Goal: Information Seeking & Learning: Learn about a topic

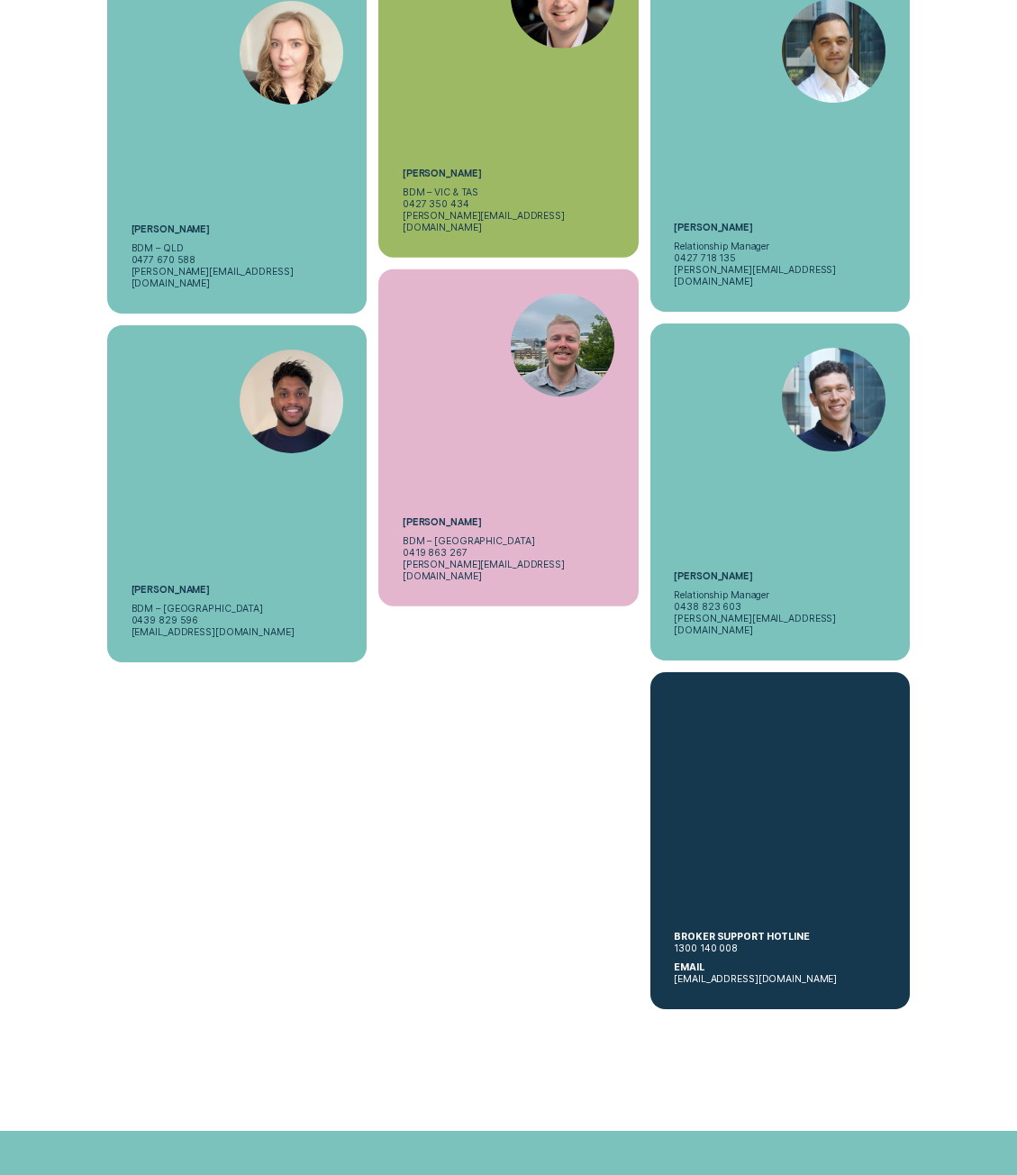
scroll to position [4684, 0]
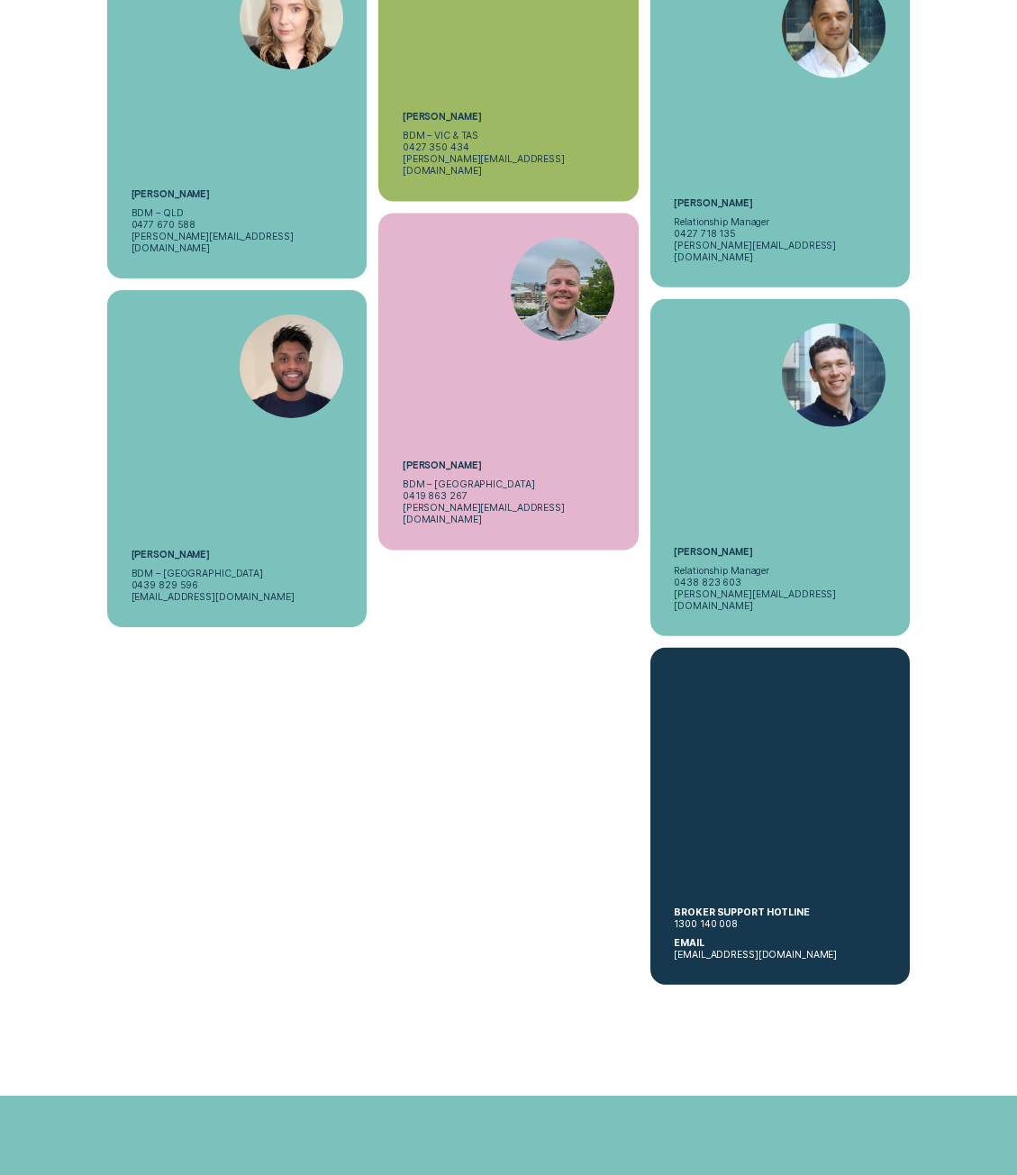
click at [749, 648] on div "BROKER SUPPORT HOTLINE 1300 140 008 EMAIL contact@wisr.com.au" at bounding box center [779, 816] width 259 height 337
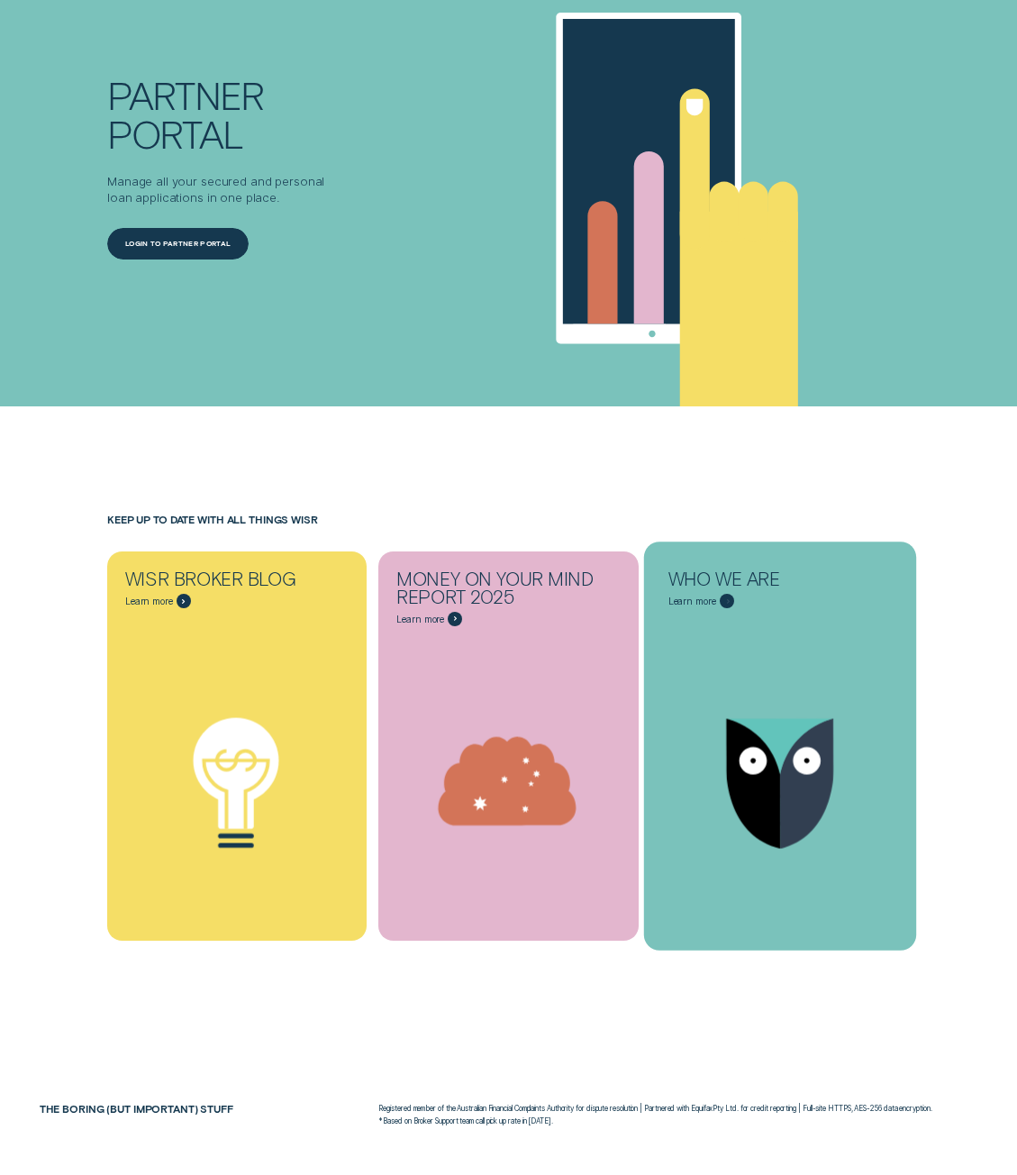
scroll to position [5855, 0]
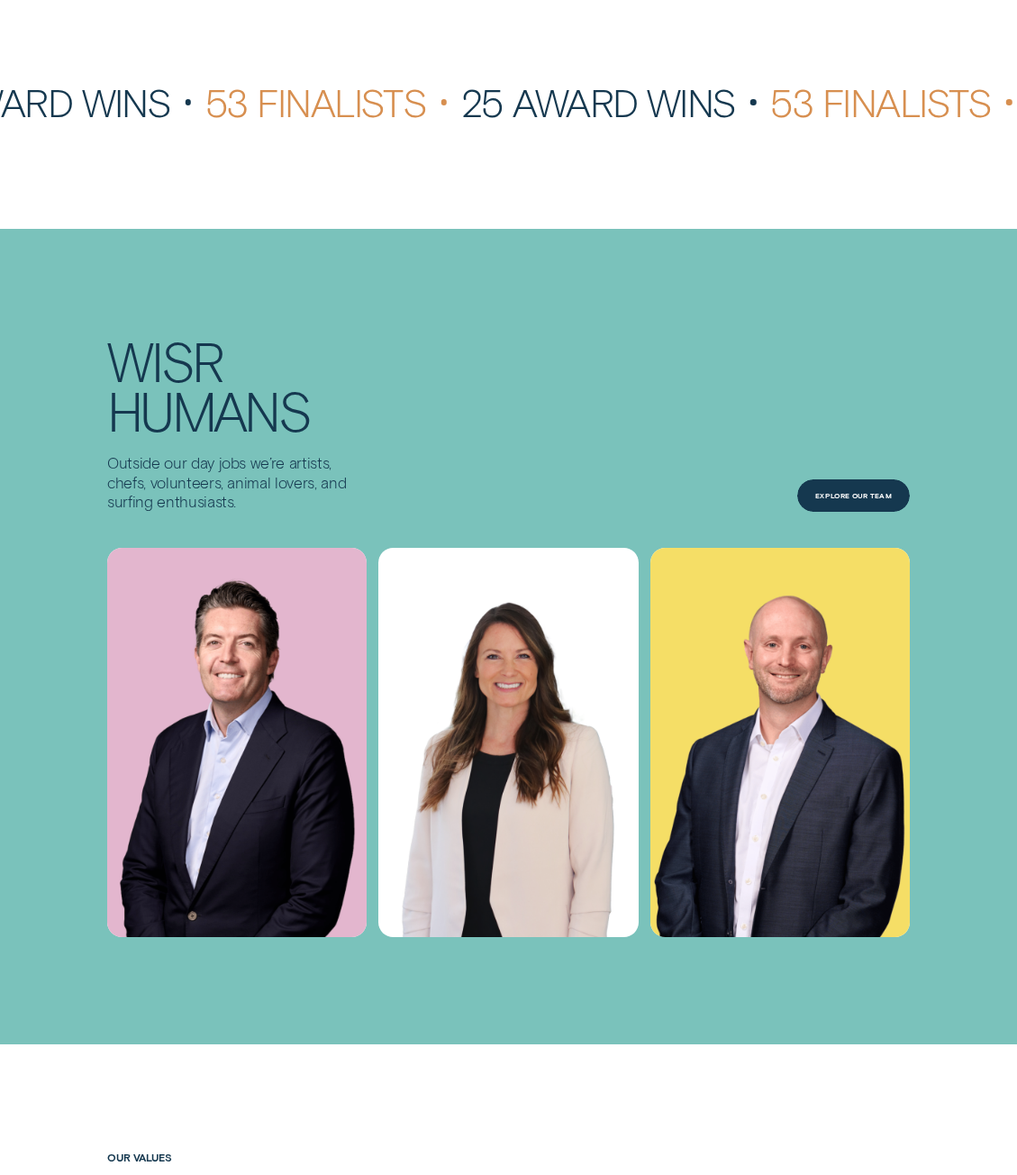
scroll to position [3963, 0]
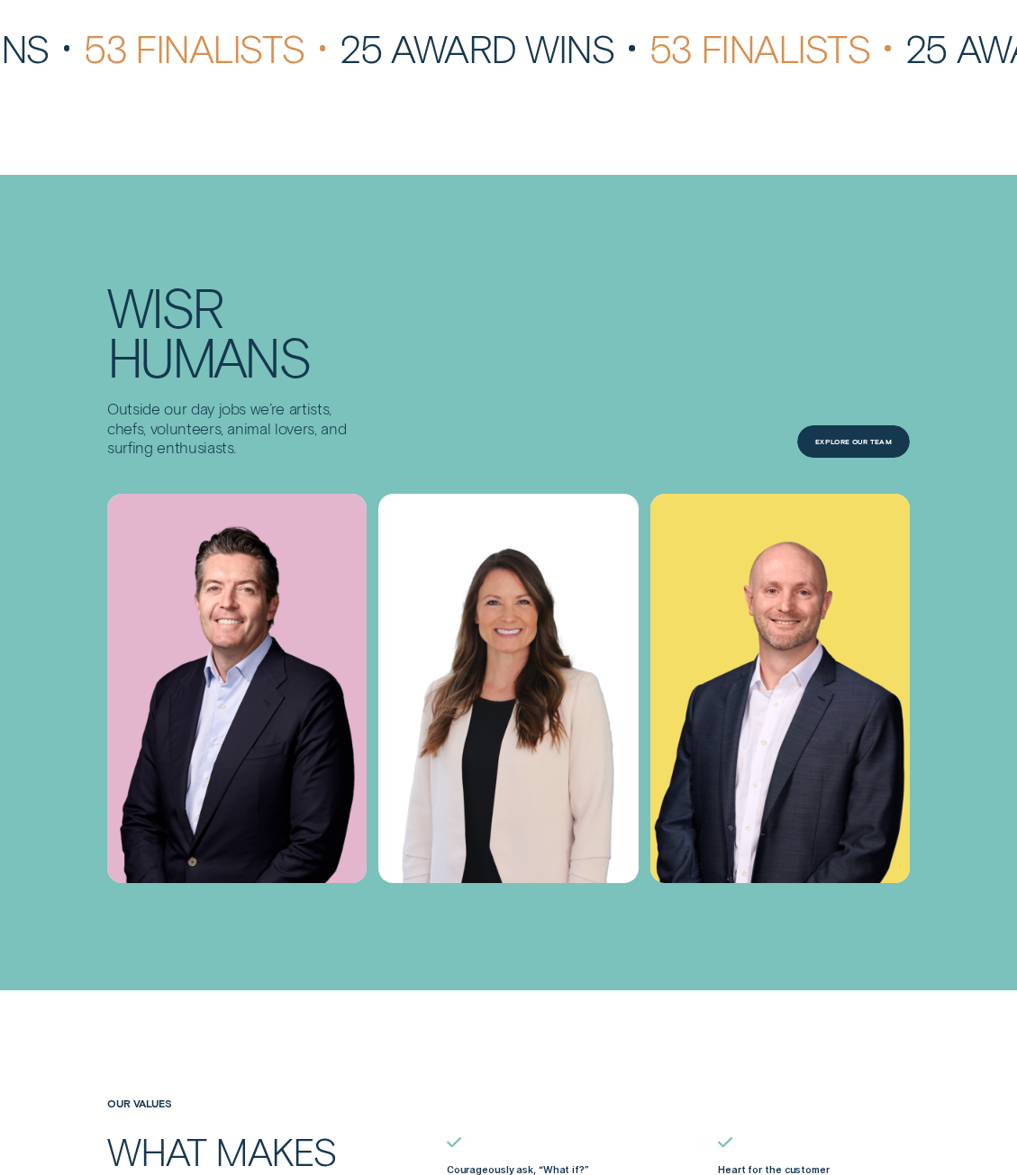
click at [308, 517] on img at bounding box center [236, 688] width 259 height 389
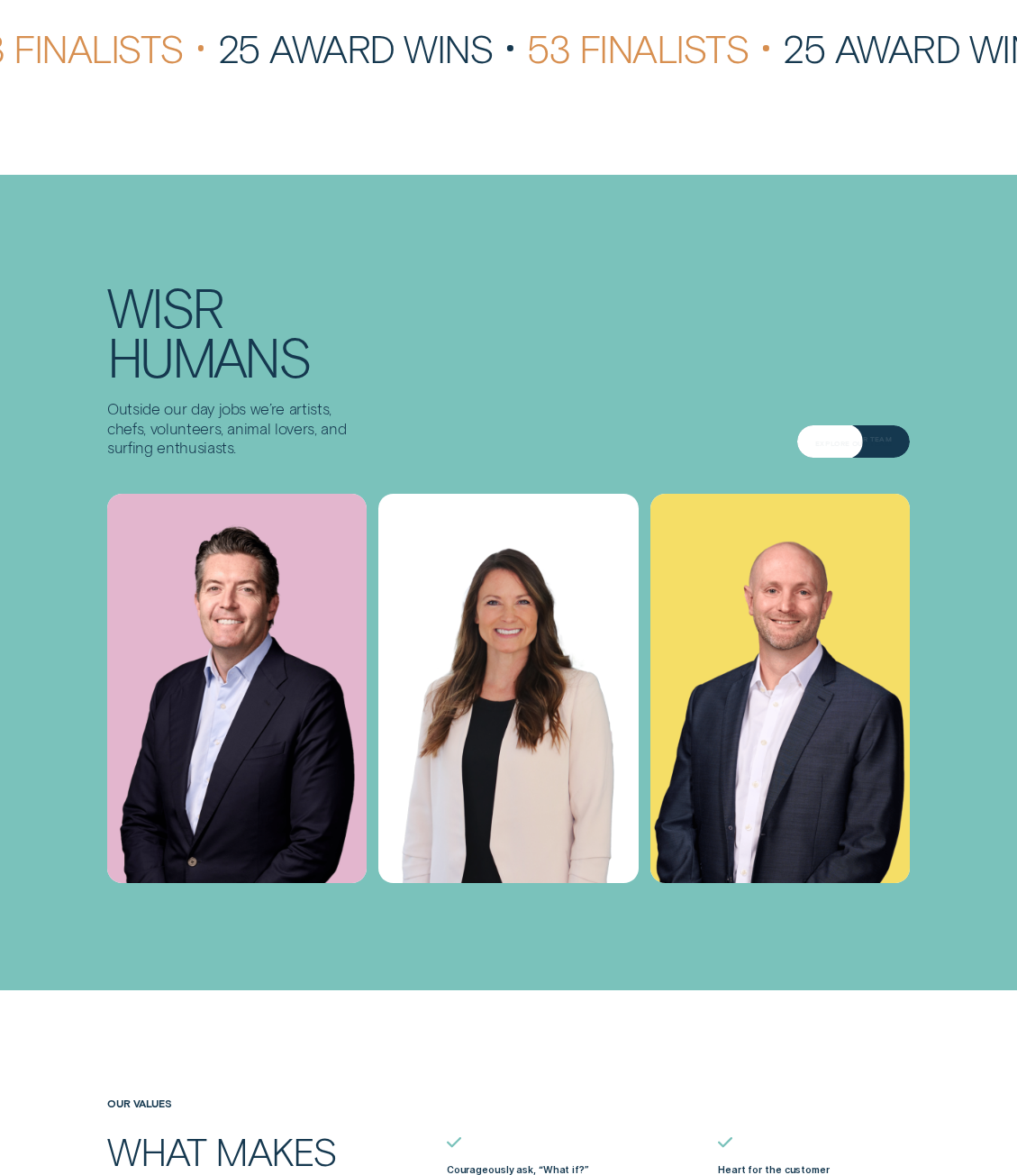
click at [823, 440] on div "Explore Our Team" at bounding box center [853, 443] width 77 height 6
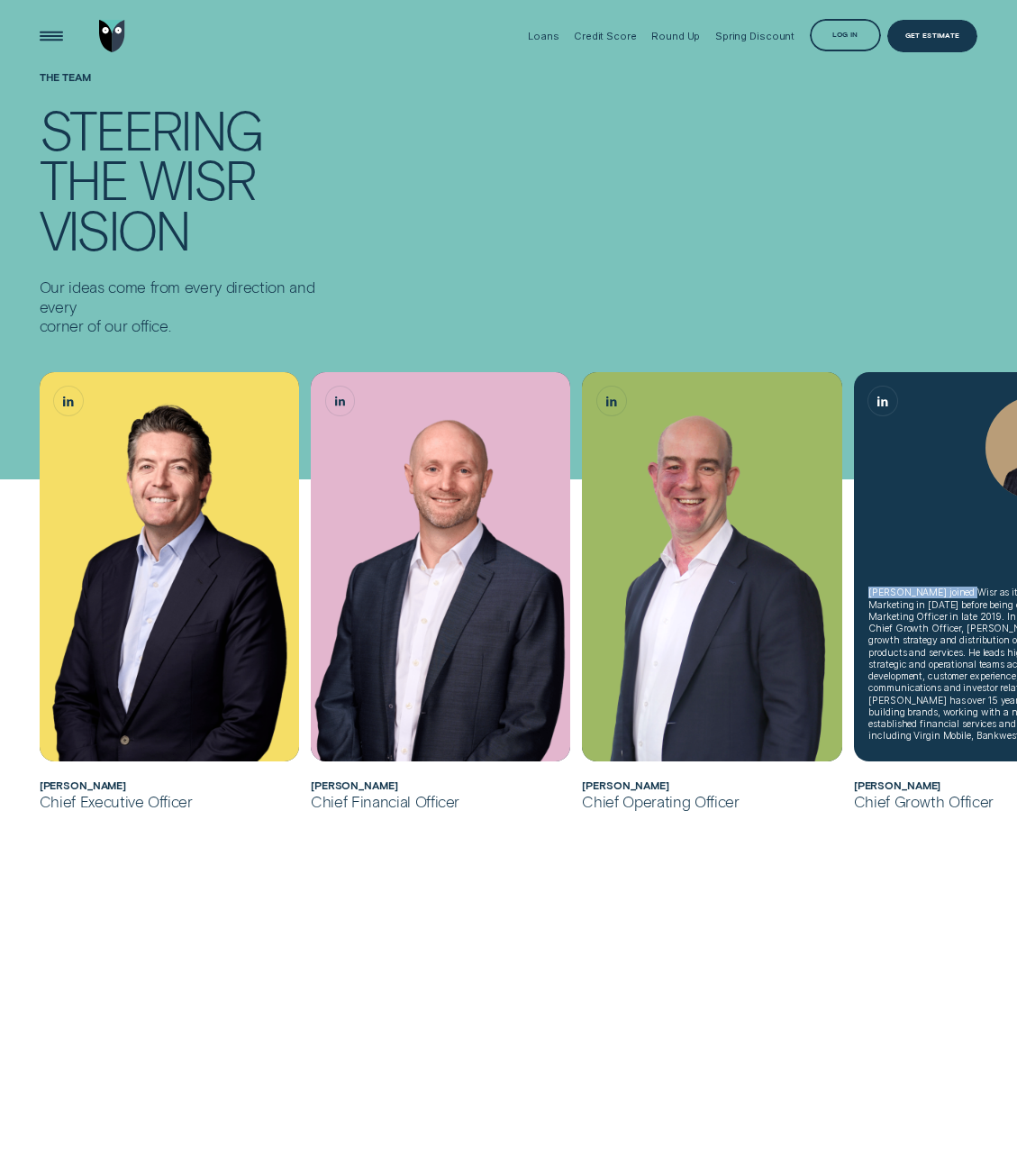
drag, startPoint x: 955, startPoint y: 480, endPoint x: 859, endPoint y: 476, distance: 95.6
click at [859, 476] on div "James joined Wisr as its Head of Marketing in 2018 before being elevated to Chi…" at bounding box center [983, 566] width 259 height 389
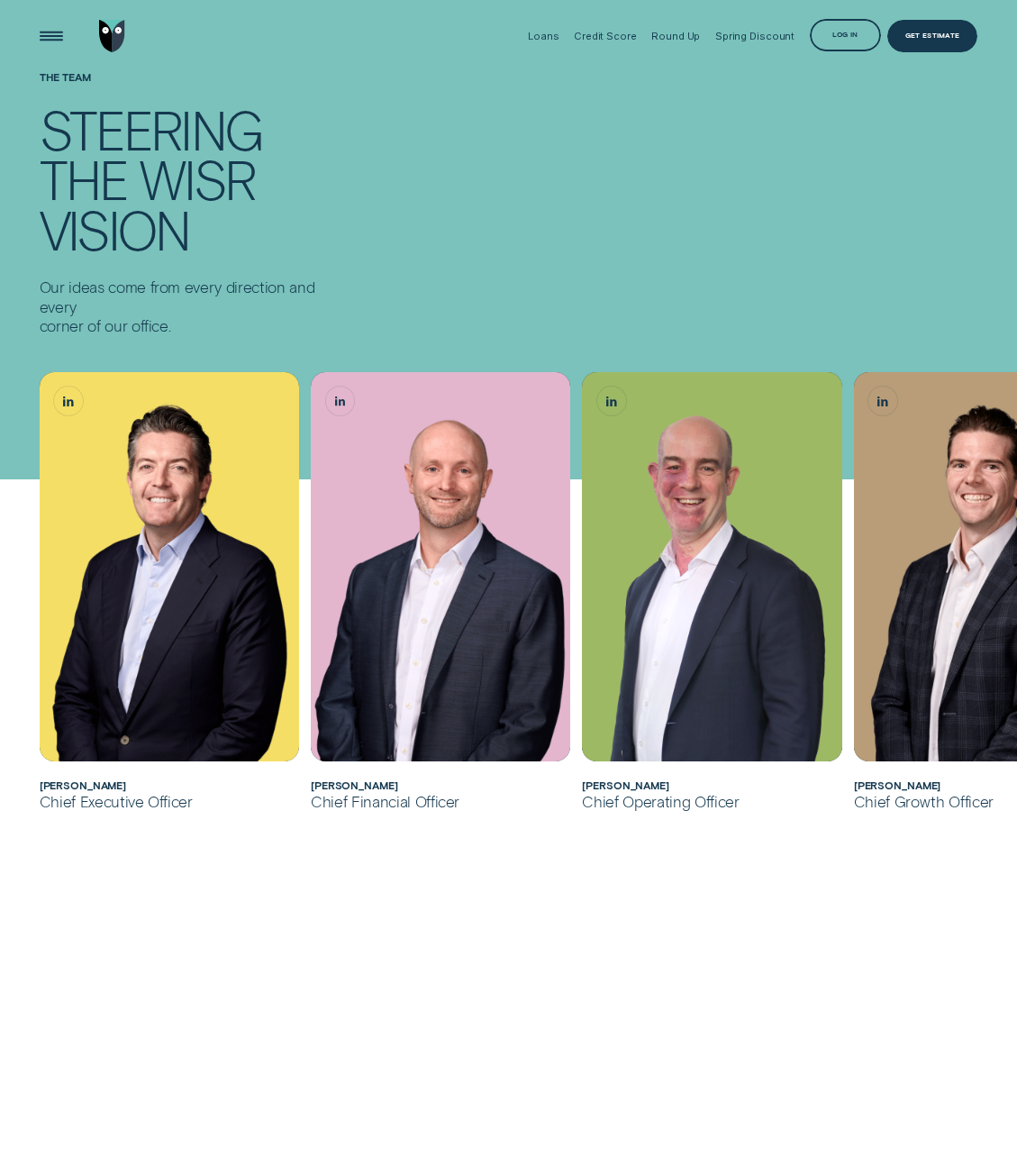
click at [799, 281] on div "The Team Steering the Wisr vision Our ideas come from every direction and every…" at bounding box center [508, 203] width 950 height 265
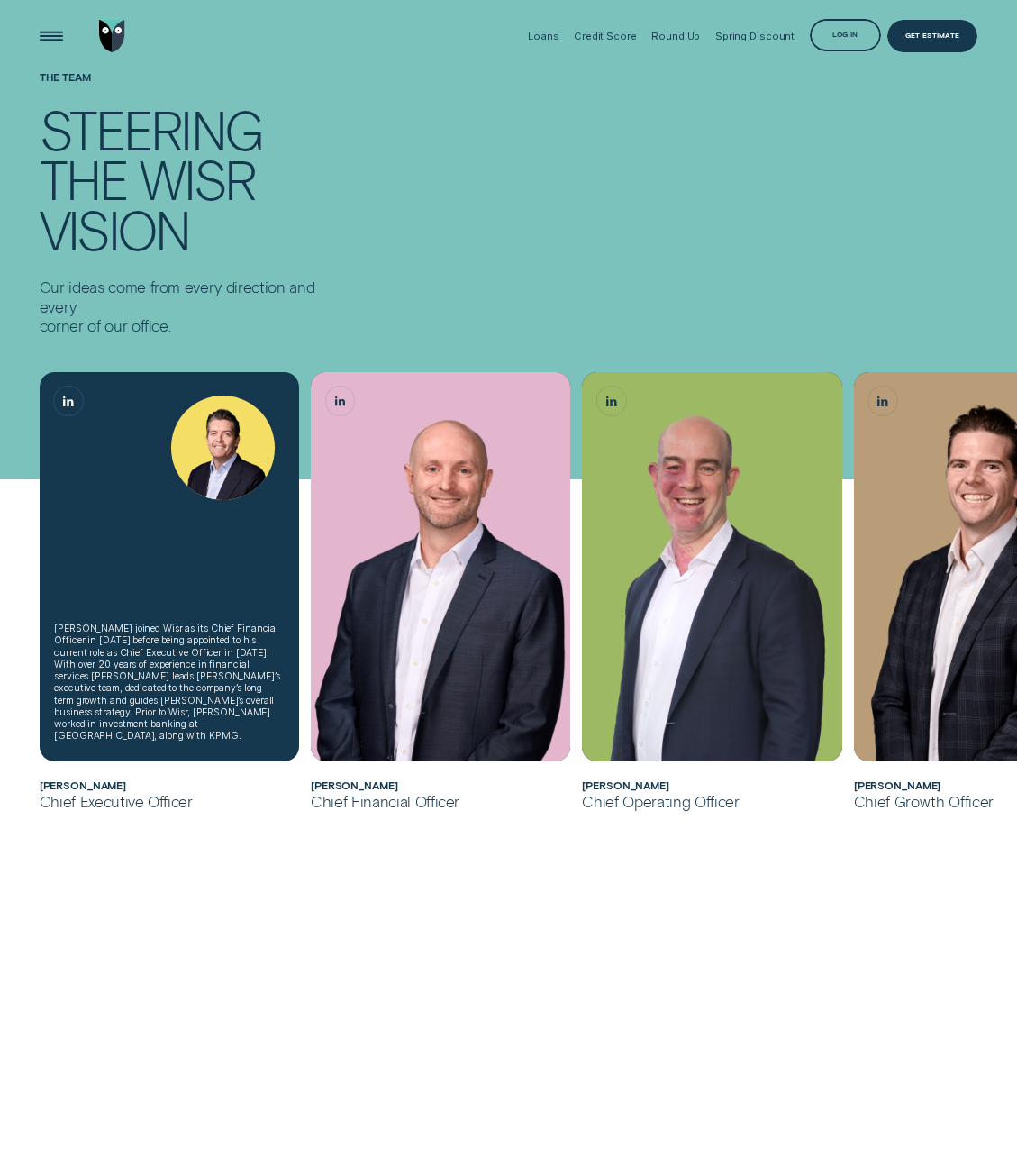
click at [226, 409] on img "Andrew Goodwin, Chief Executive Officer" at bounding box center [223, 447] width 104 height 104
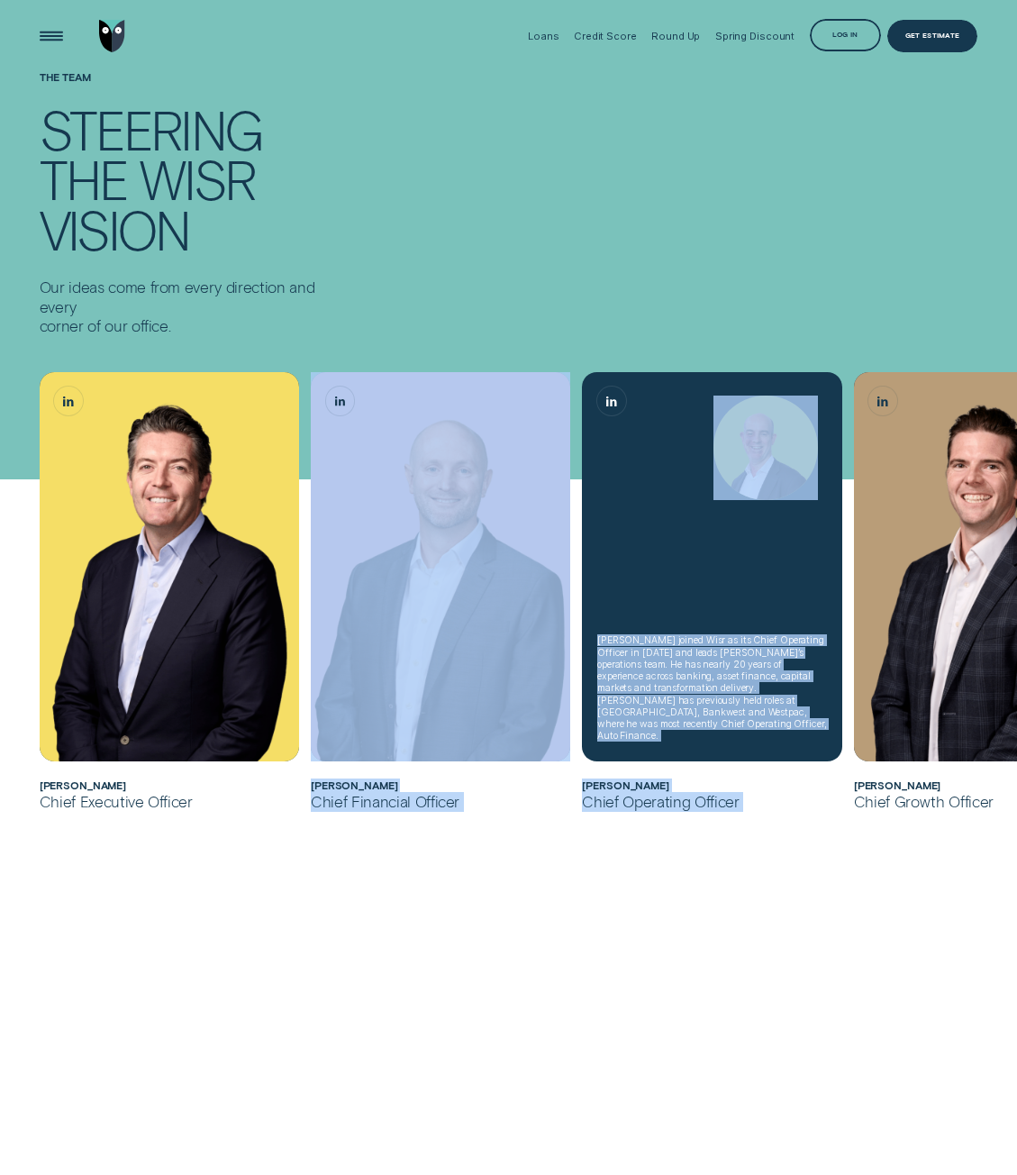
drag, startPoint x: 867, startPoint y: 495, endPoint x: 565, endPoint y: 470, distance: 302.8
click at [565, 470] on ul "Andrew joined Wisr as its Chief Financial Officer in 2017 before being appointe…" at bounding box center [508, 601] width 950 height 458
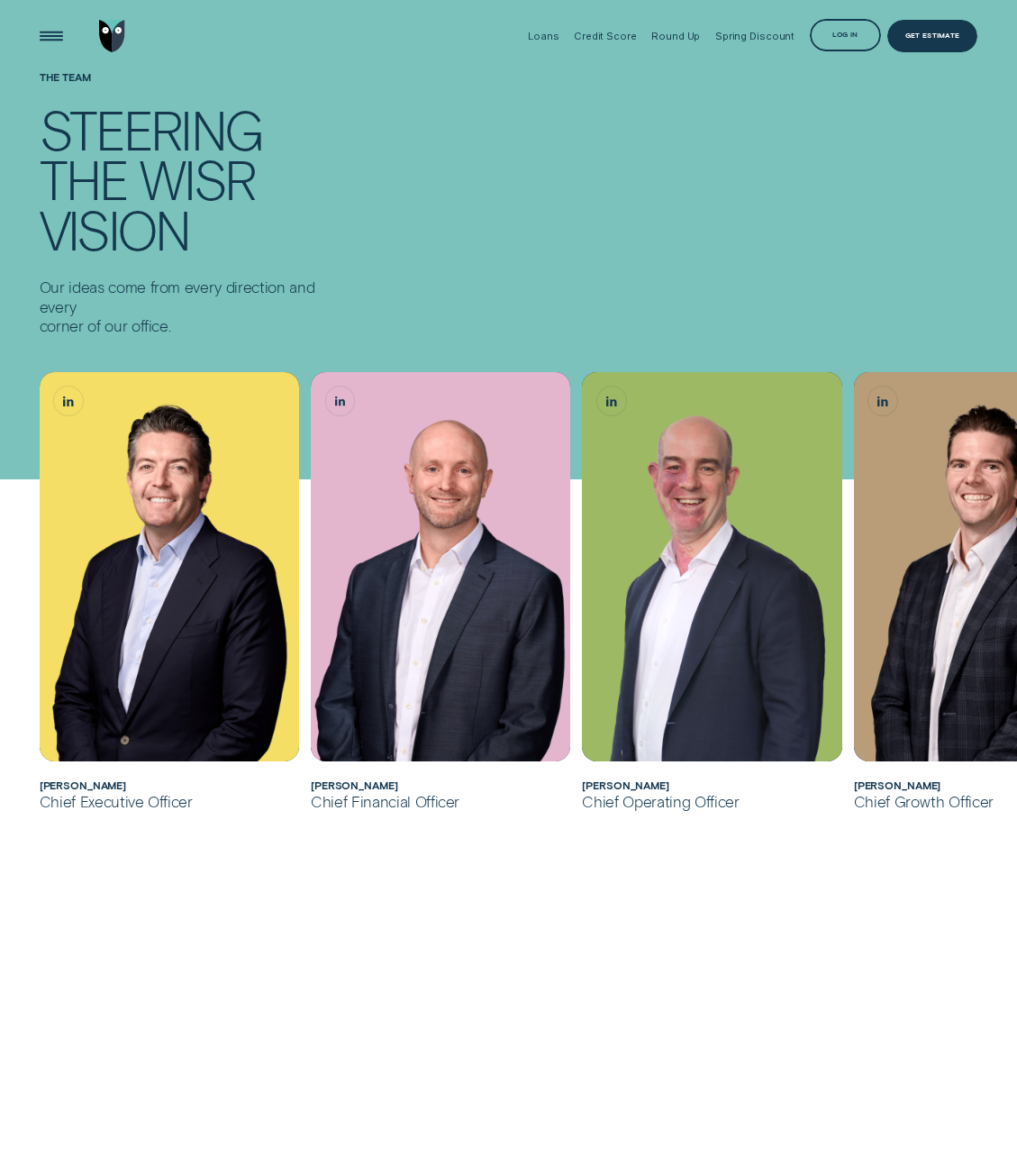
click at [768, 316] on div "The Team Steering the Wisr vision Our ideas come from every direction and every…" at bounding box center [508, 203] width 950 height 265
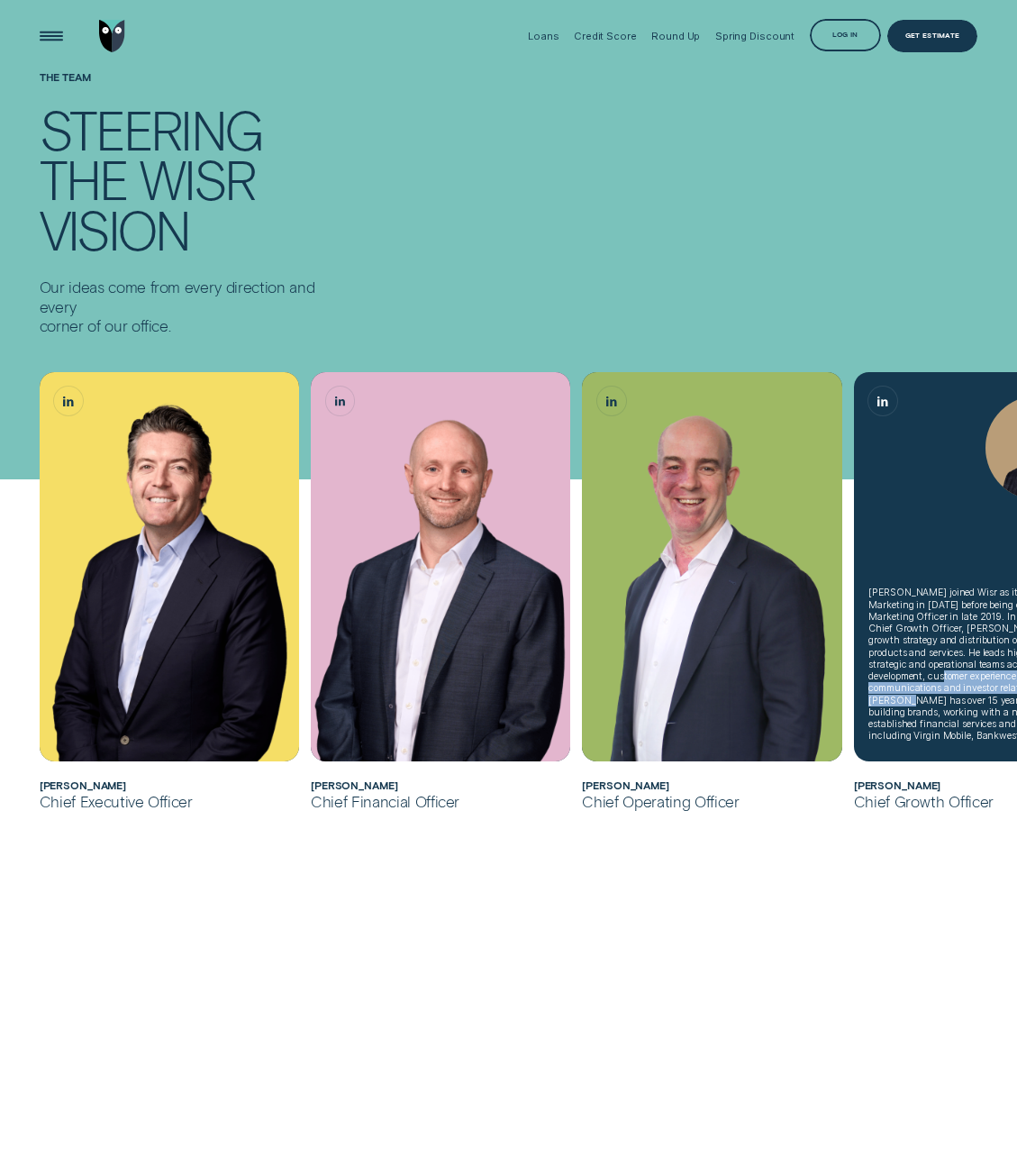
drag, startPoint x: 966, startPoint y: 701, endPoint x: 860, endPoint y: 682, distance: 107.1
click at [860, 682] on div "James joined Wisr as its Head of Marketing in 2018 before being elevated to Chi…" at bounding box center [983, 566] width 259 height 389
click at [886, 638] on div "James joined Wisr as its Head of Marketing in 2018 before being elevated to Chi…" at bounding box center [983, 663] width 230 height 155
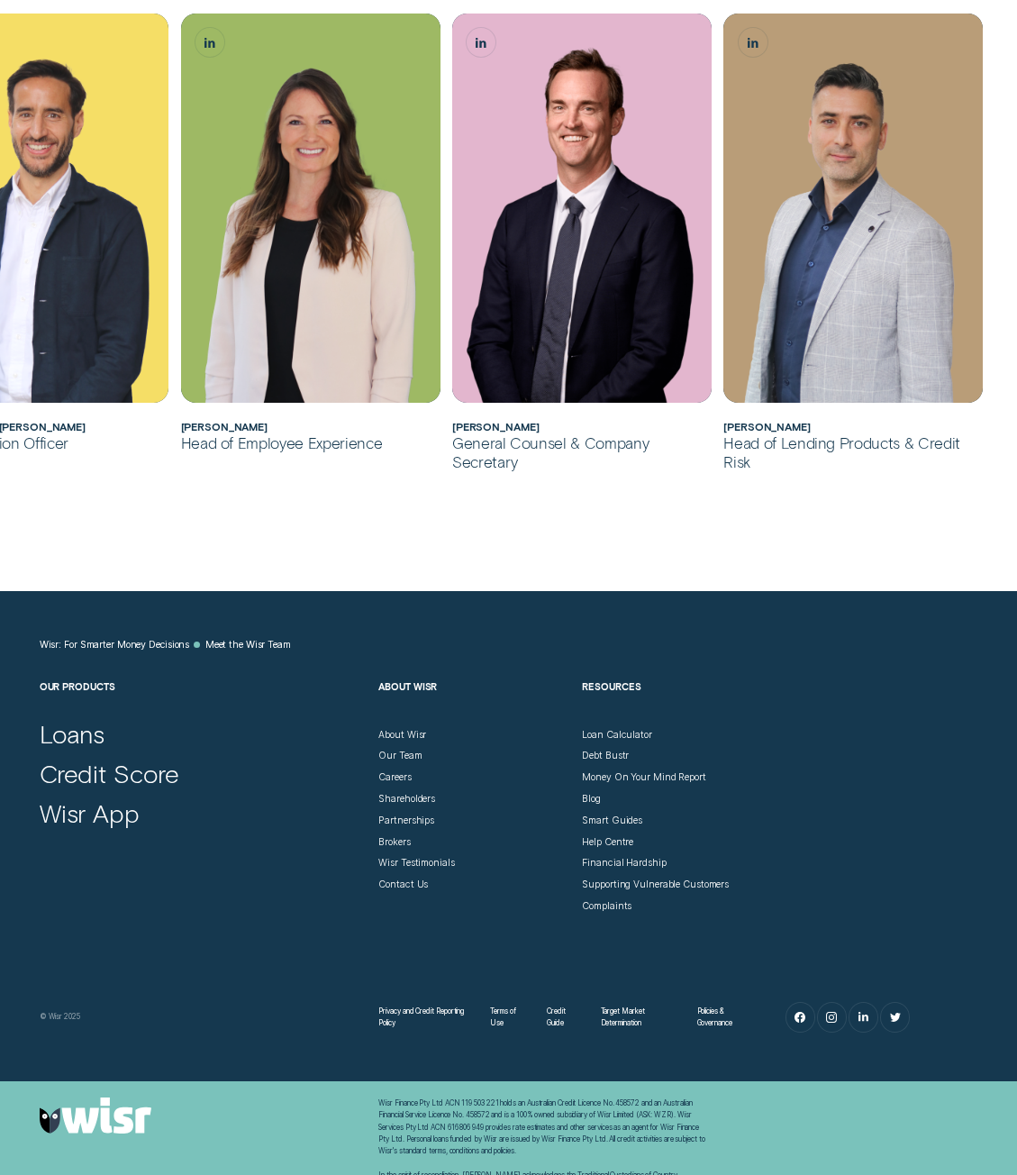
scroll to position [1267, 0]
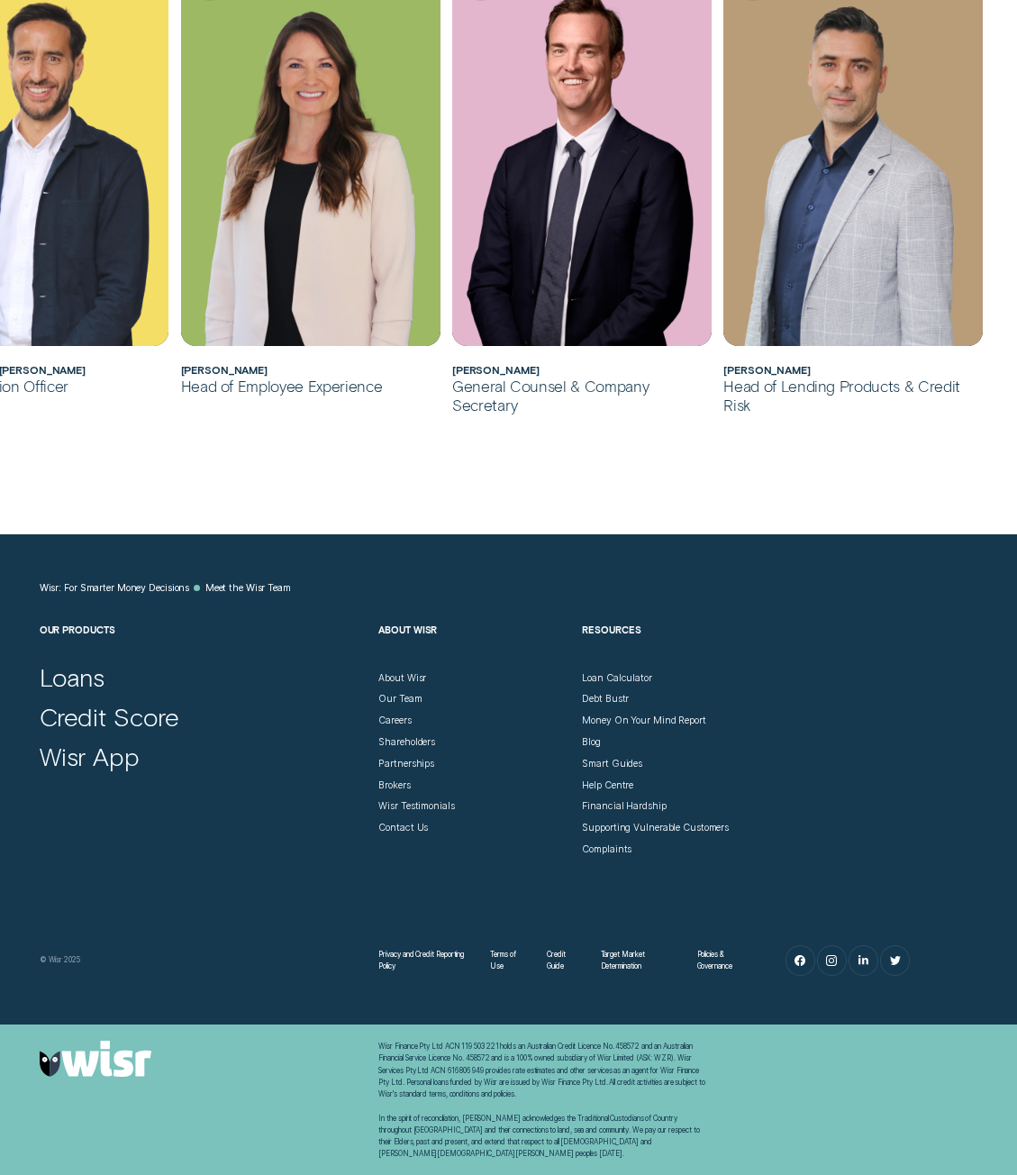
click at [595, 732] on div "Blog" at bounding box center [678, 737] width 192 height 22
click at [590, 738] on div "Blog" at bounding box center [591, 742] width 19 height 12
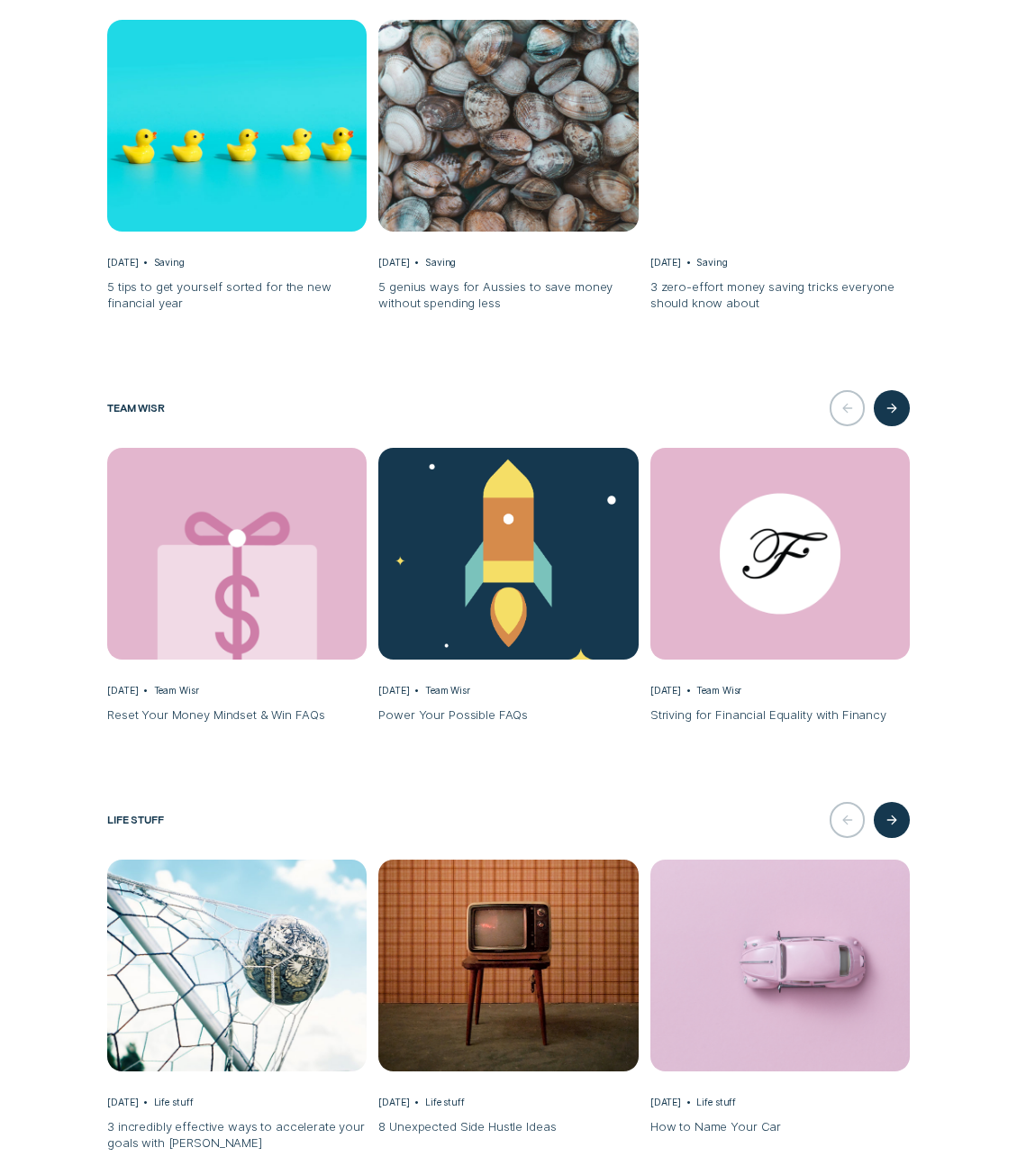
scroll to position [2612, 0]
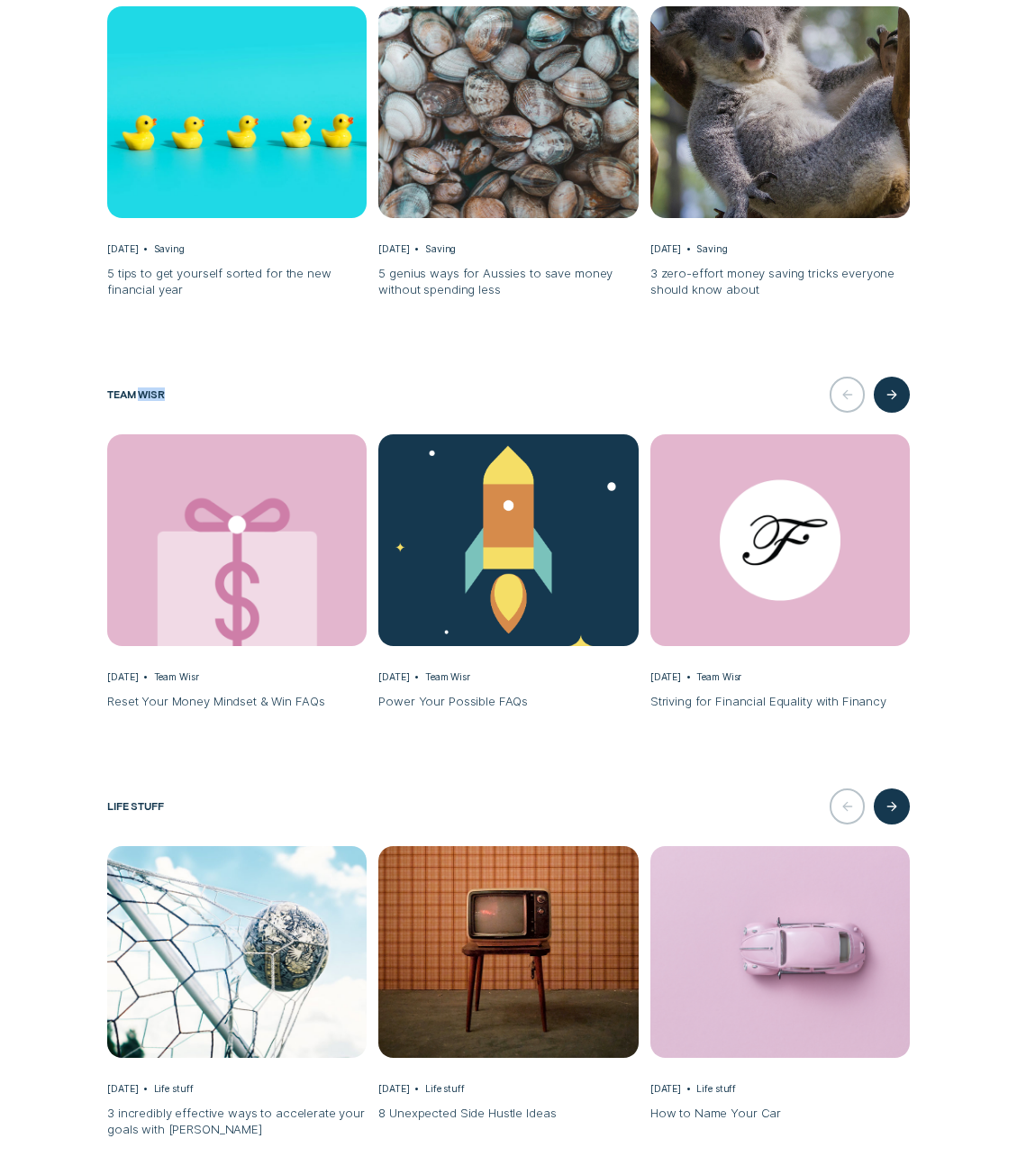
drag, startPoint x: 160, startPoint y: 385, endPoint x: 867, endPoint y: 247, distance: 720.4
click at [371, 395] on div "Team Wisr" at bounding box center [508, 395] width 803 height 36
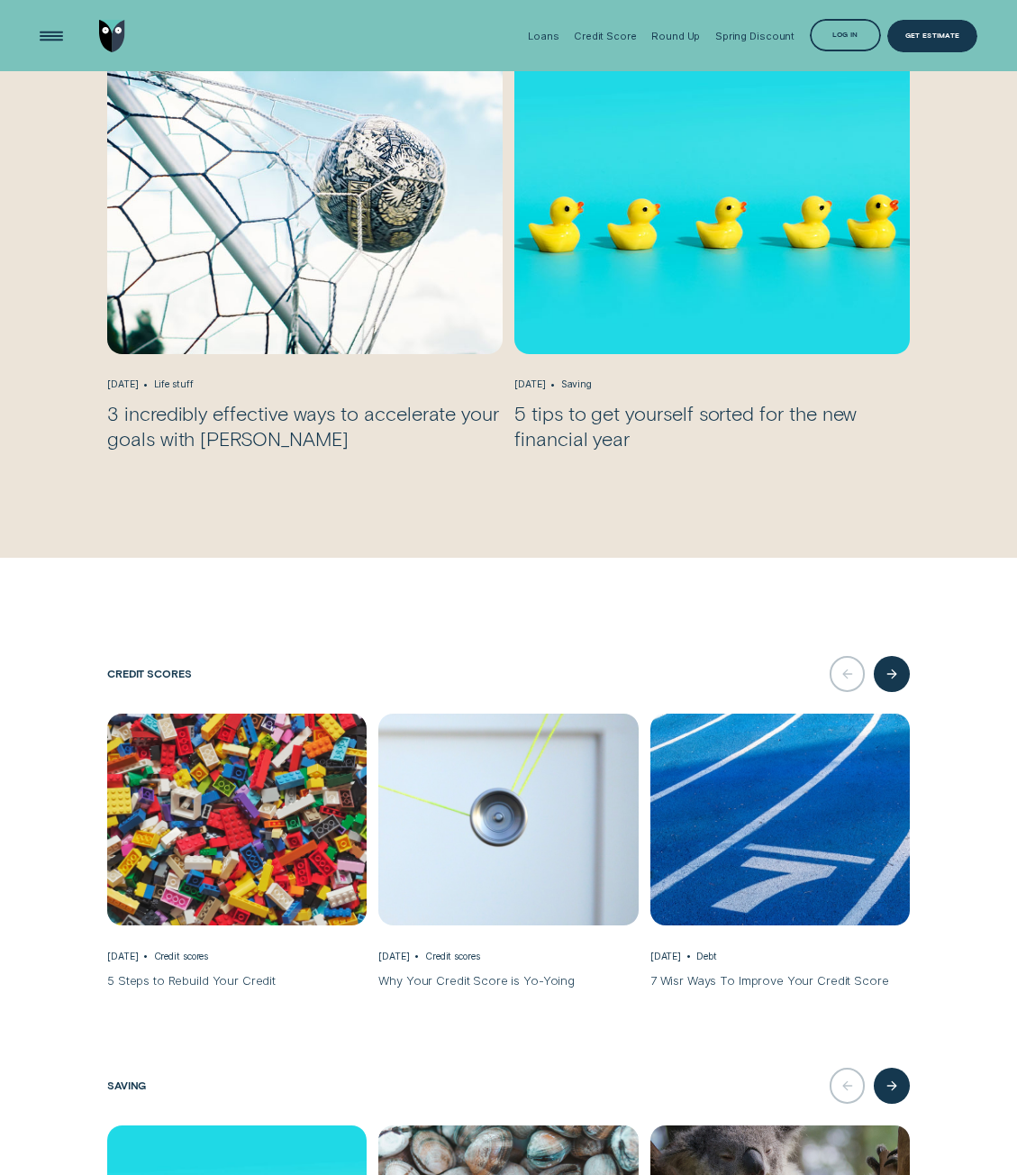
scroll to position [1081, 0]
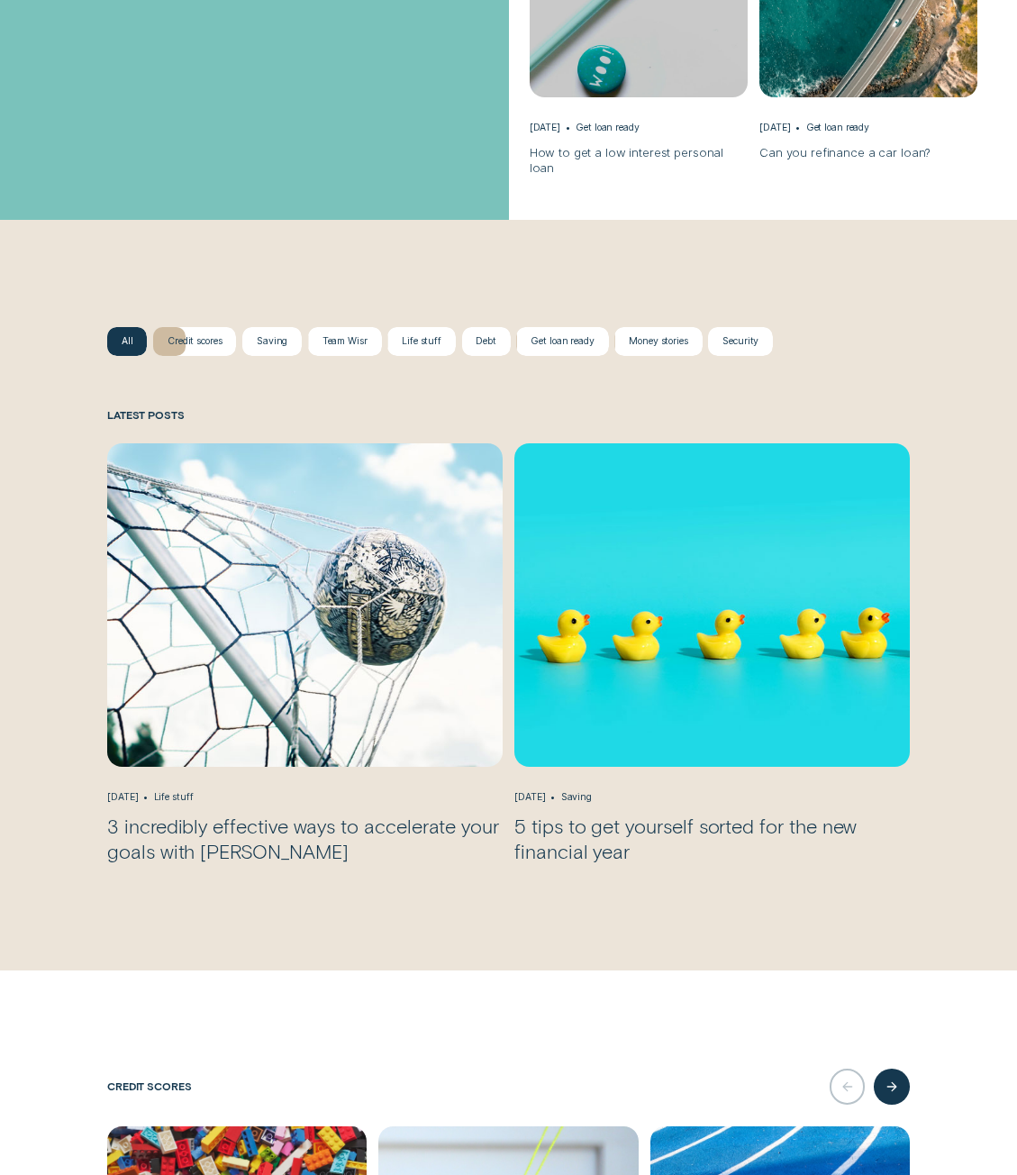
click at [171, 335] on div "Credit scores" at bounding box center [195, 341] width 55 height 12
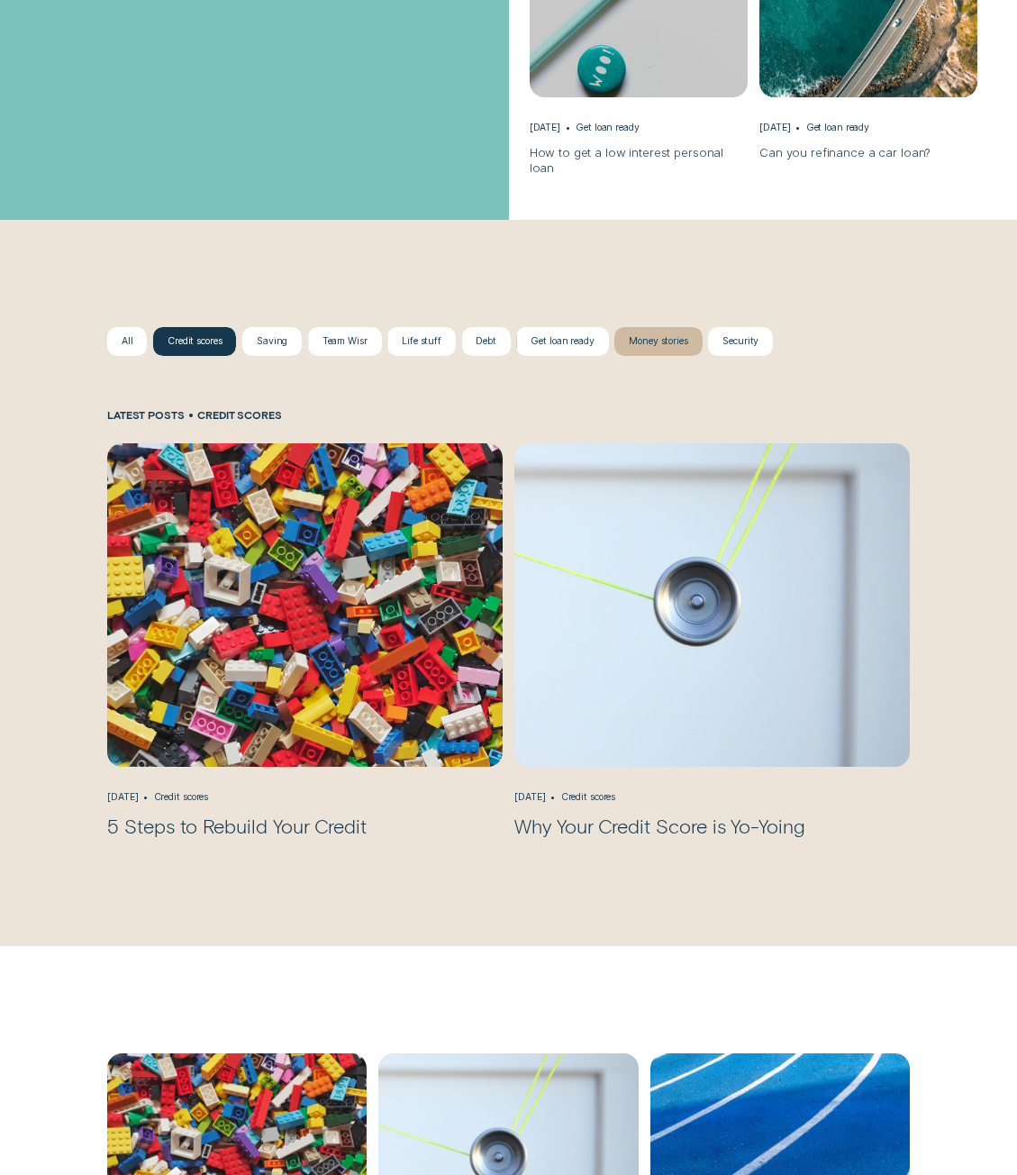
click at [658, 335] on div "Money stories" at bounding box center [658, 341] width 59 height 12
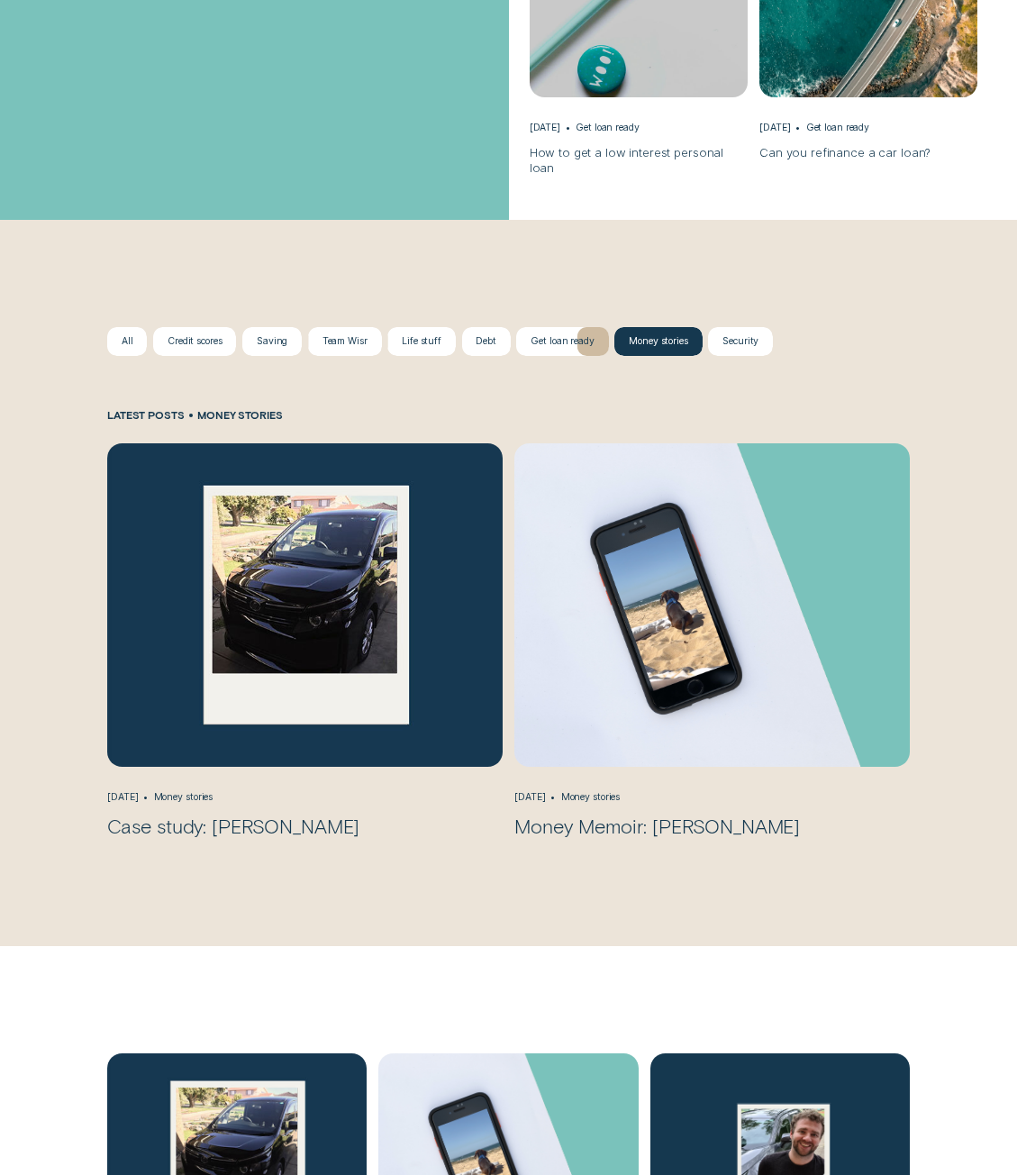
drag, startPoint x: 558, startPoint y: 327, endPoint x: 565, endPoint y: 483, distance: 156.0
click at [574, 469] on div "All Credit scores Saving Team Wisr Life stuff Debt Get loan ready Money stories…" at bounding box center [508, 582] width 814 height 511
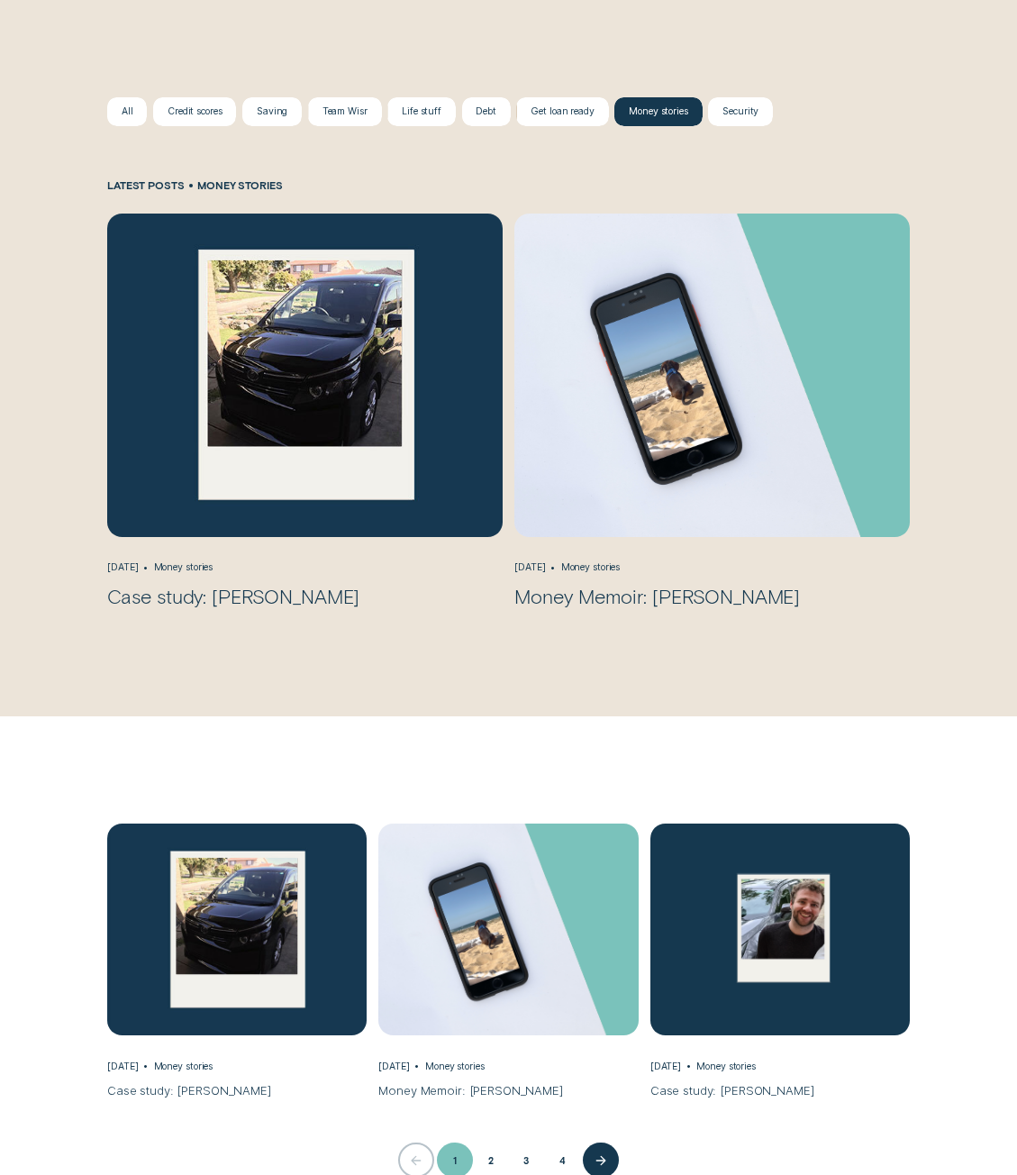
scroll to position [1351, 0]
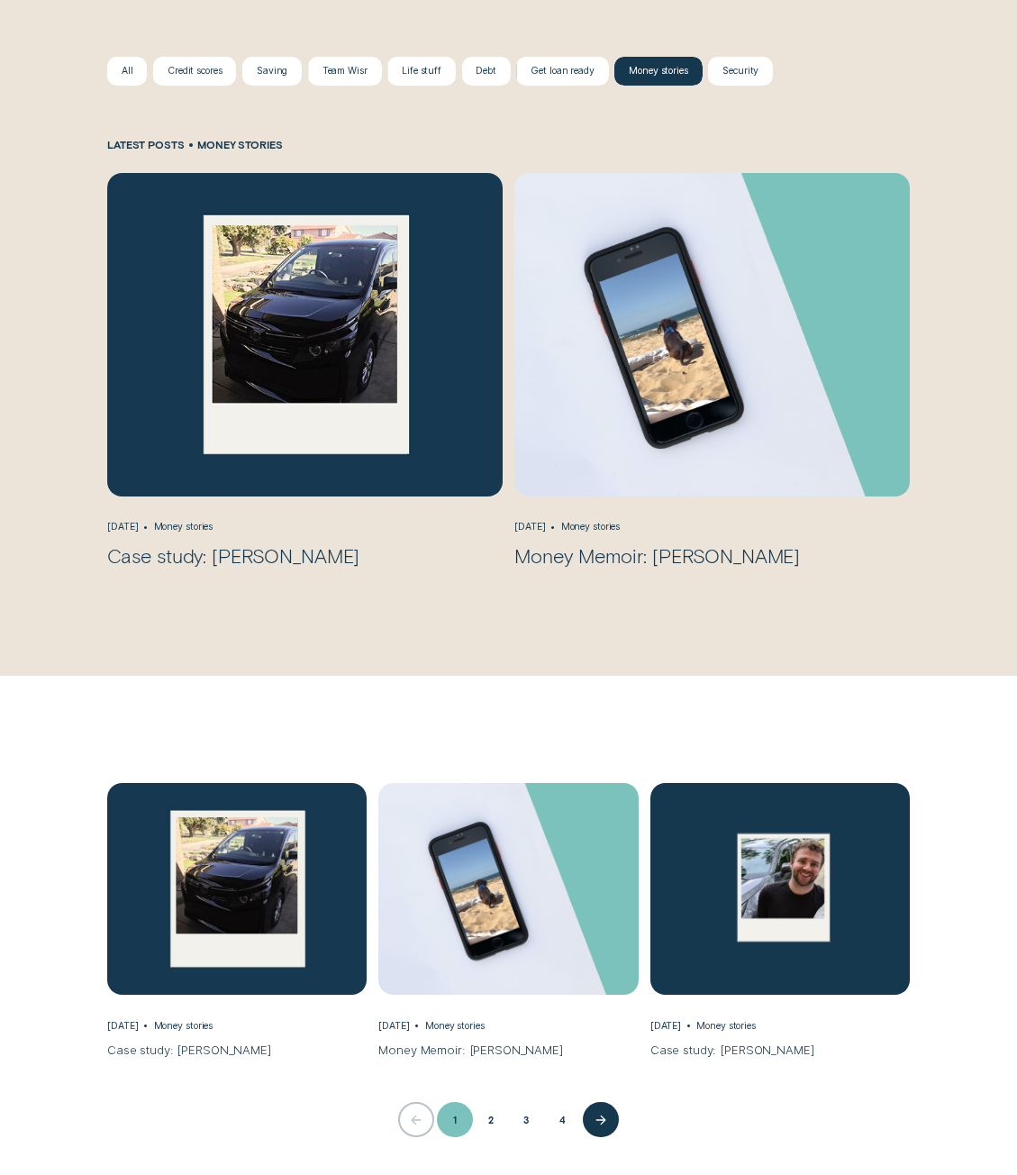
click at [618, 367] on img "Money Memoir: Jacob, Mar 15 Money stories" at bounding box center [711, 334] width 415 height 339
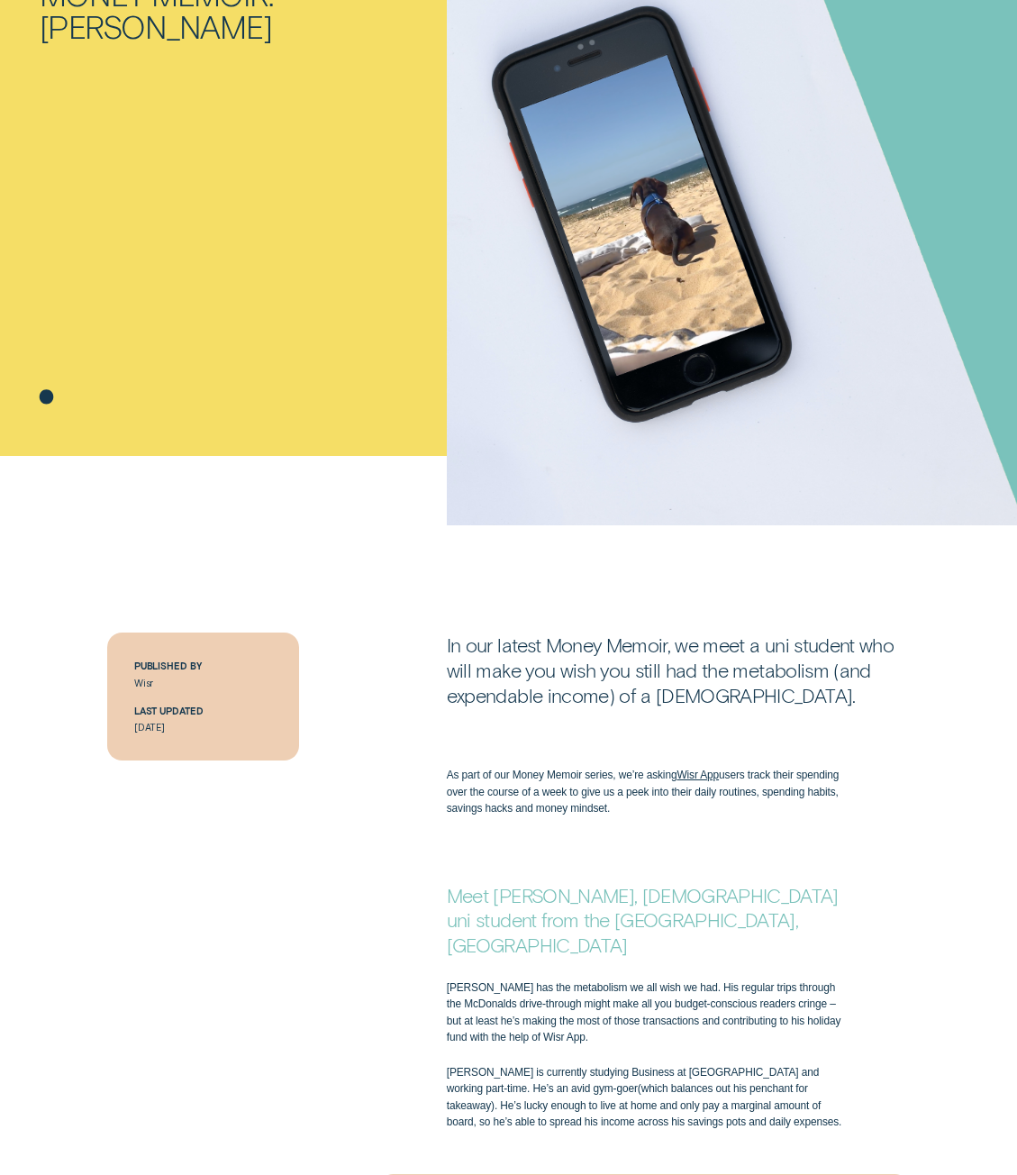
scroll to position [180, 0]
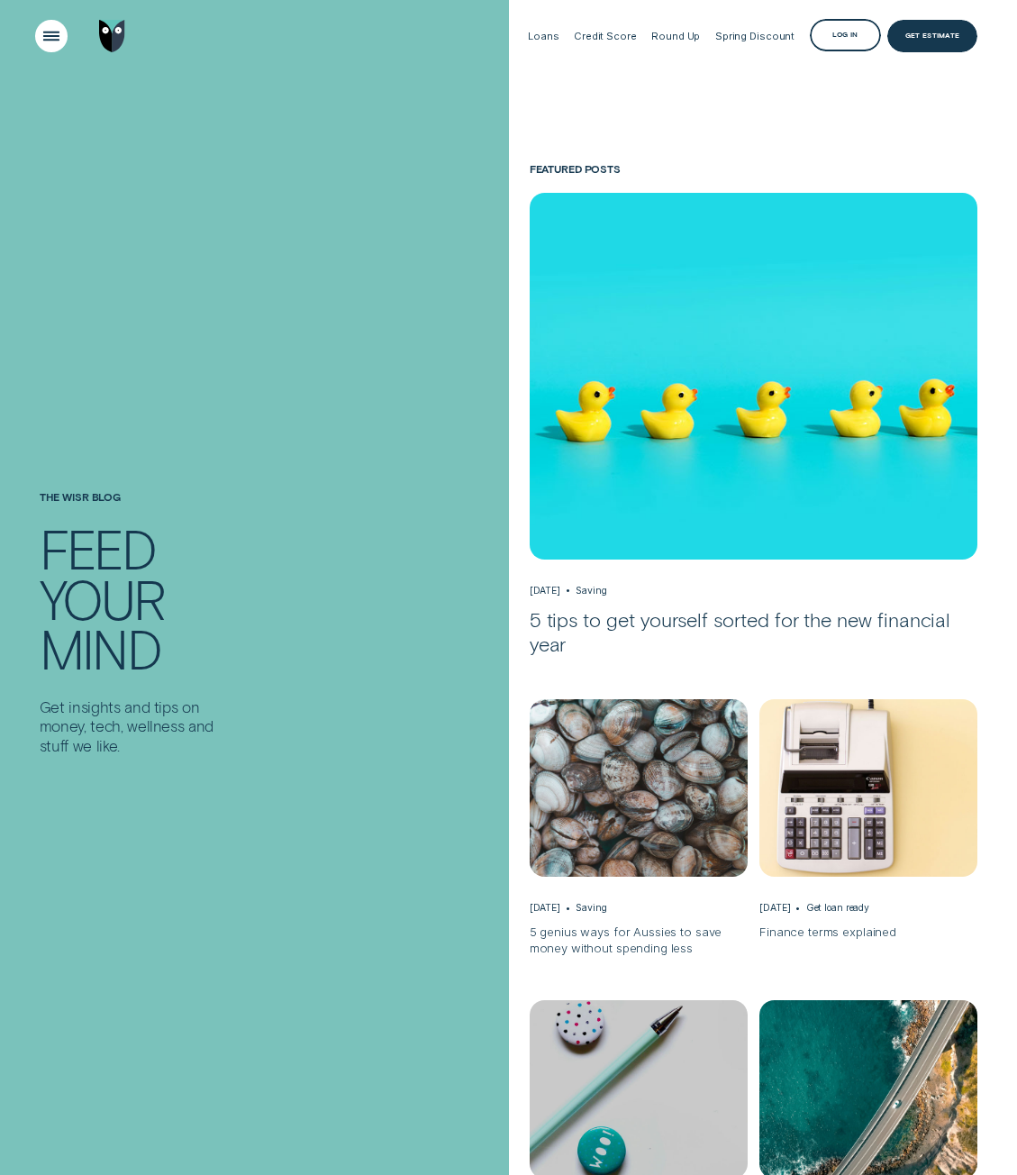
click at [50, 27] on div "Open Menu" at bounding box center [52, 36] width 46 height 46
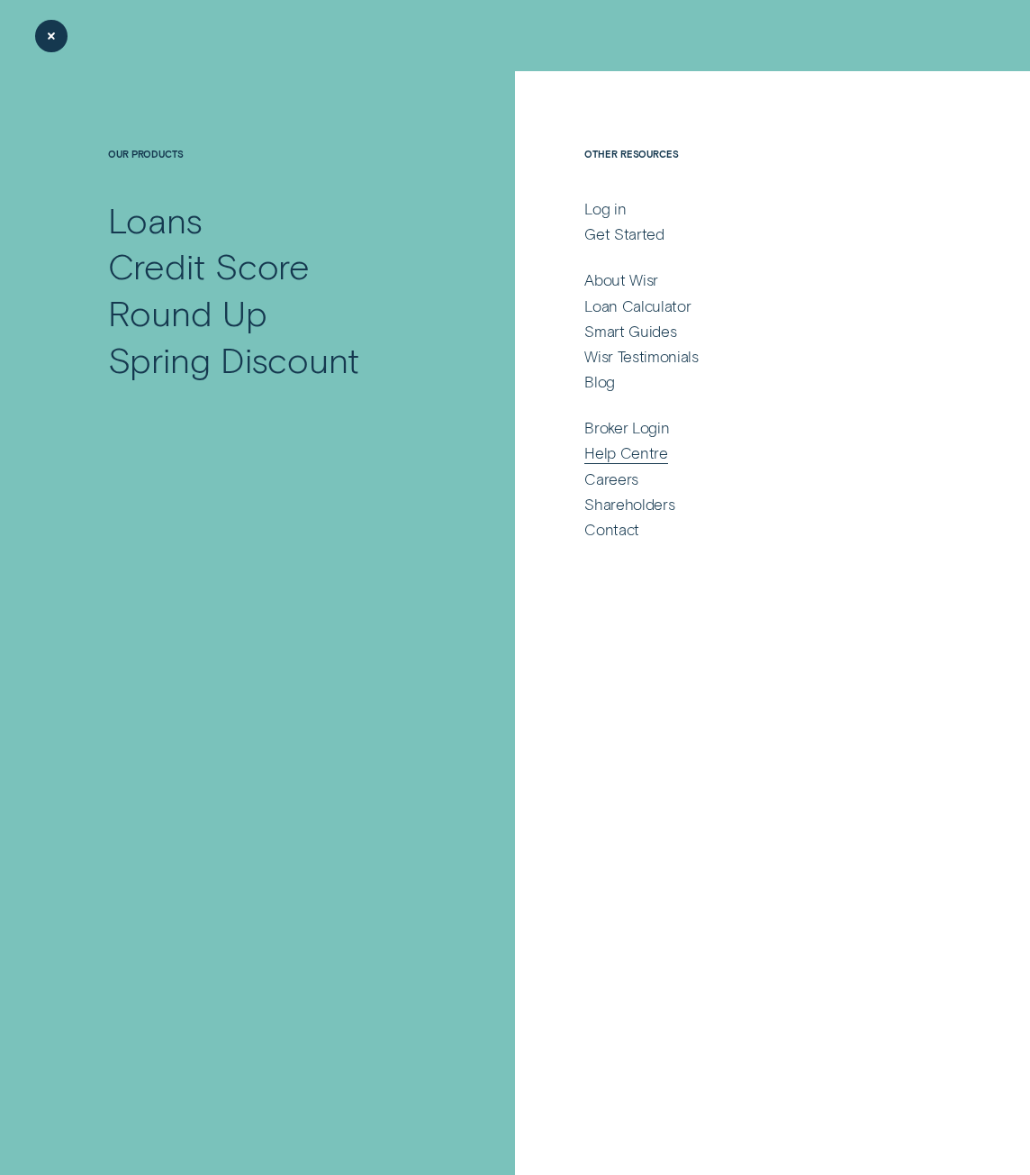
click at [642, 451] on div "Help Centre" at bounding box center [626, 453] width 83 height 20
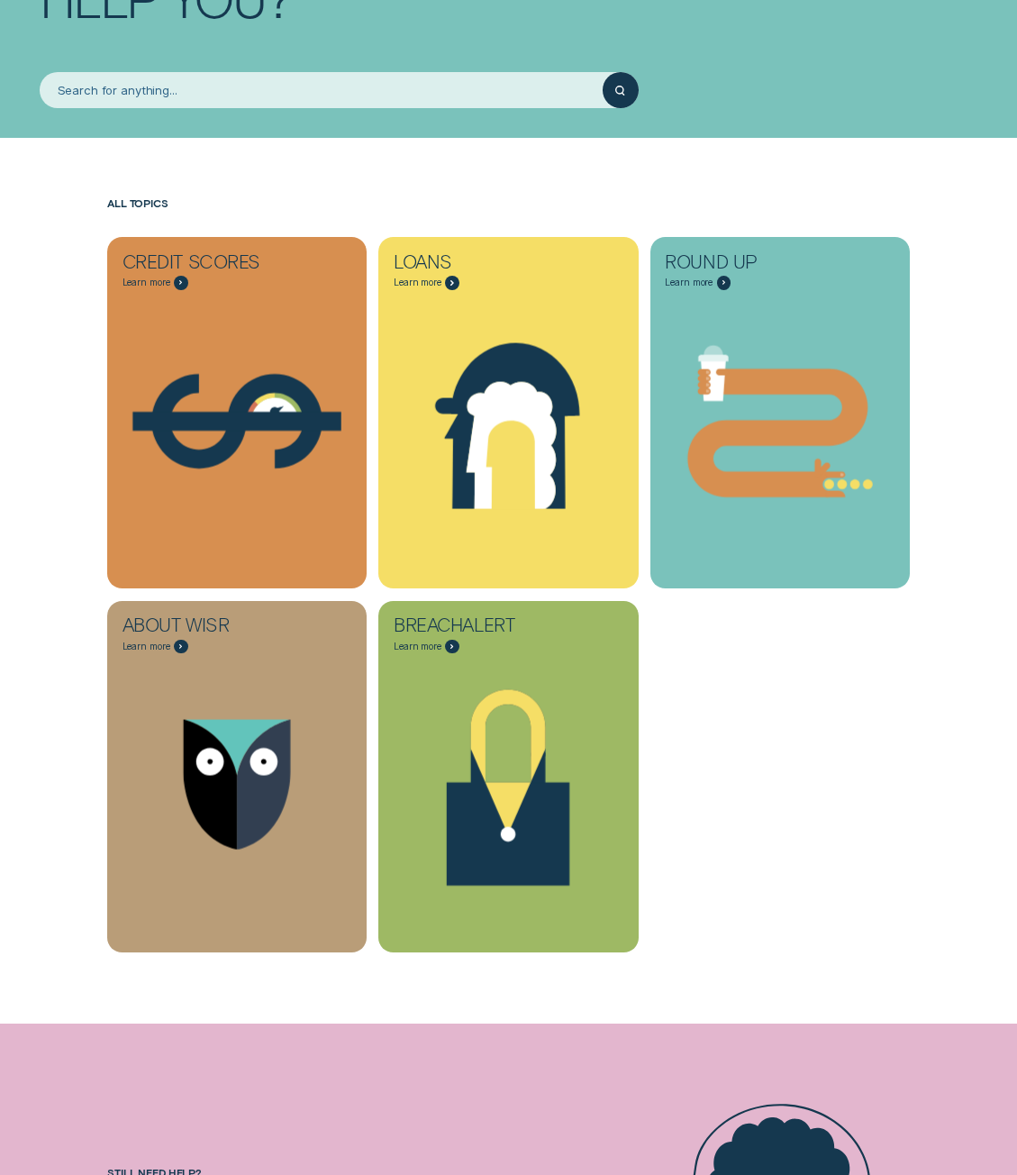
scroll to position [270, 0]
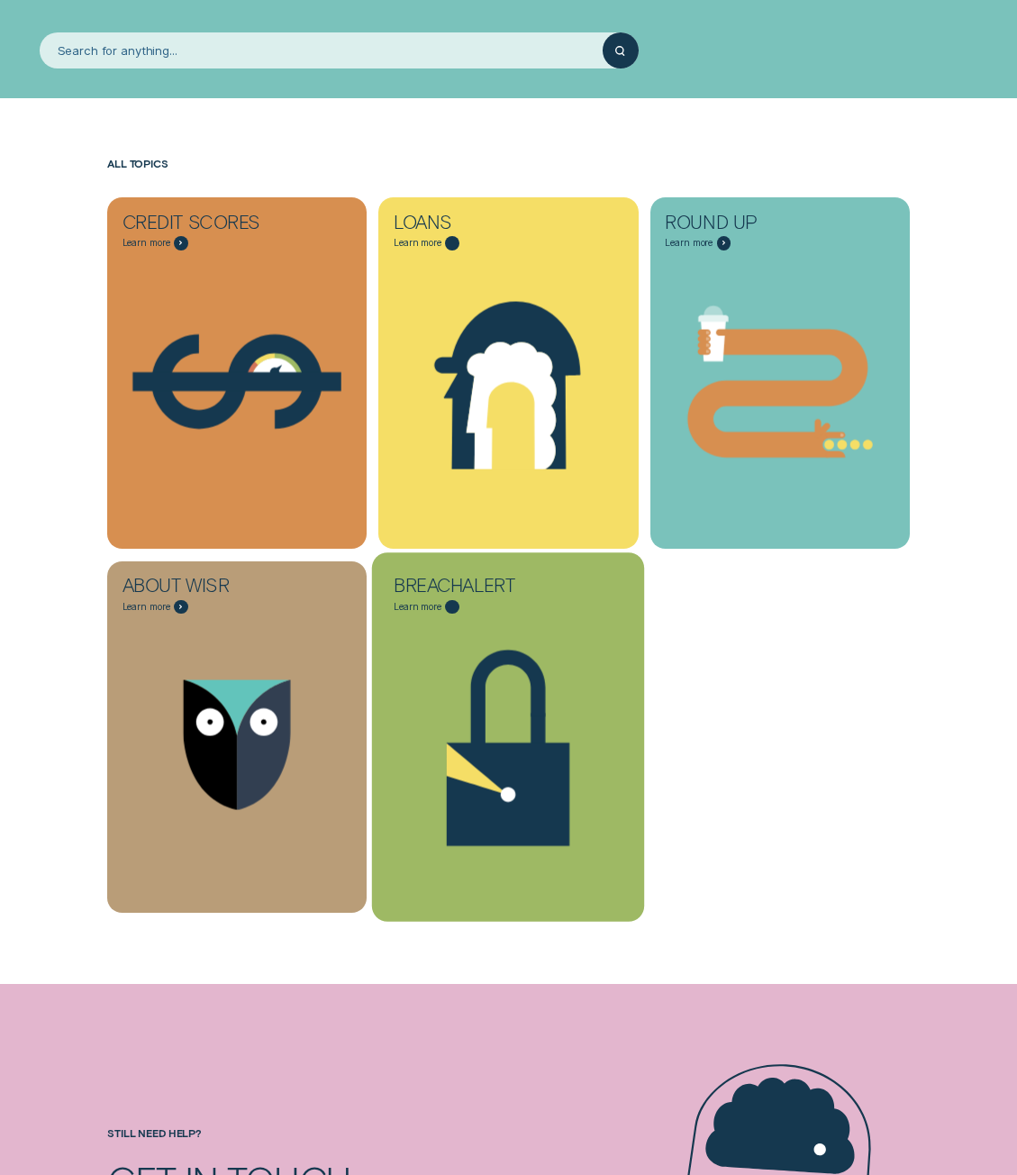
click at [493, 681] on icon "BreachAlert - Learn more" at bounding box center [508, 745] width 273 height 208
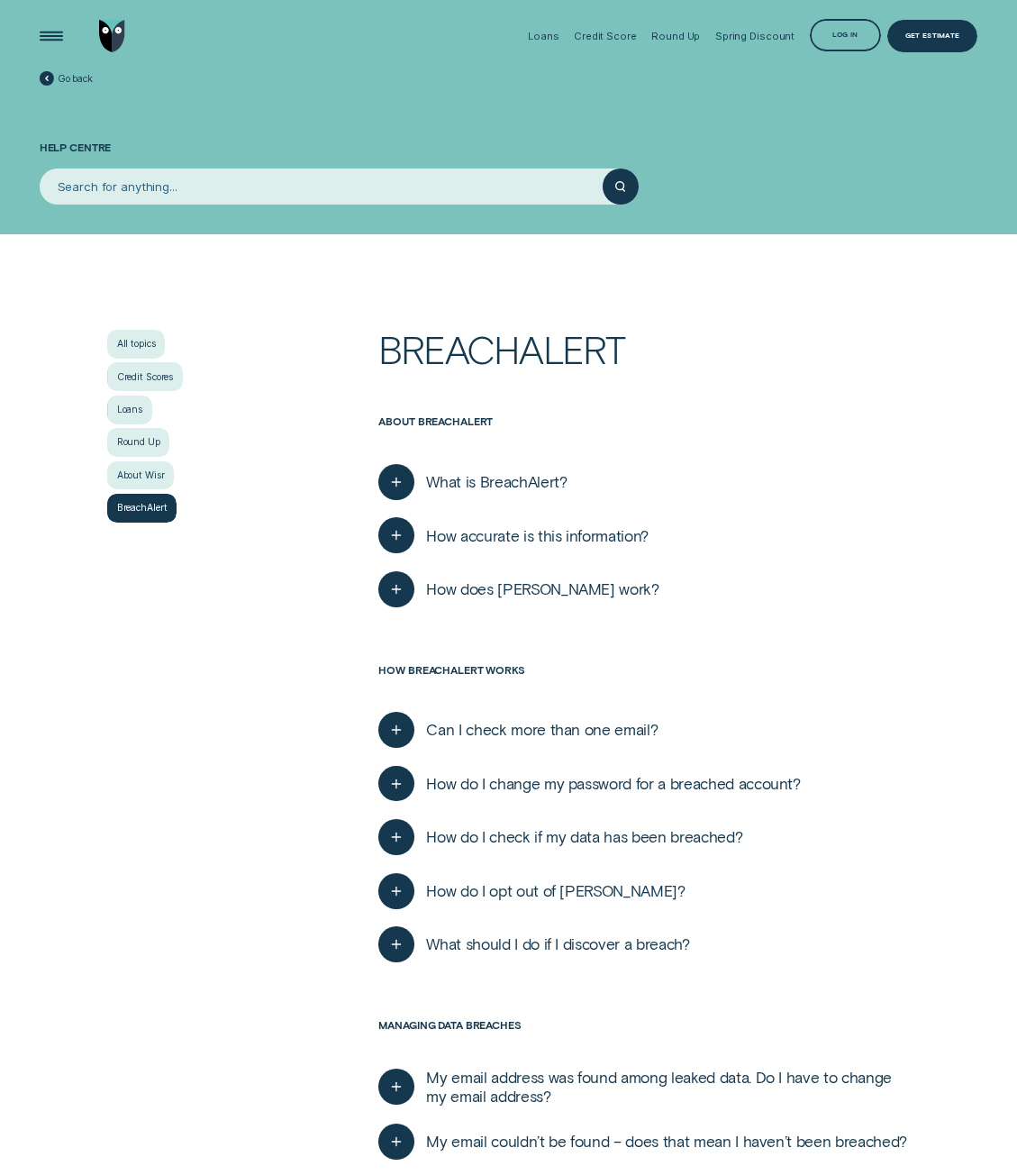
click at [509, 491] on span "What is BreachAlert?" at bounding box center [496, 482] width 141 height 20
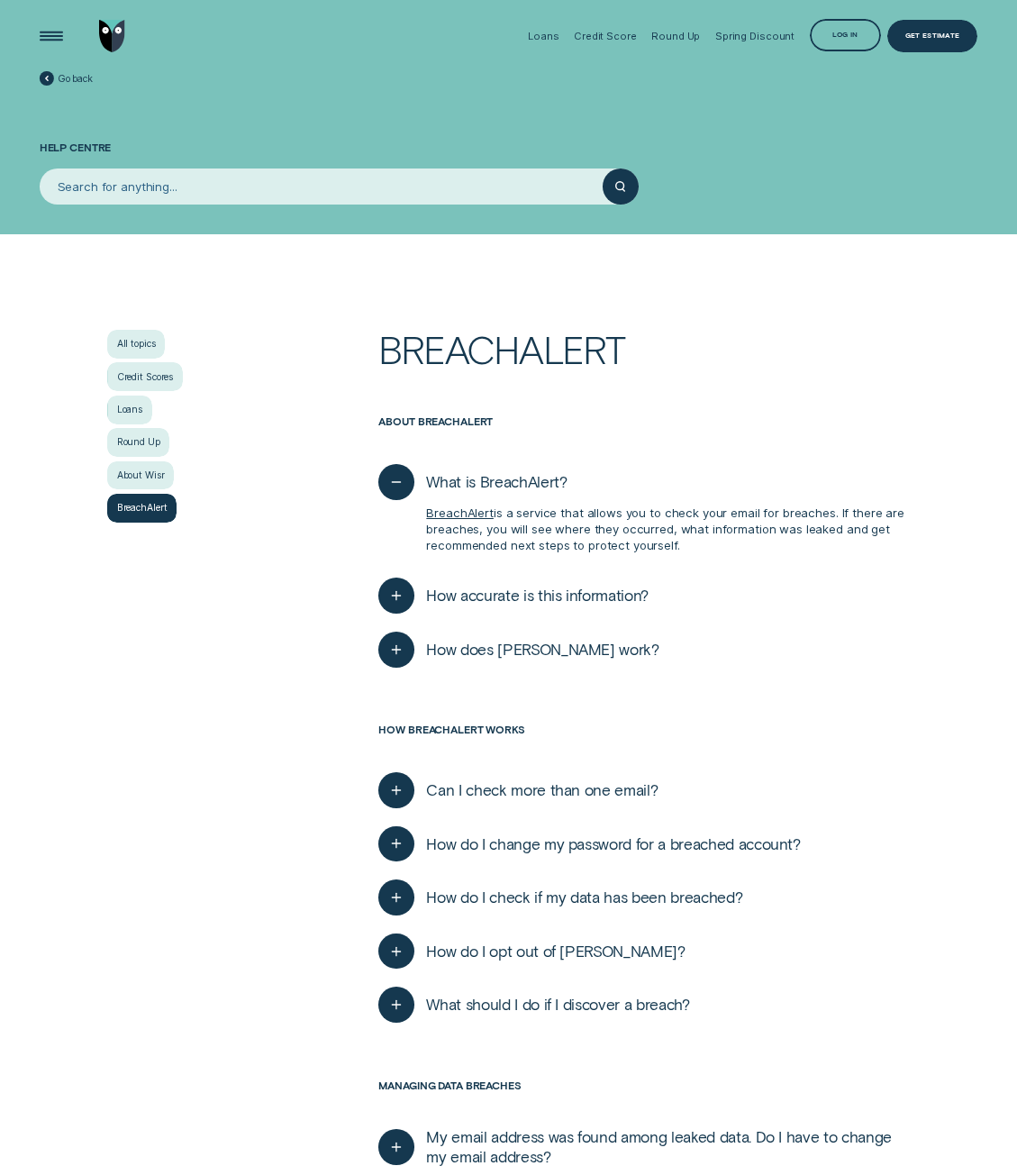
drag, startPoint x: 580, startPoint y: 514, endPoint x: 740, endPoint y: 550, distance: 163.5
click at [740, 550] on p "BreachAlert is a service that allows you to check your email for breaches. If t…" at bounding box center [668, 529] width 484 height 49
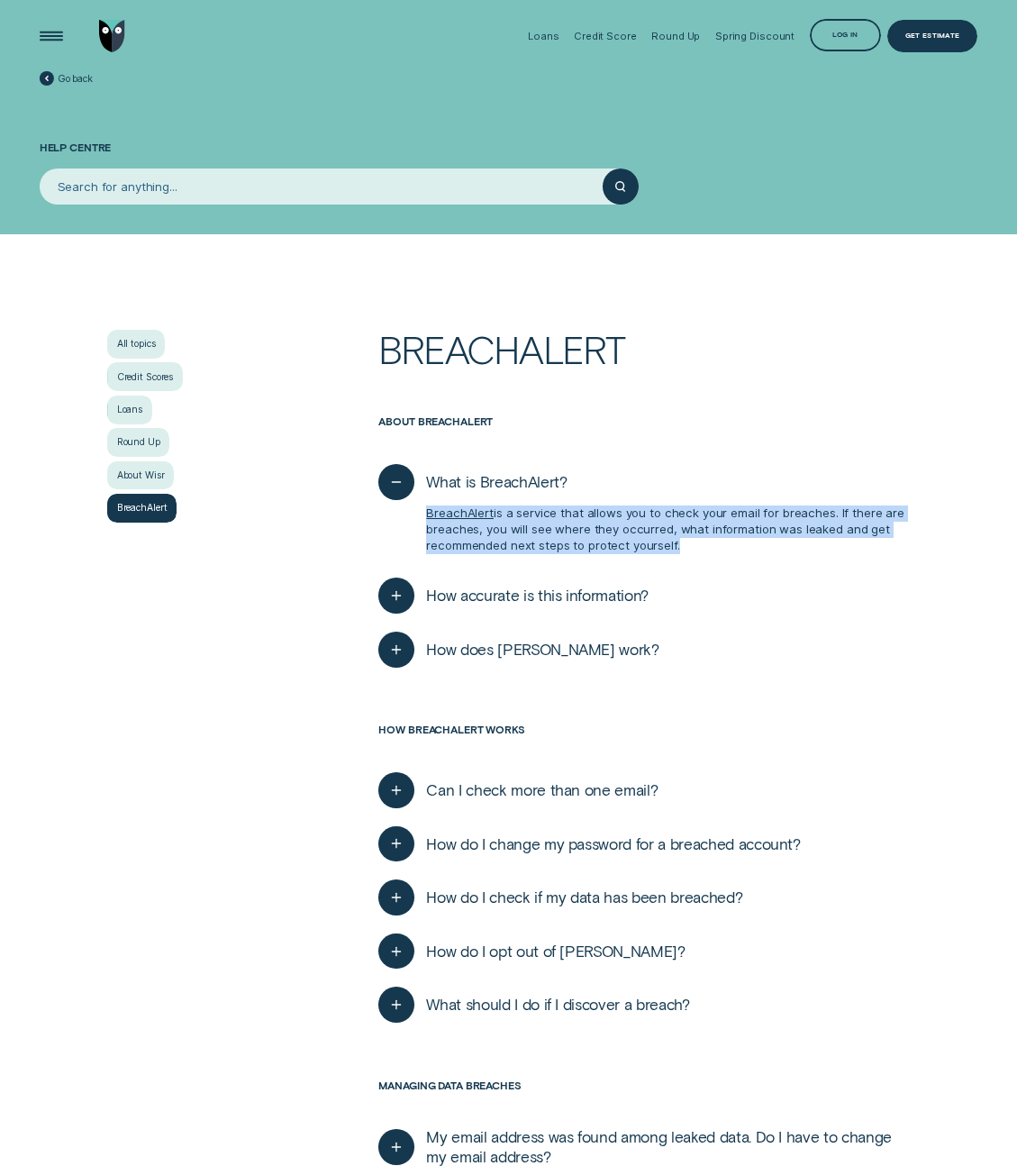
click at [740, 550] on p "BreachAlert is a service that allows you to check your email for breaches. If t…" at bounding box center [668, 529] width 484 height 49
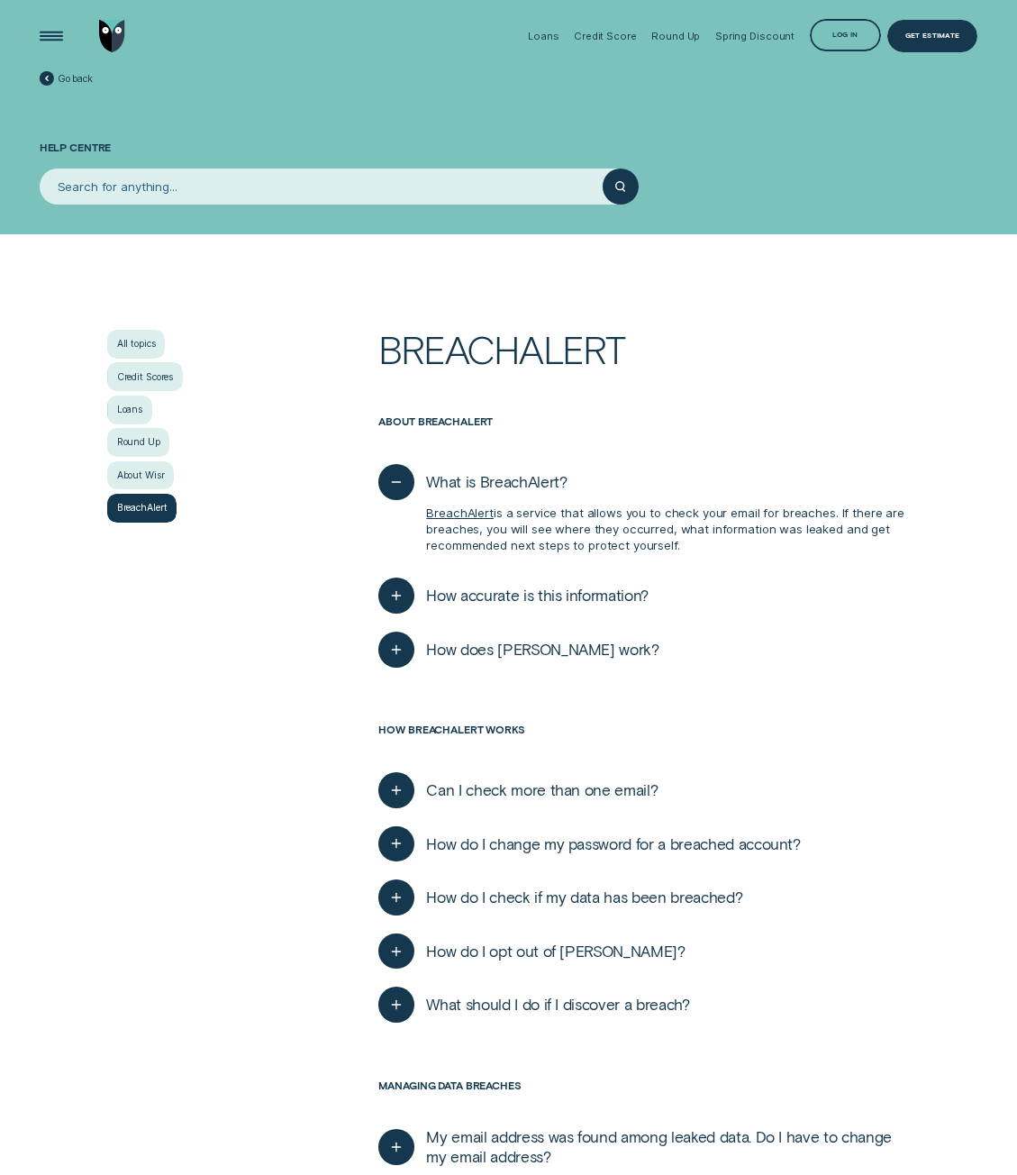
click at [662, 602] on div "How accurate is this information? BreachAlert does not search for all personal …" at bounding box center [643, 595] width 531 height 54
click at [649, 592] on div "How accurate is this information? BreachAlert does not search for all personal …" at bounding box center [643, 595] width 531 height 54
click at [614, 586] on span "How accurate is this information?" at bounding box center [537, 595] width 222 height 20
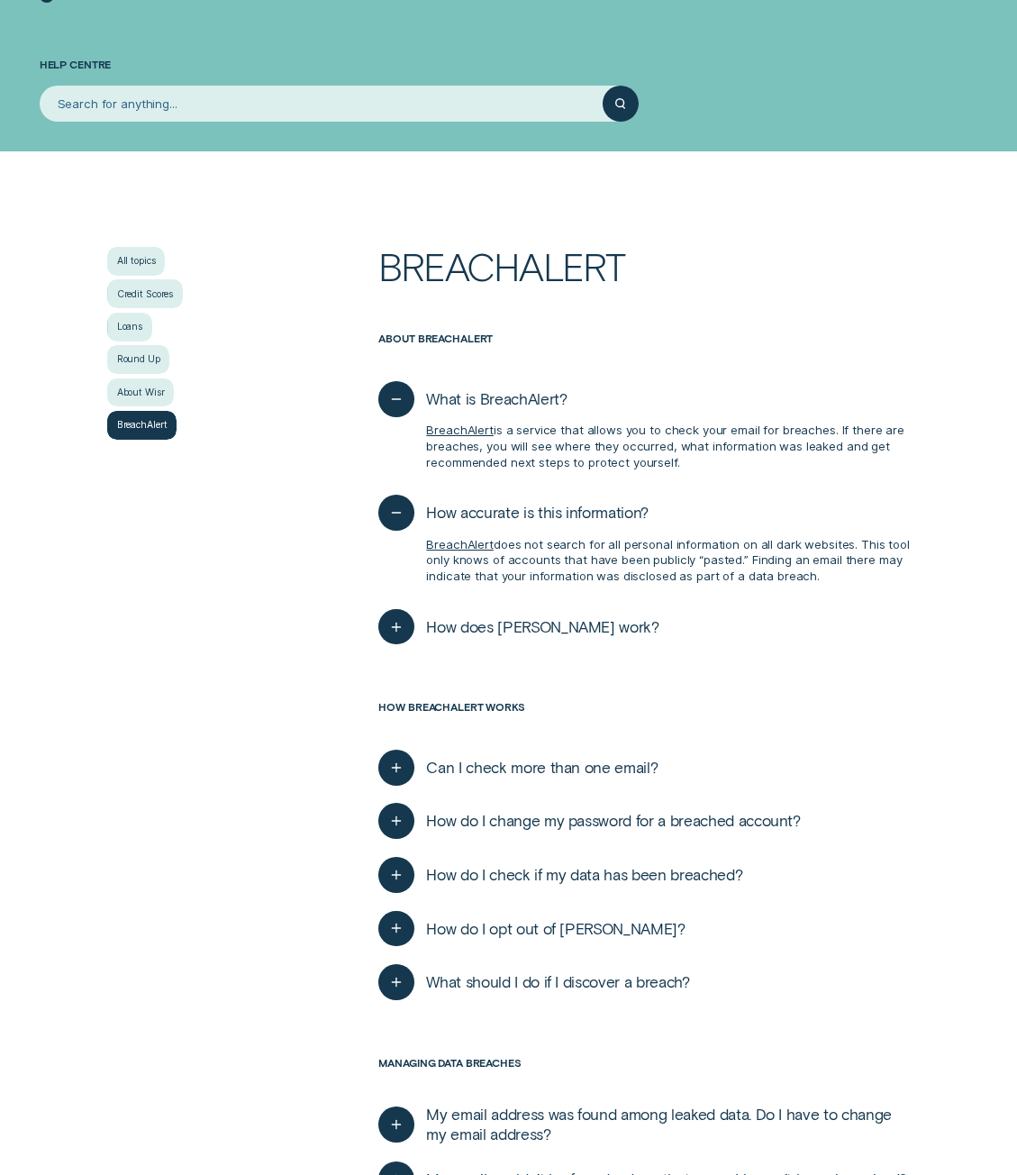
scroll to position [90, 0]
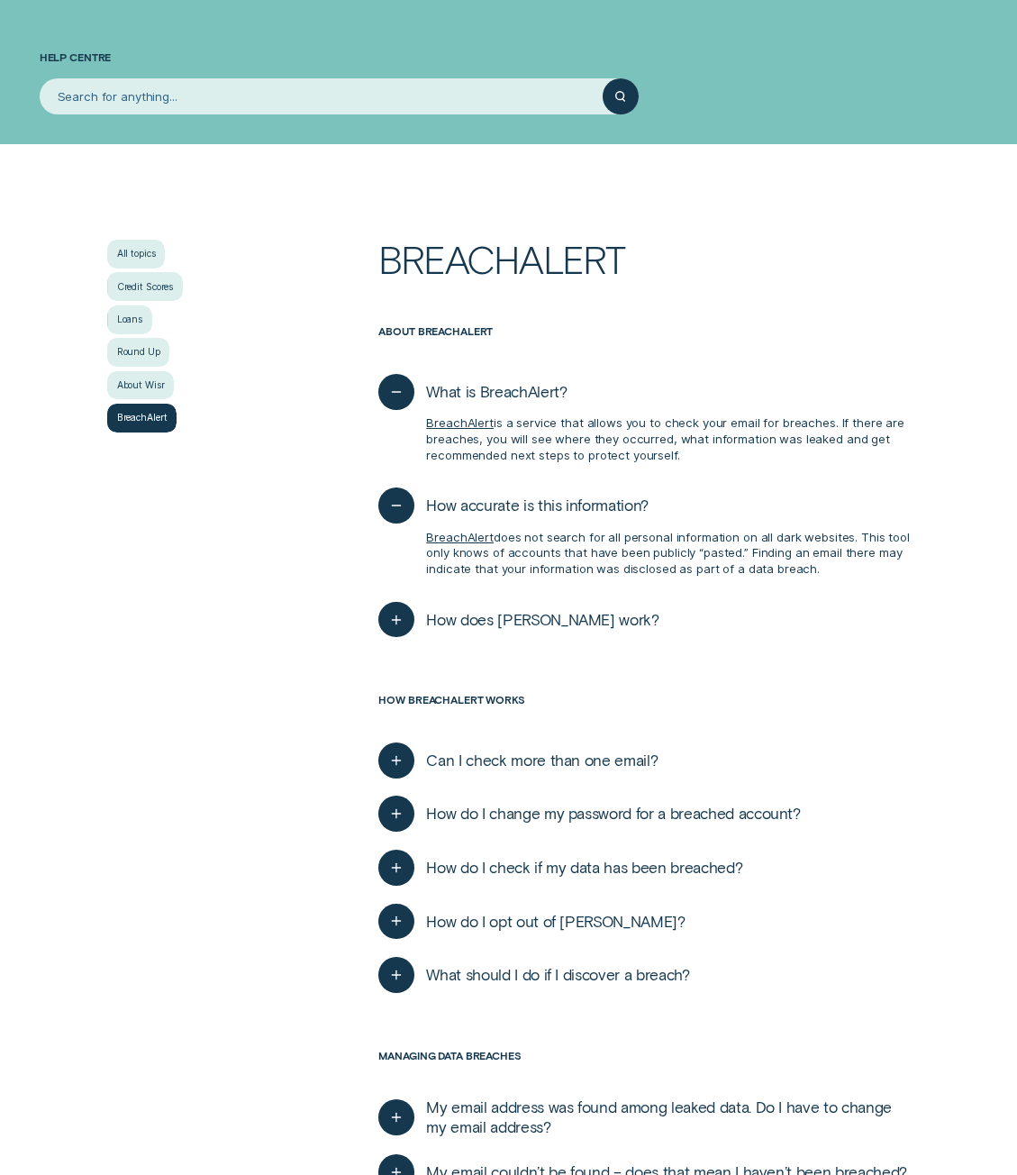
click at [565, 610] on span "How does BreachAlert work?" at bounding box center [542, 620] width 232 height 20
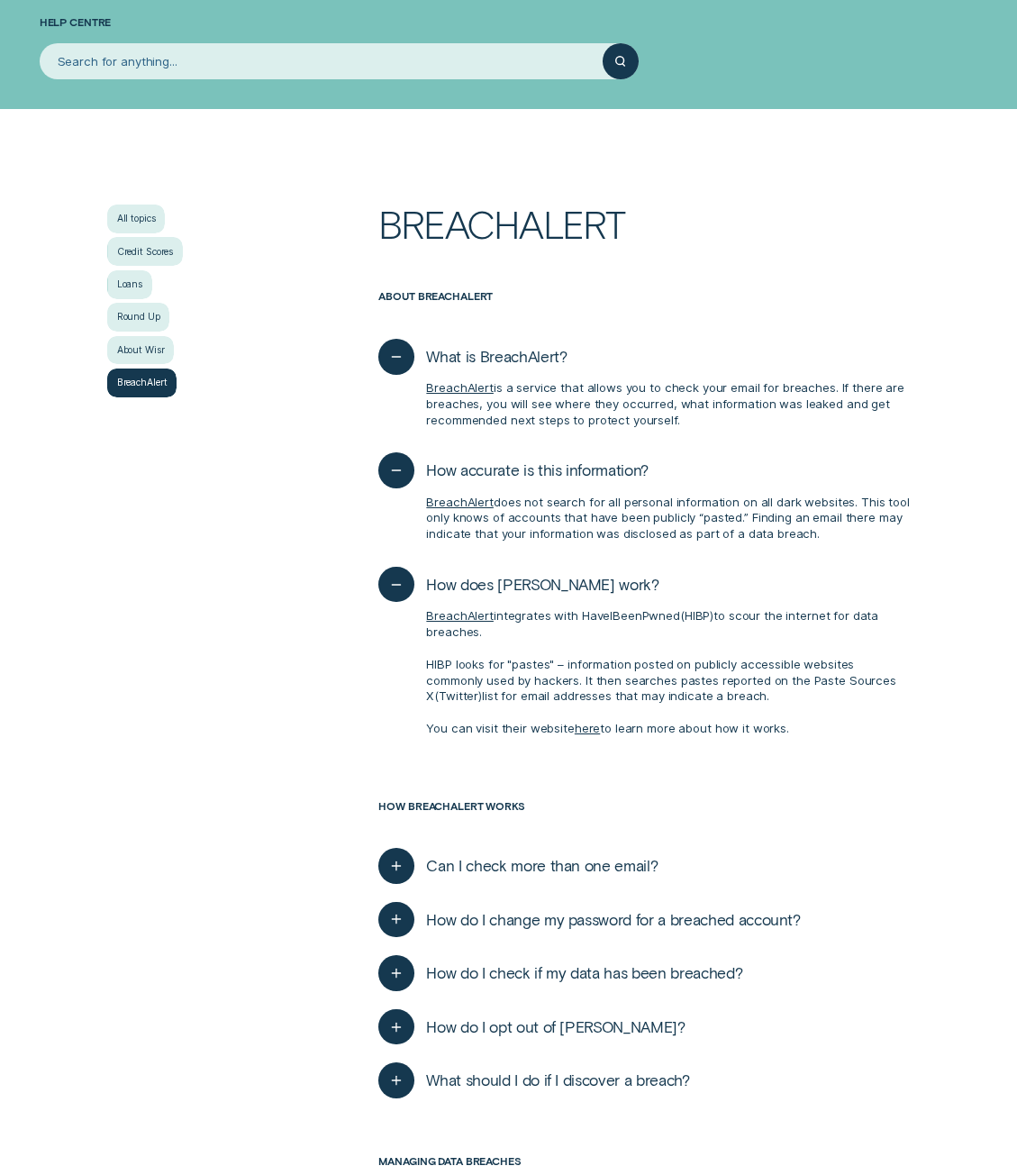
scroll to position [360, 0]
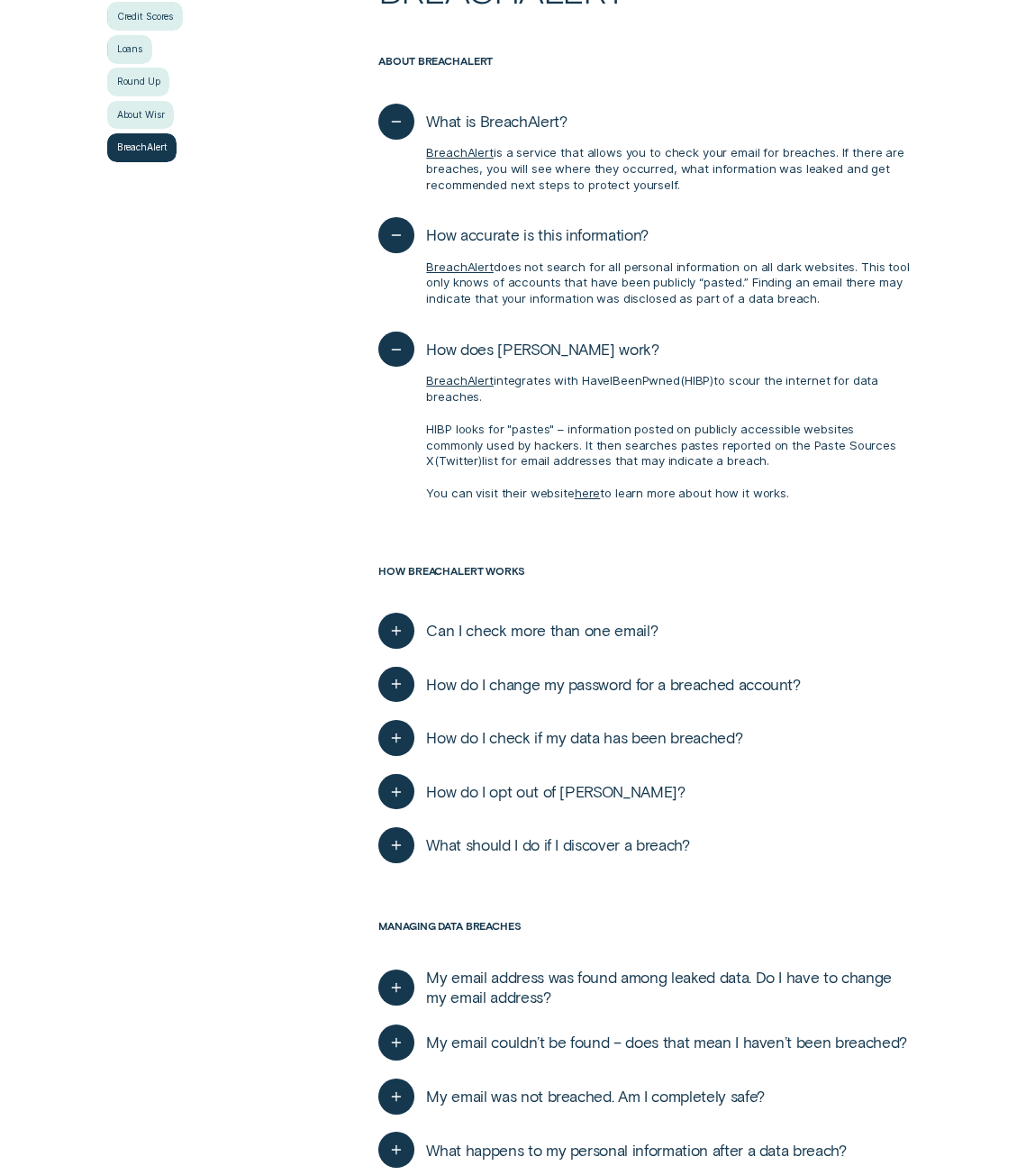
click at [523, 625] on span "Can I check more than one email?" at bounding box center [541, 631] width 231 height 20
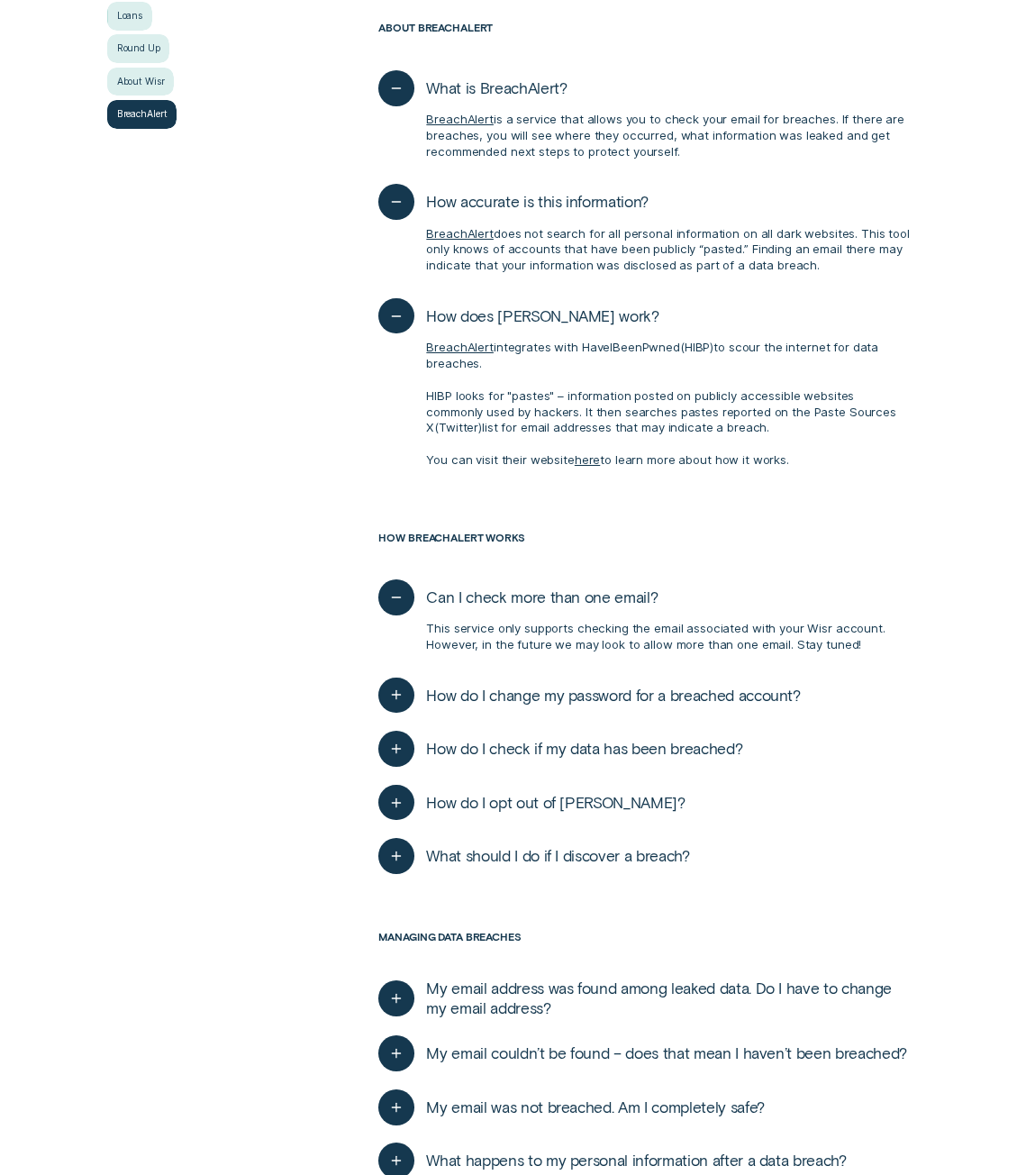
scroll to position [450, 0]
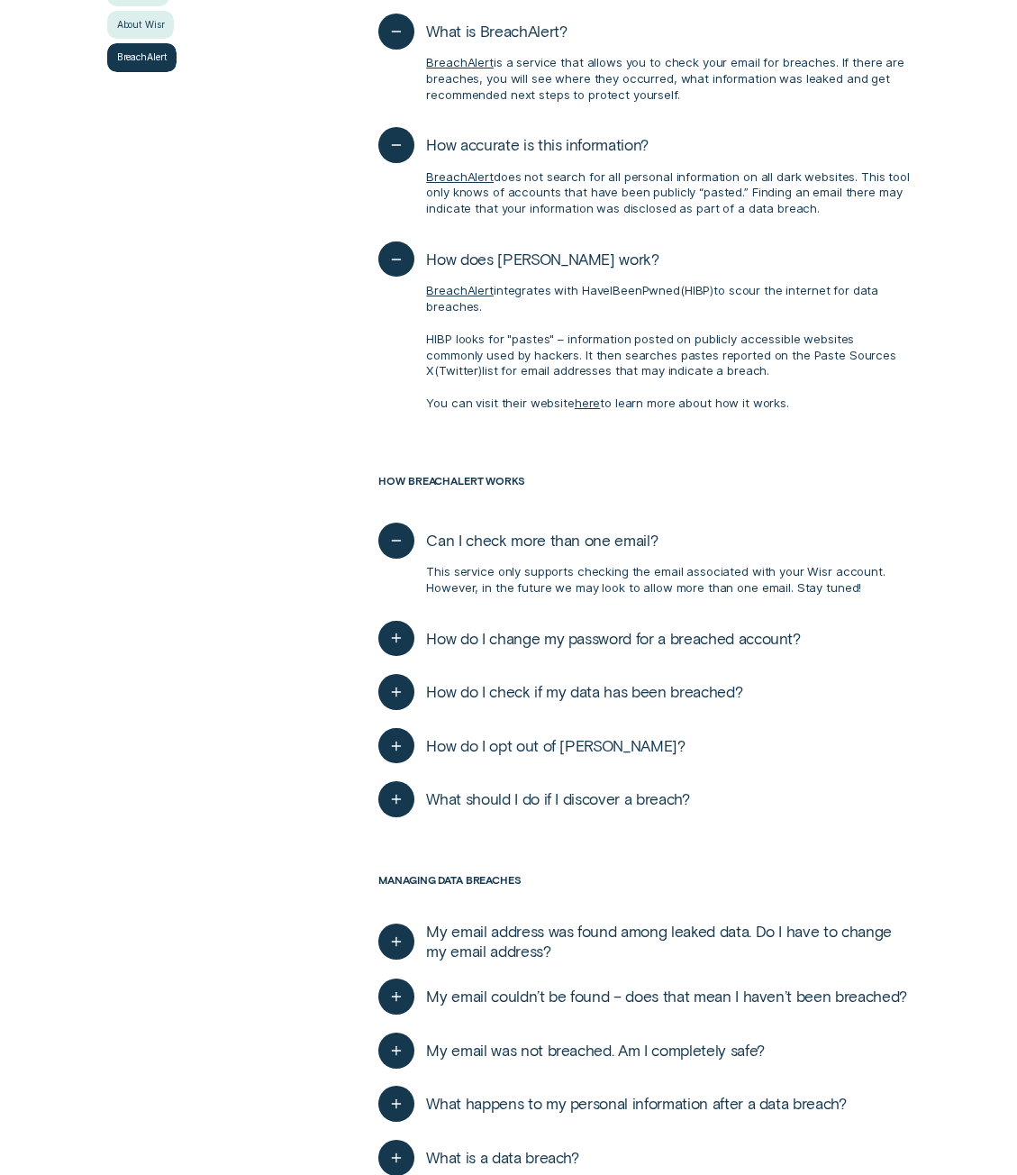
click at [516, 631] on span "How do I change my password for a breached account?" at bounding box center [613, 639] width 374 height 20
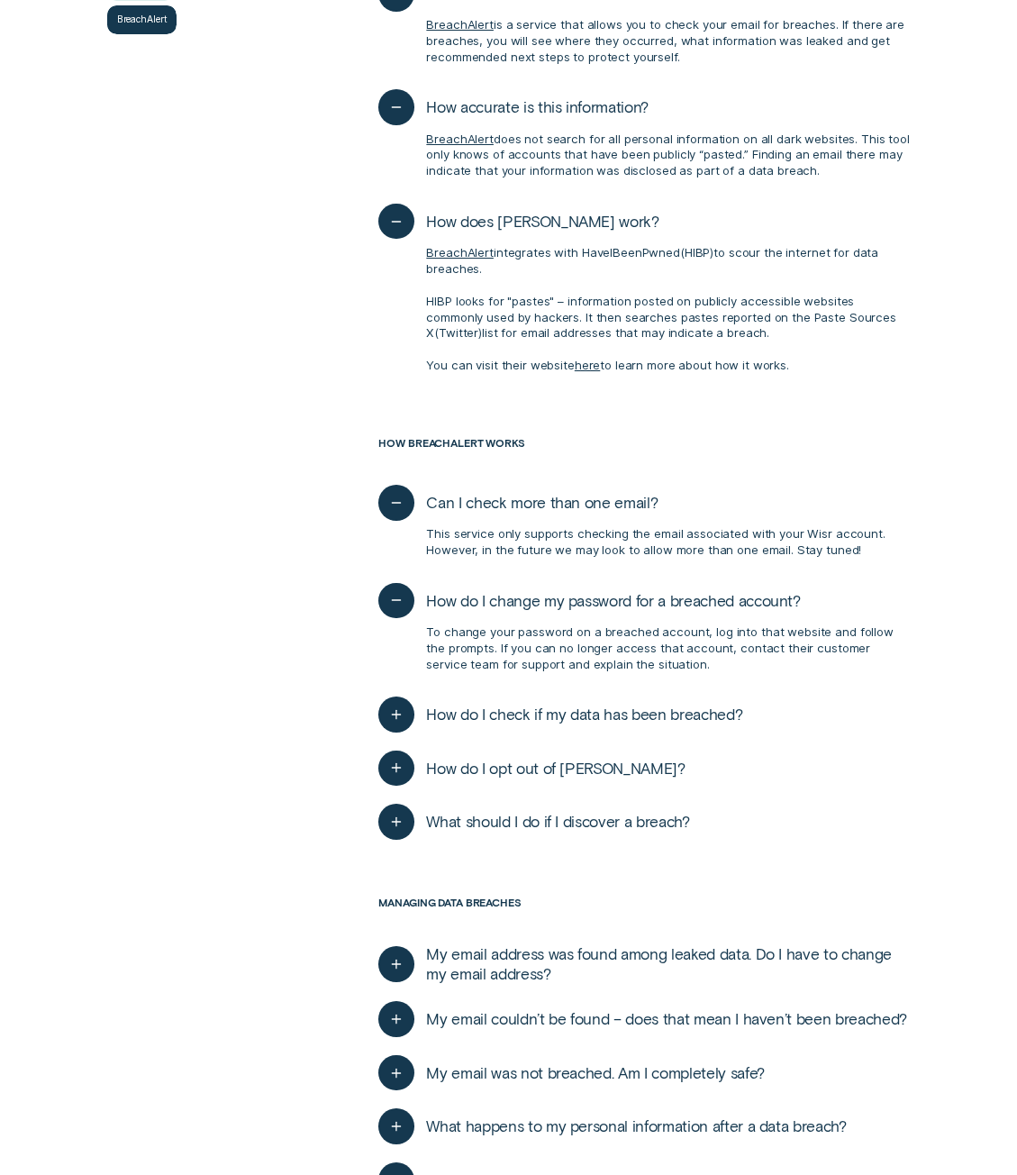
scroll to position [631, 0]
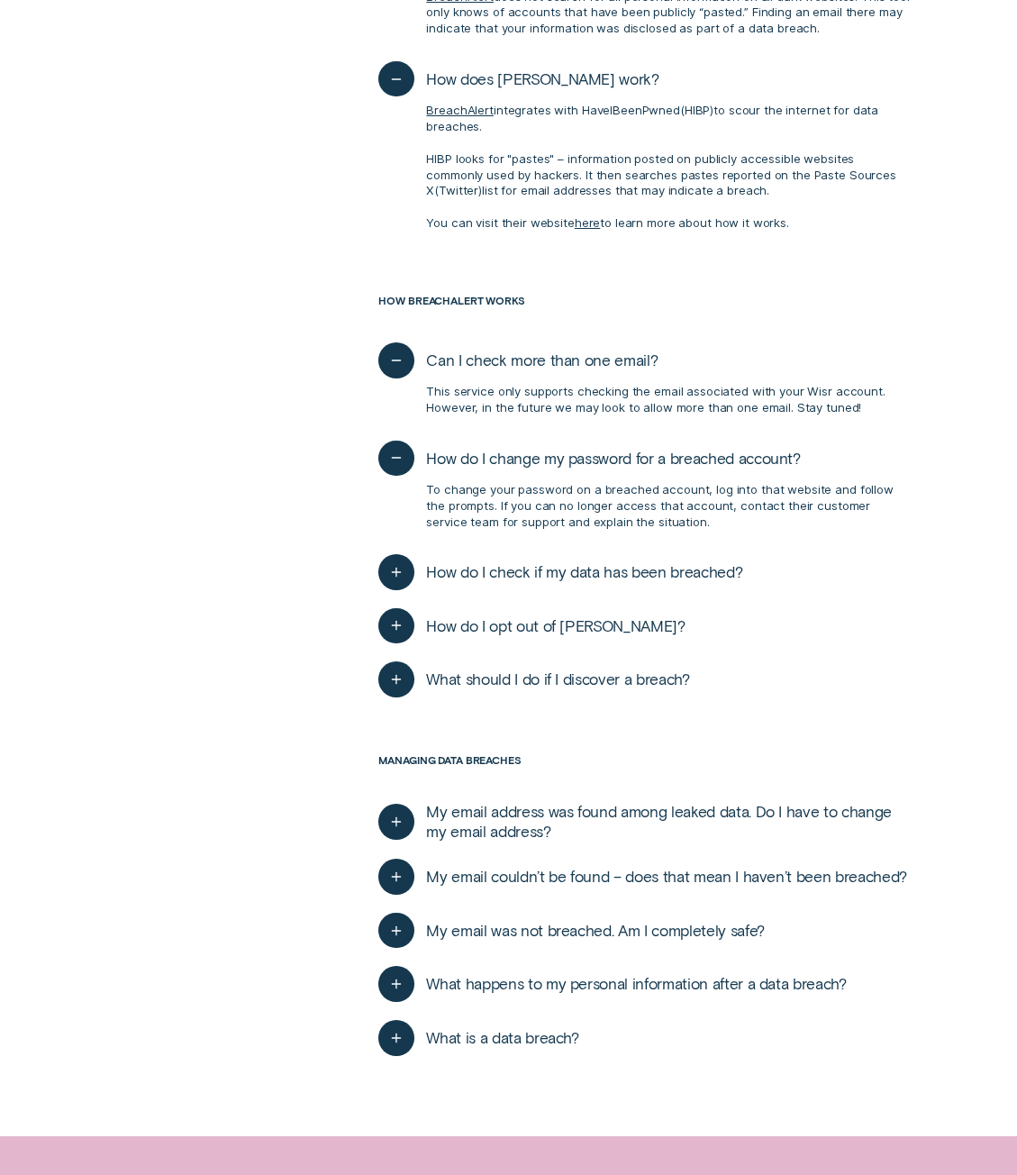
click at [565, 626] on span "How do I opt out of BreachAlert?" at bounding box center [555, 626] width 259 height 20
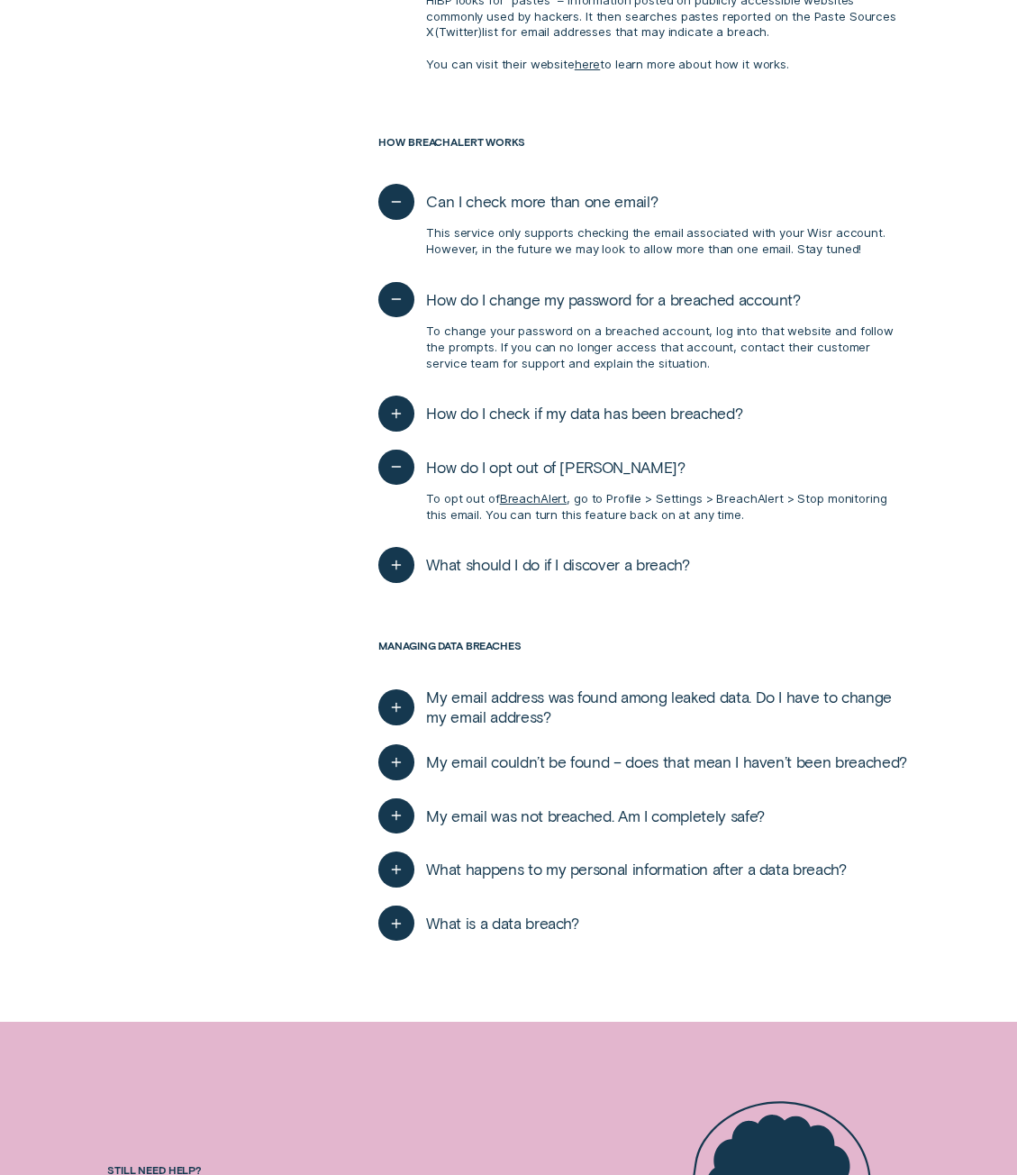
scroll to position [811, 0]
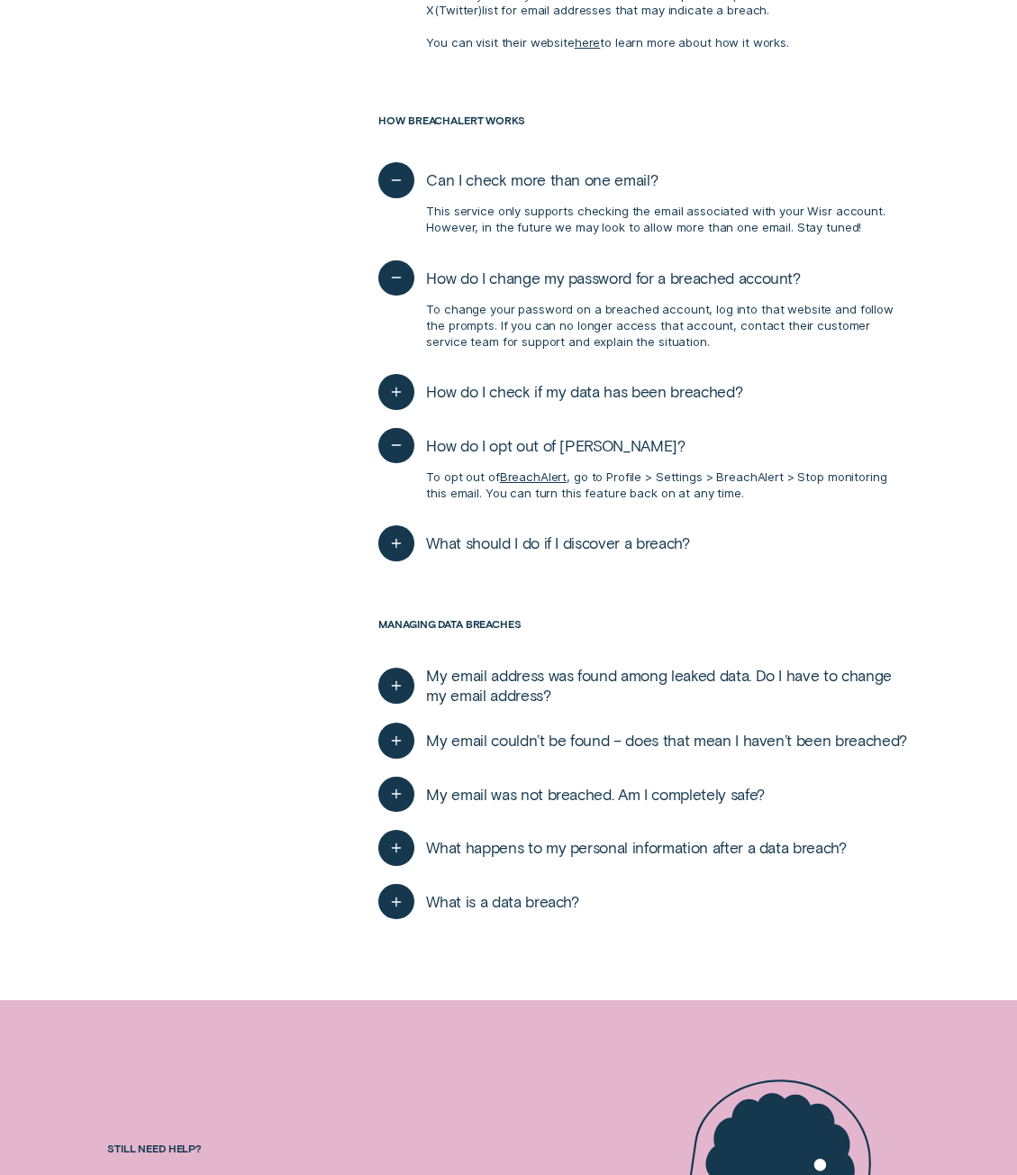
click at [463, 686] on span "My email address was found among leaked data. Do I have to change my email addr…" at bounding box center [668, 685] width 484 height 39
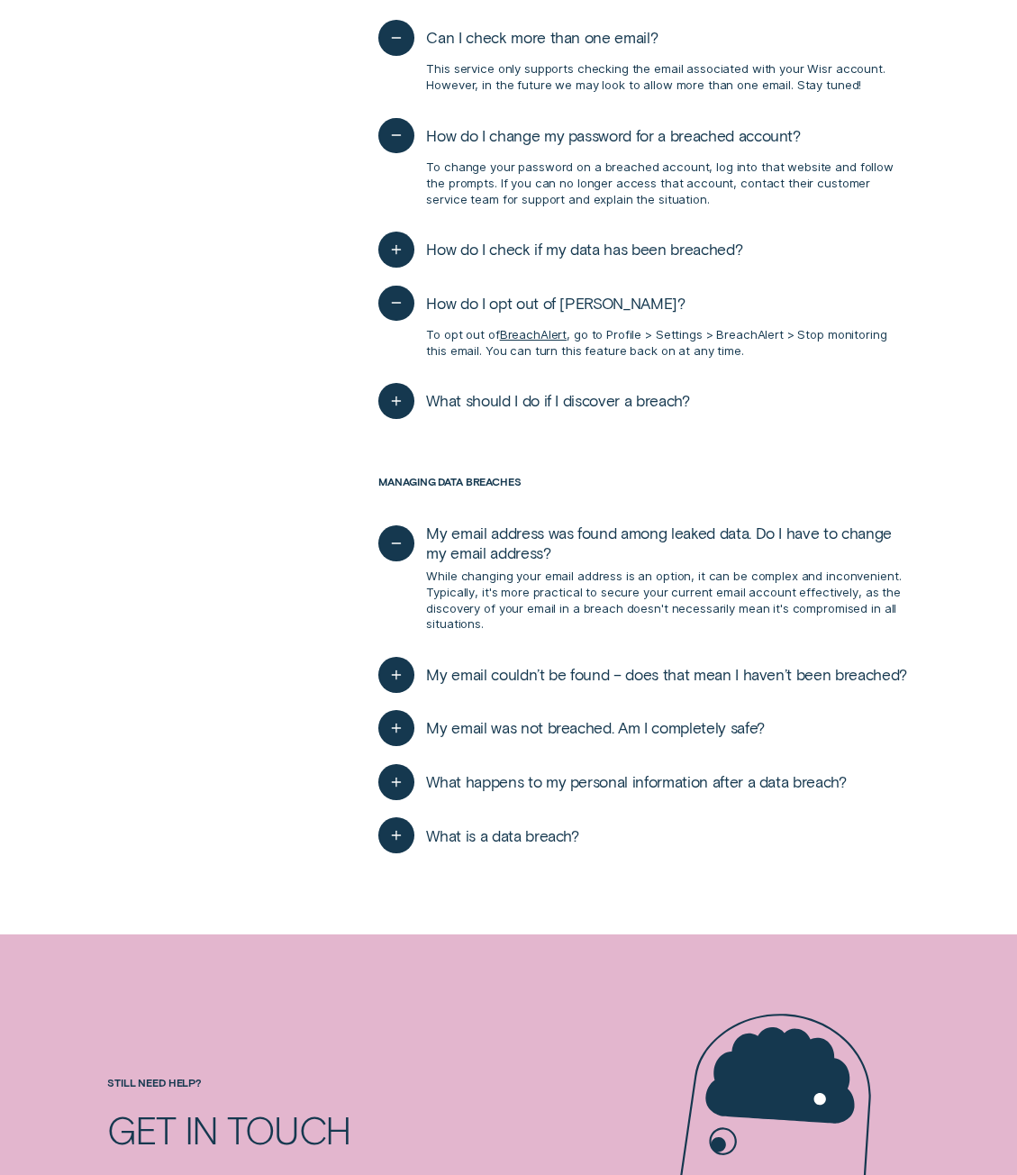
scroll to position [991, 0]
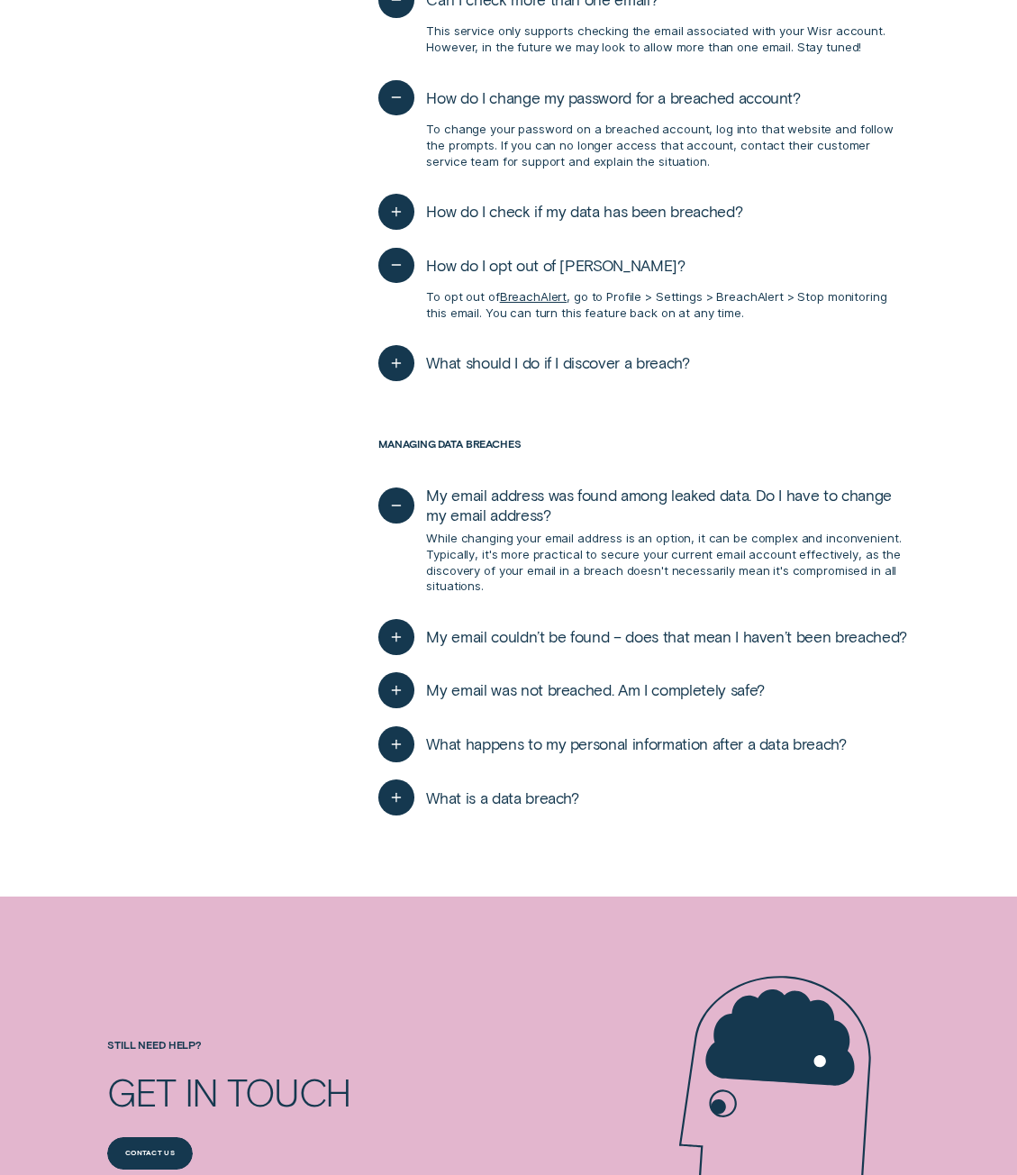
click at [472, 641] on span "My email couldn’t be found – does that mean I haven’t been breached?" at bounding box center [666, 637] width 481 height 20
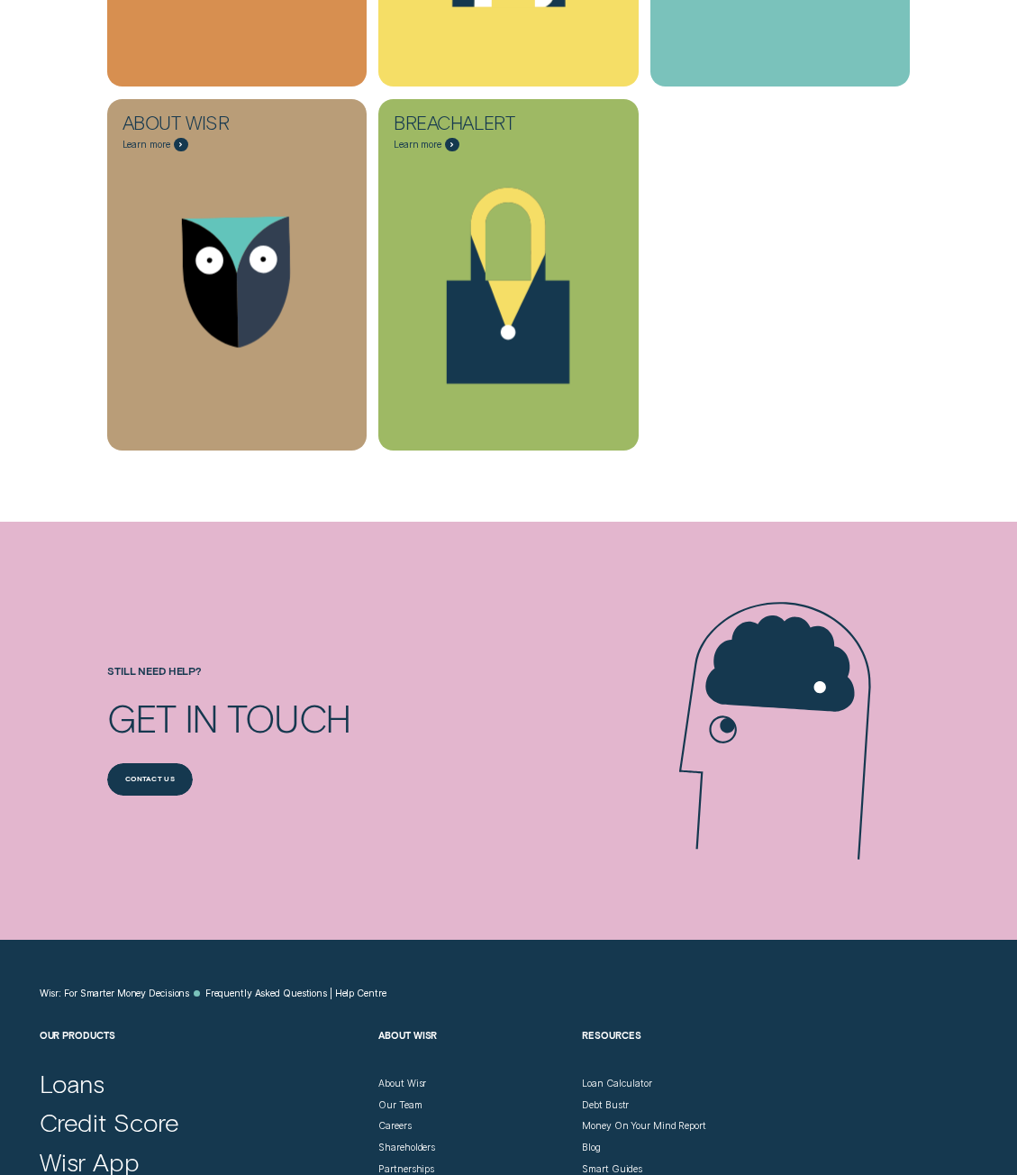
scroll to position [811, 0]
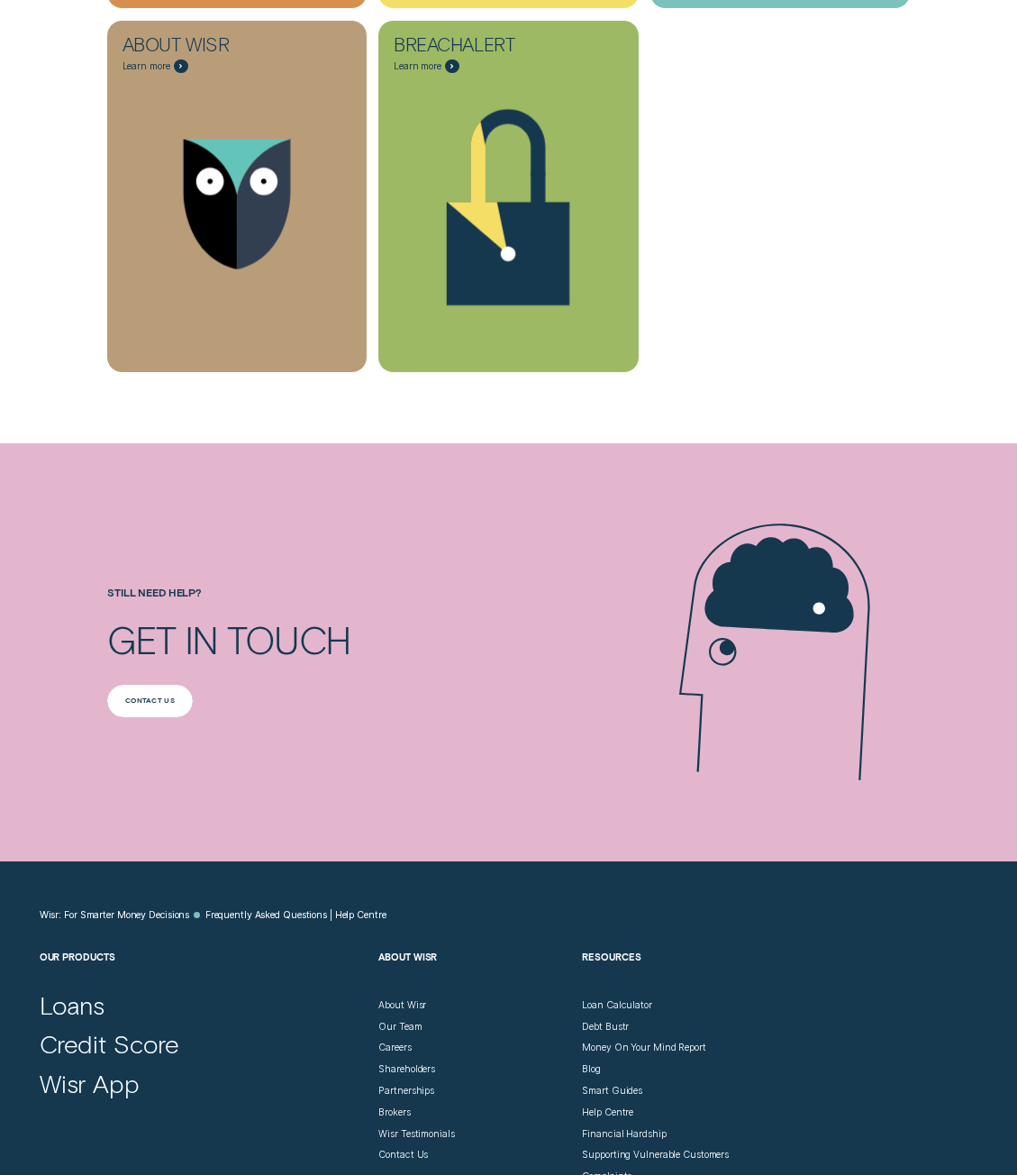
click at [162, 694] on div "Contact us" at bounding box center [150, 701] width 86 height 32
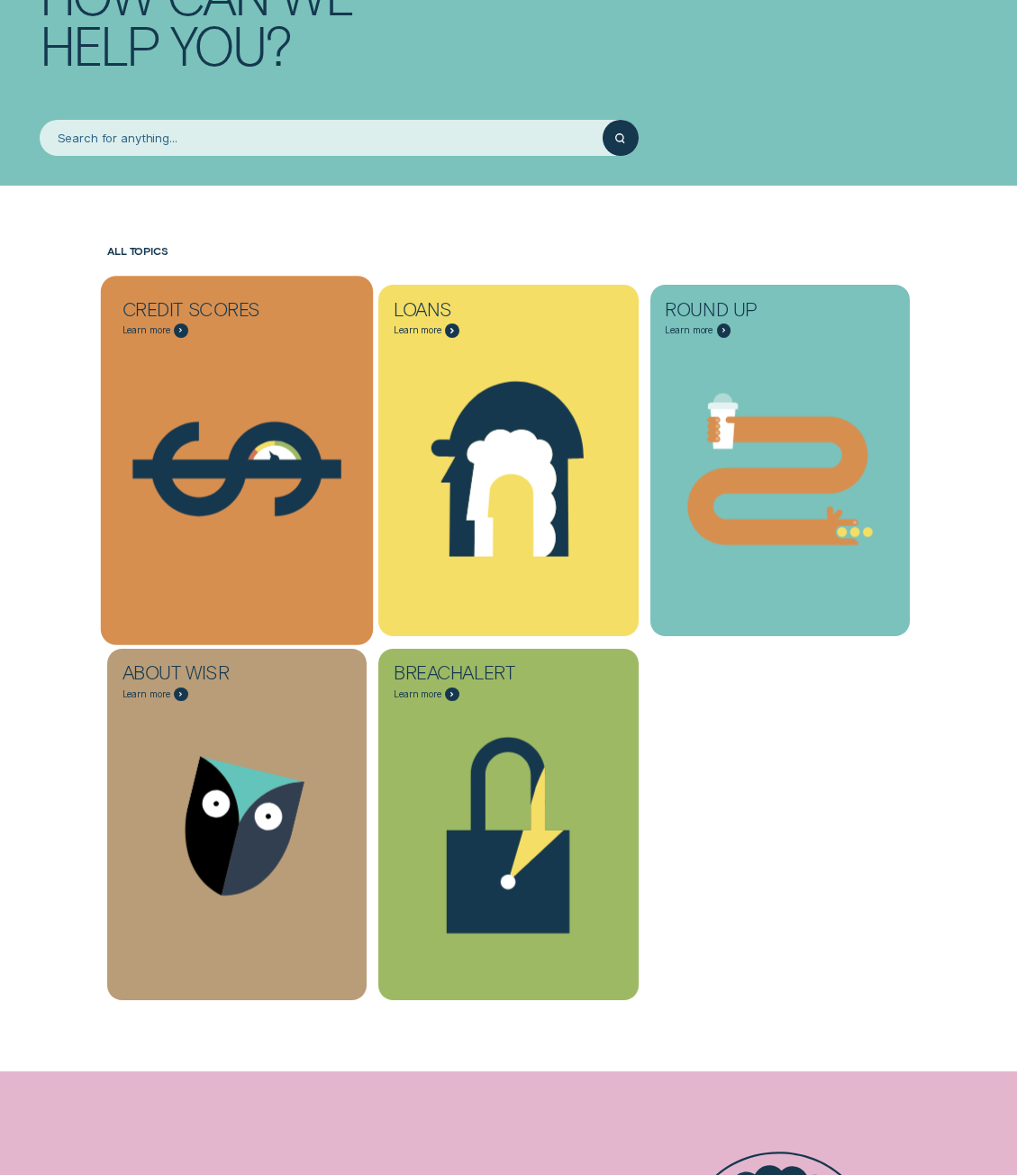
scroll to position [149, 0]
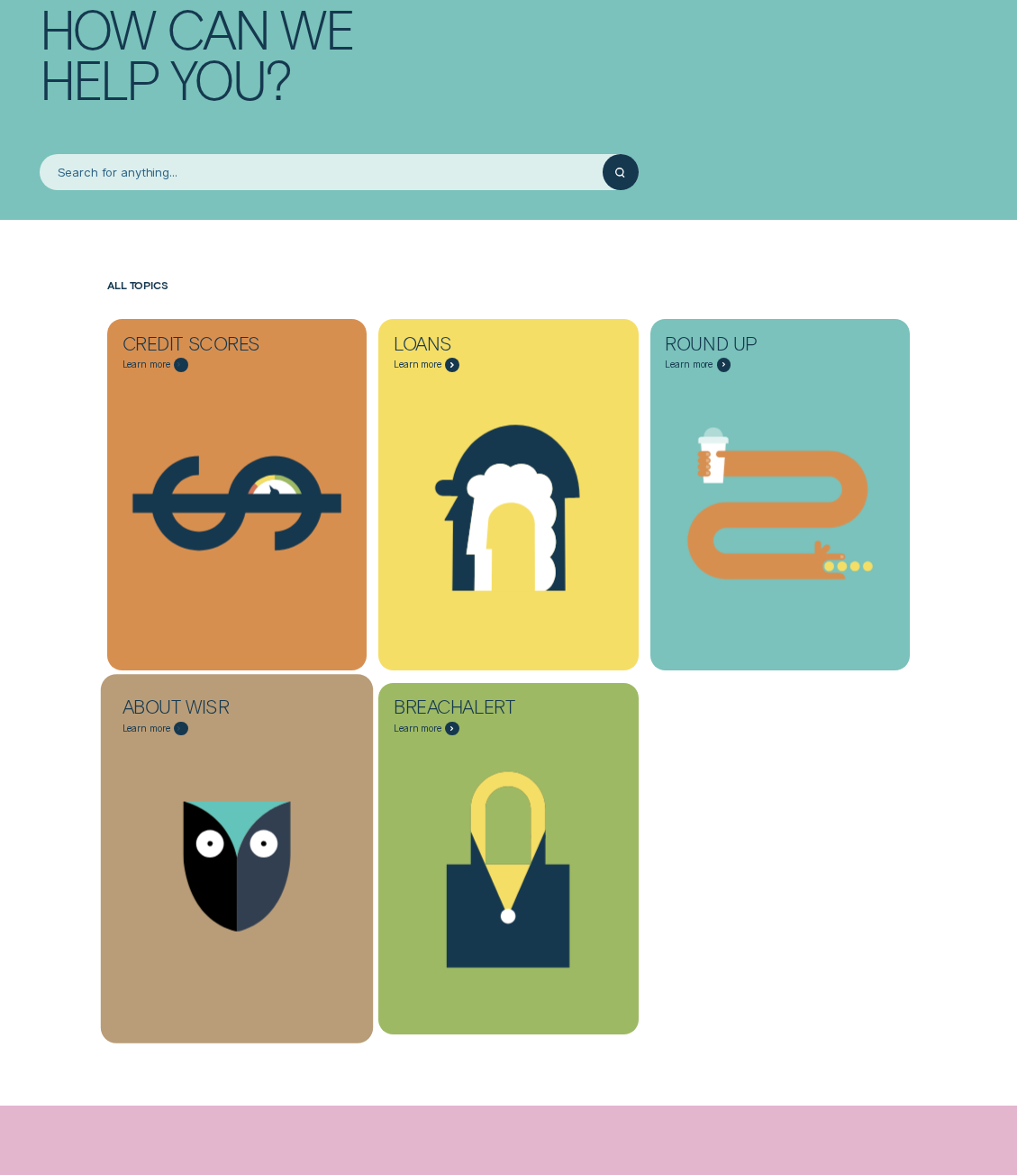
click at [201, 740] on div "Wisr Logo" at bounding box center [237, 867] width 273 height 276
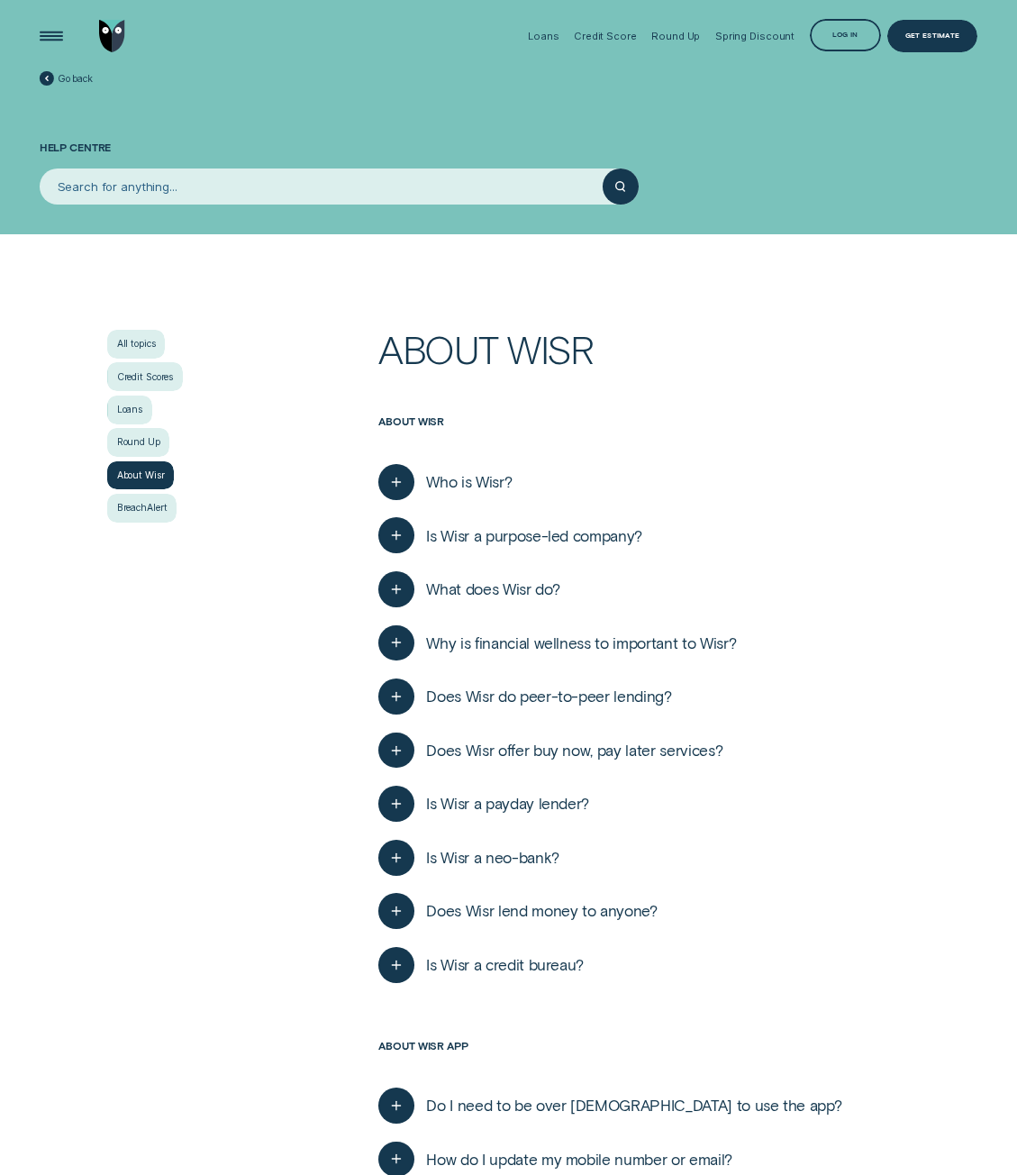
click at [444, 483] on span "Who is Wisr?" at bounding box center [469, 482] width 86 height 20
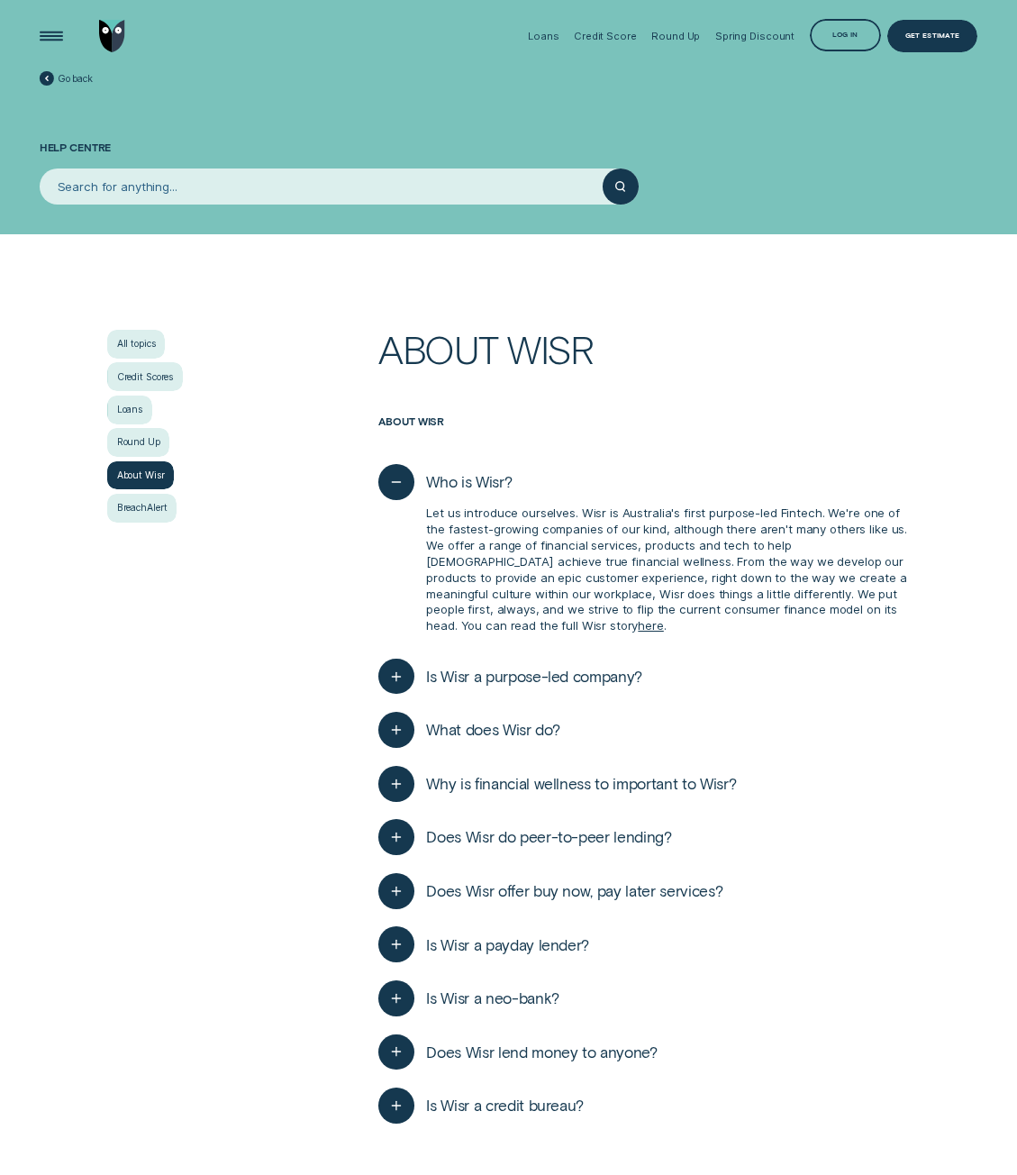
click at [508, 658] on button "Is Wisr a purpose-led company?" at bounding box center [510, 676] width 264 height 36
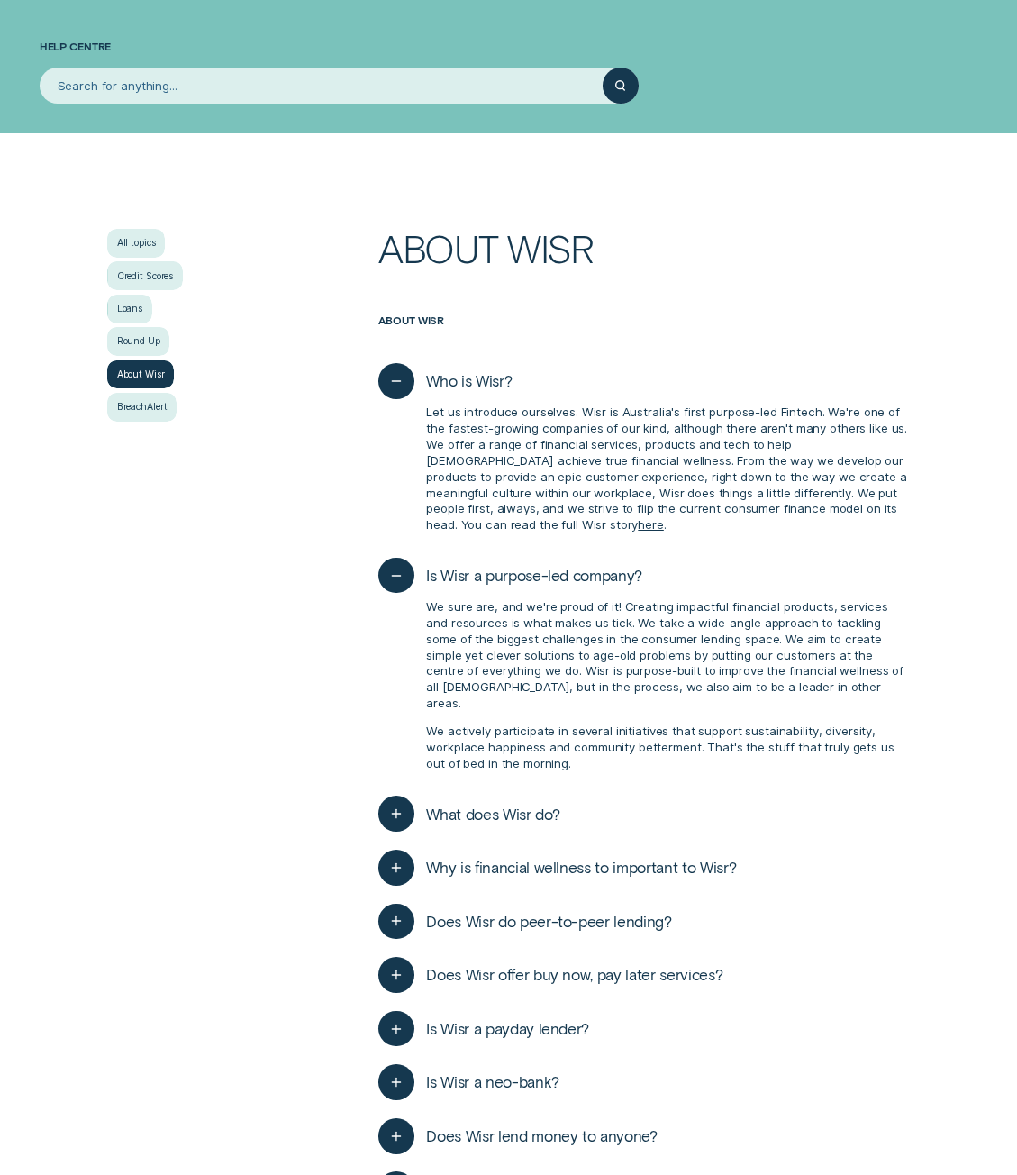
scroll to position [180, 0]
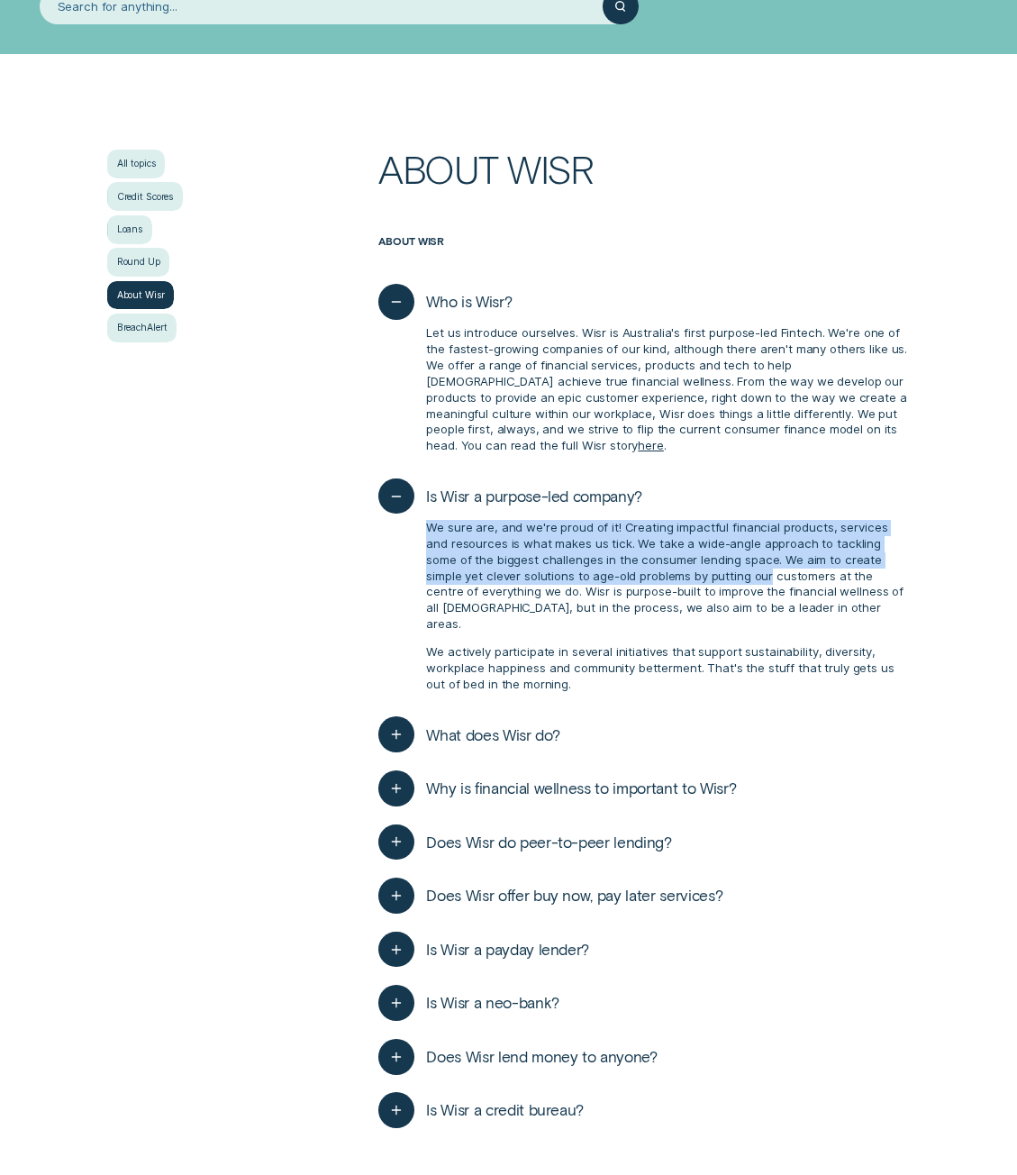
drag, startPoint x: 431, startPoint y: 535, endPoint x: 707, endPoint y: 579, distance: 280.0
click at [707, 579] on p "We sure are, and we're proud of it! Creating impactful financial products, serv…" at bounding box center [668, 576] width 484 height 113
click at [703, 571] on p "We sure are, and we're proud of it! Creating impactful financial products, serv…" at bounding box center [668, 576] width 484 height 113
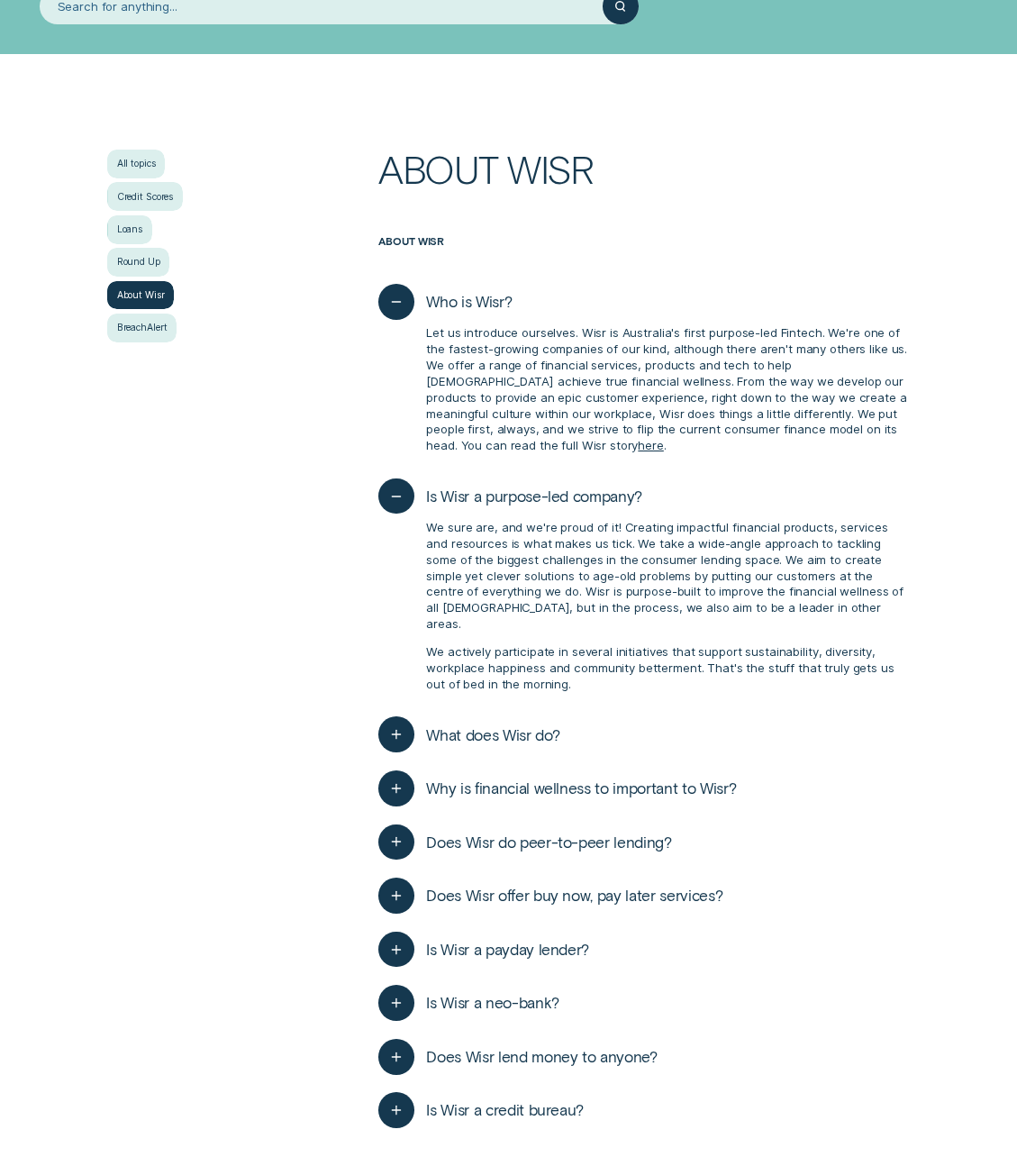
click at [644, 581] on p "We sure are, and we're proud of it! Creating impactful financial products, serv…" at bounding box center [668, 576] width 484 height 113
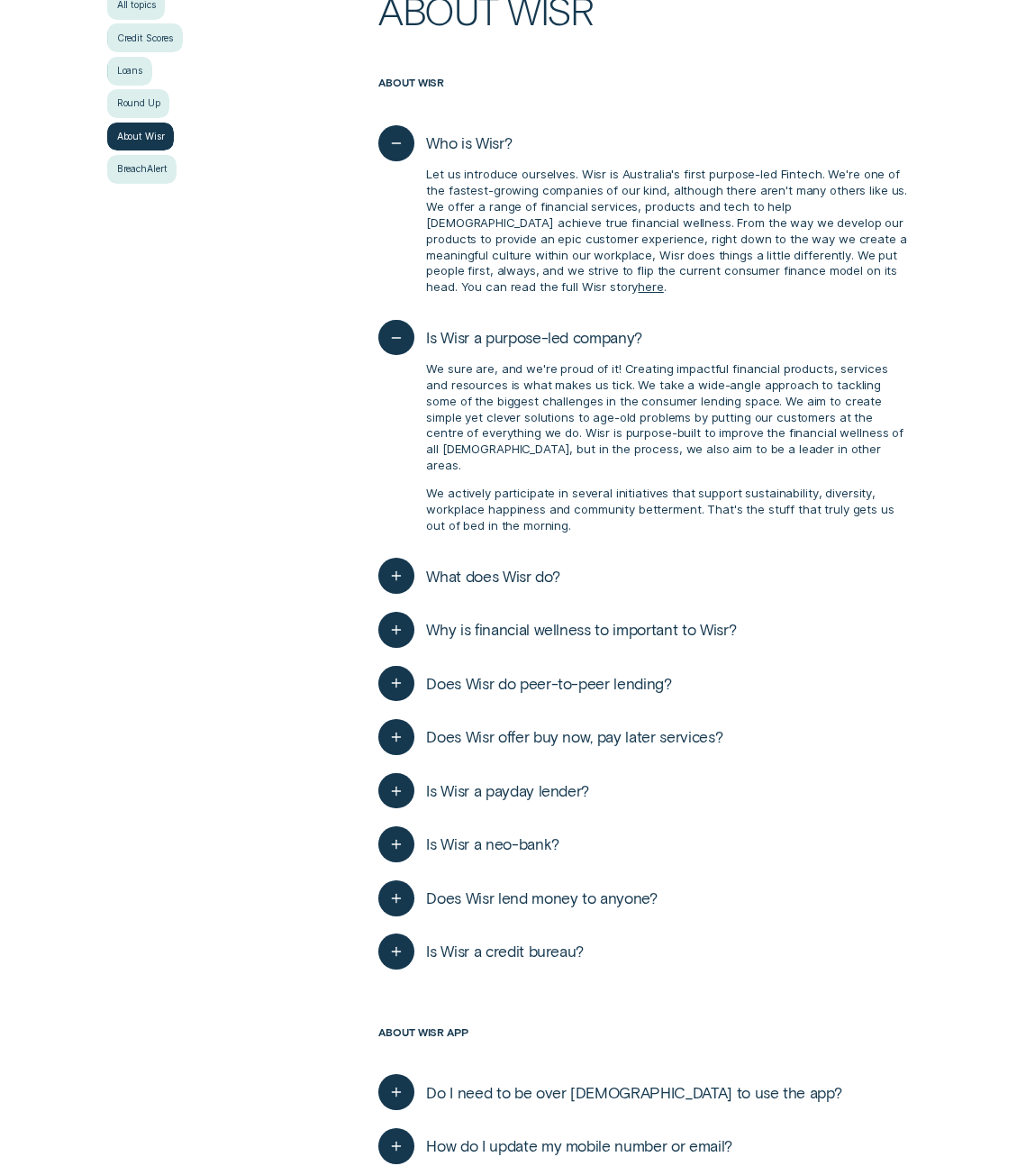
scroll to position [360, 0]
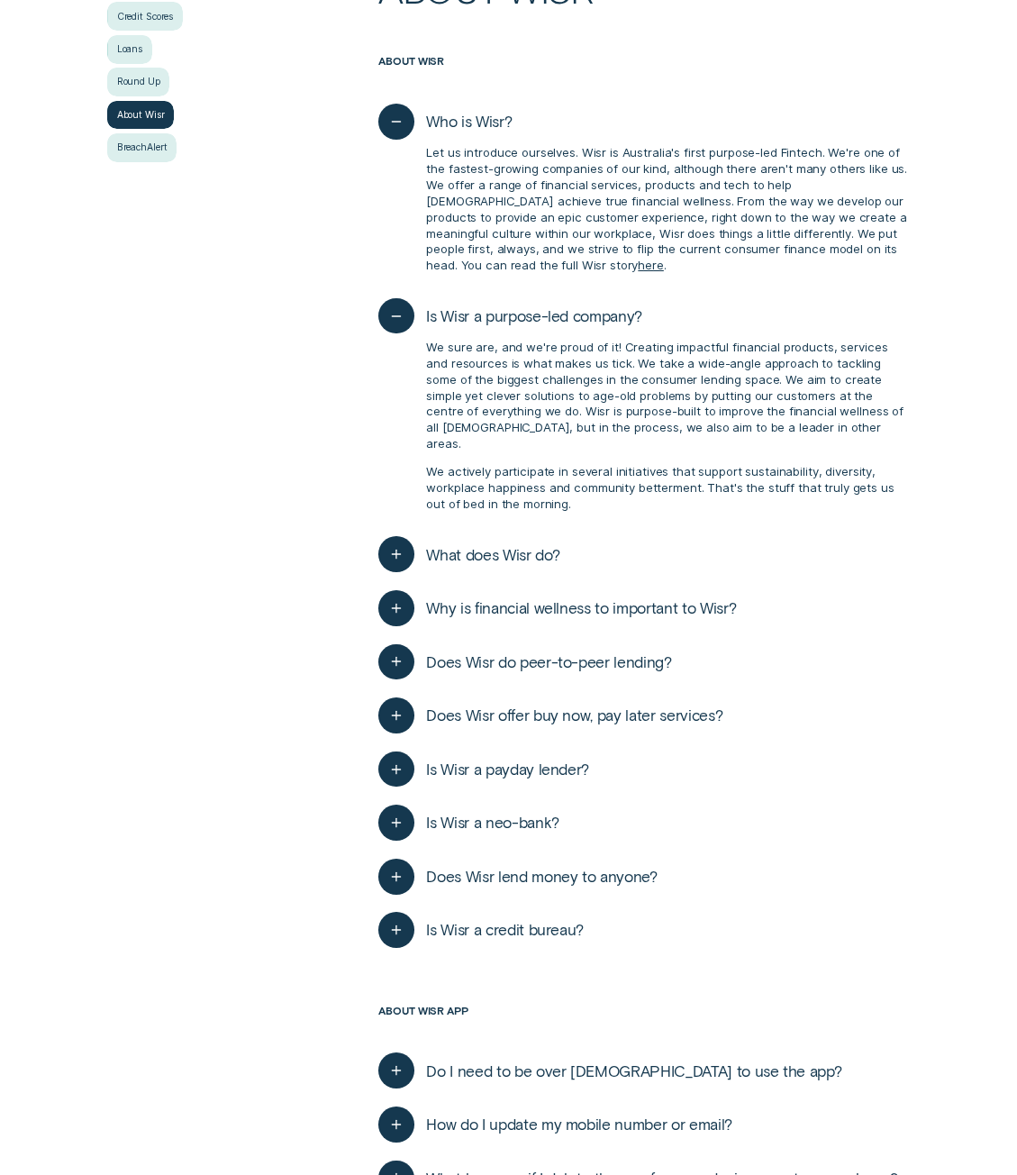
click at [620, 547] on div "What does Wisr do? We're pretty busy here at [GEOGRAPHIC_DATA]. We offer a rang…" at bounding box center [643, 555] width 531 height 54
click at [651, 533] on div "What does Wisr do? We're pretty busy here at [GEOGRAPHIC_DATA]. We offer a rang…" at bounding box center [643, 555] width 531 height 54
click at [530, 545] on span "What does Wisr do?" at bounding box center [492, 555] width 133 height 20
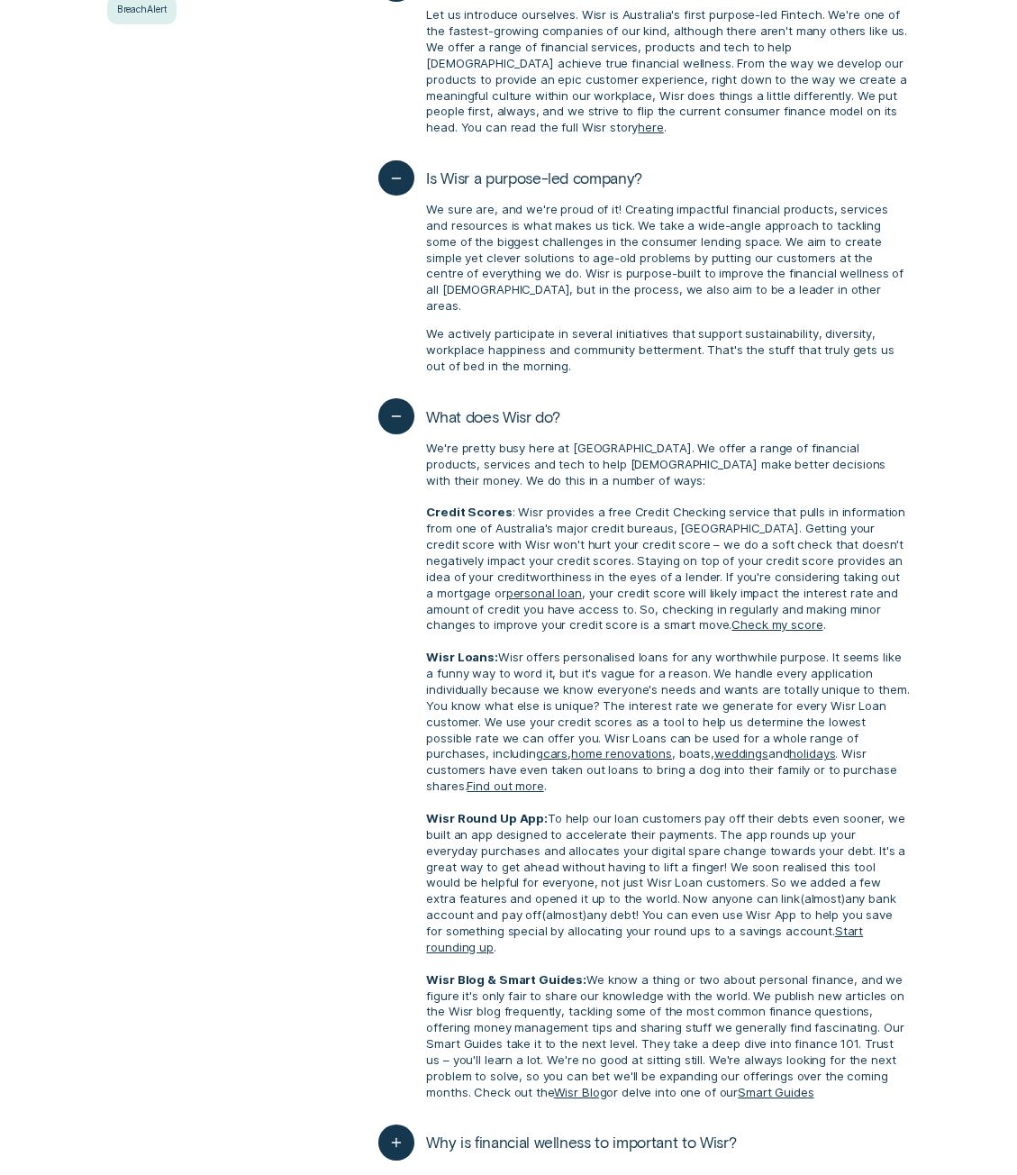
scroll to position [540, 0]
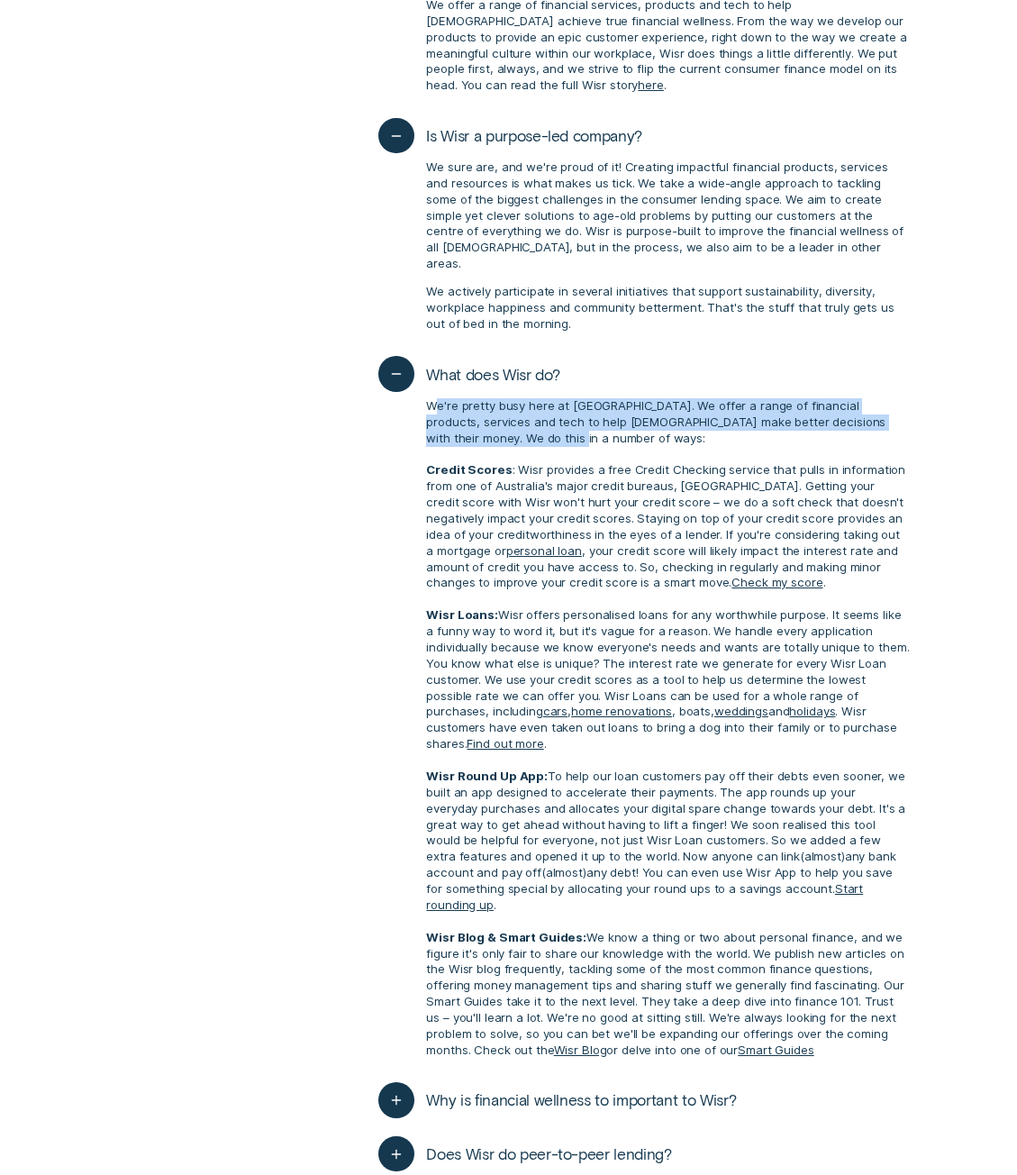
drag, startPoint x: 432, startPoint y: 393, endPoint x: 731, endPoint y: 426, distance: 300.0
click at [731, 426] on p "We're pretty busy here at Wisr. We offer a range of financial products, service…" at bounding box center [668, 728] width 484 height 660
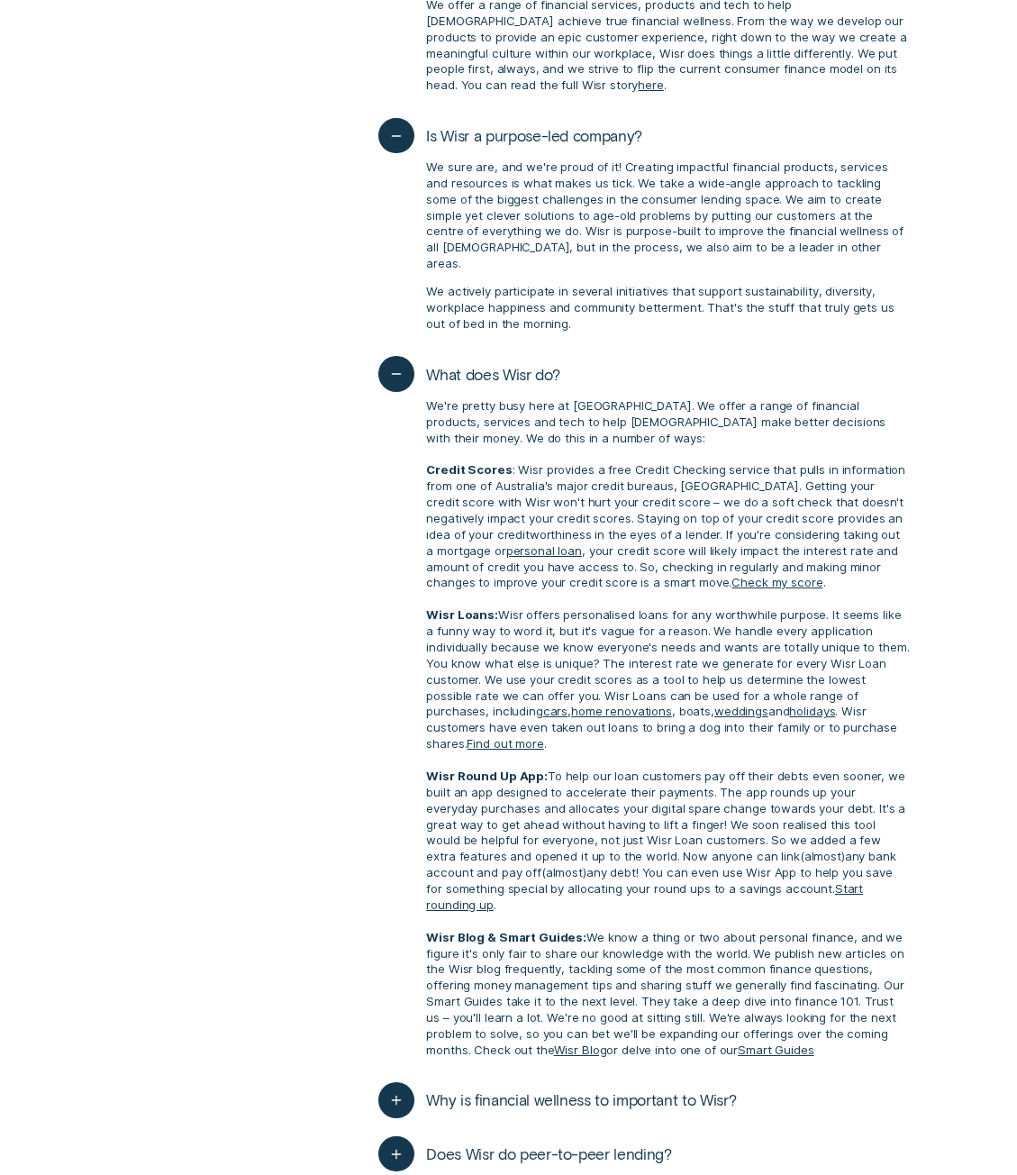
click at [530, 461] on p "We're pretty busy here at Wisr. We offer a range of financial products, service…" at bounding box center [668, 728] width 484 height 660
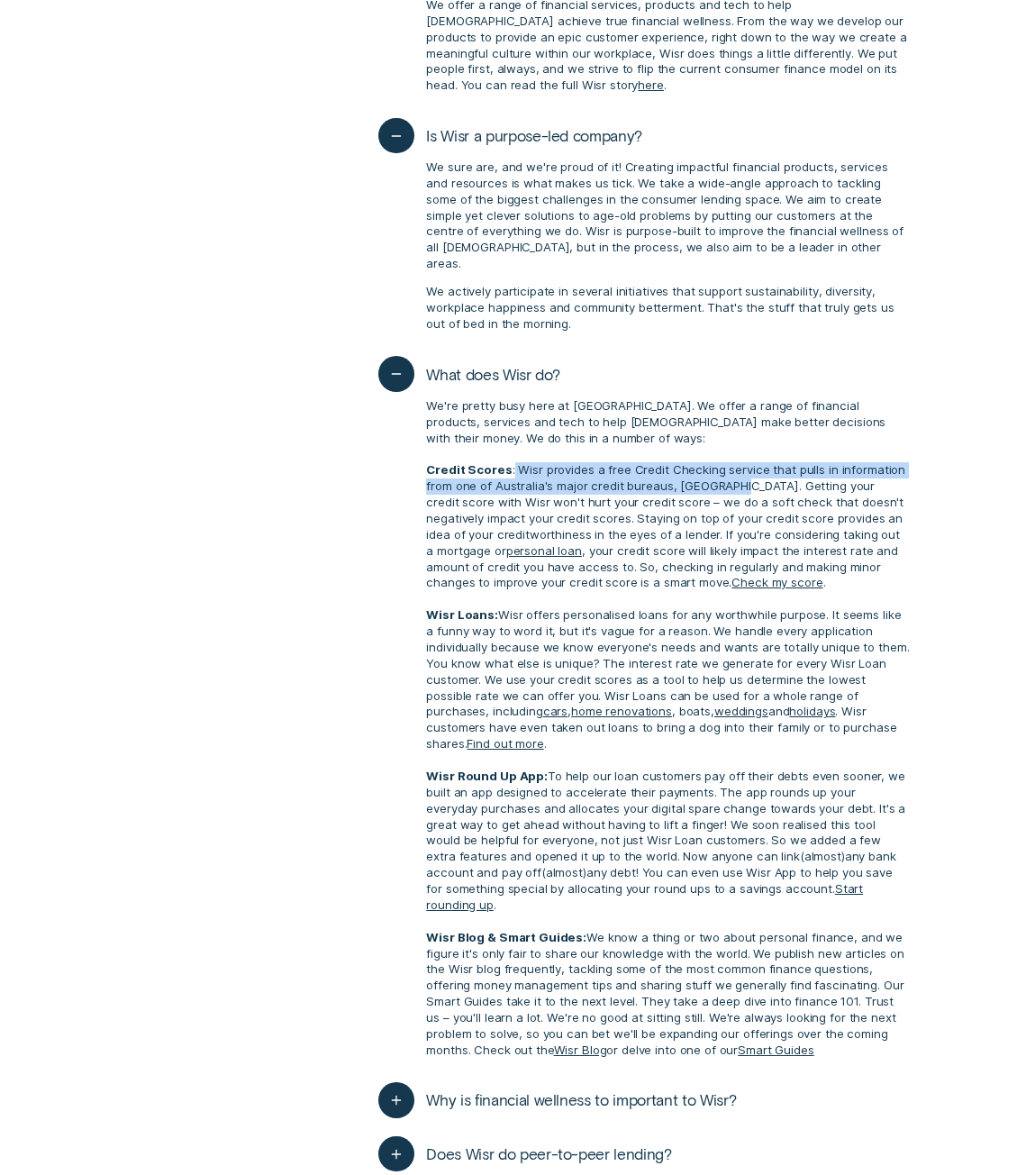
drag, startPoint x: 508, startPoint y: 446, endPoint x: 731, endPoint y: 471, distance: 223.9
click at [731, 471] on p "We're pretty busy here at Wisr. We offer a range of financial products, service…" at bounding box center [668, 728] width 484 height 660
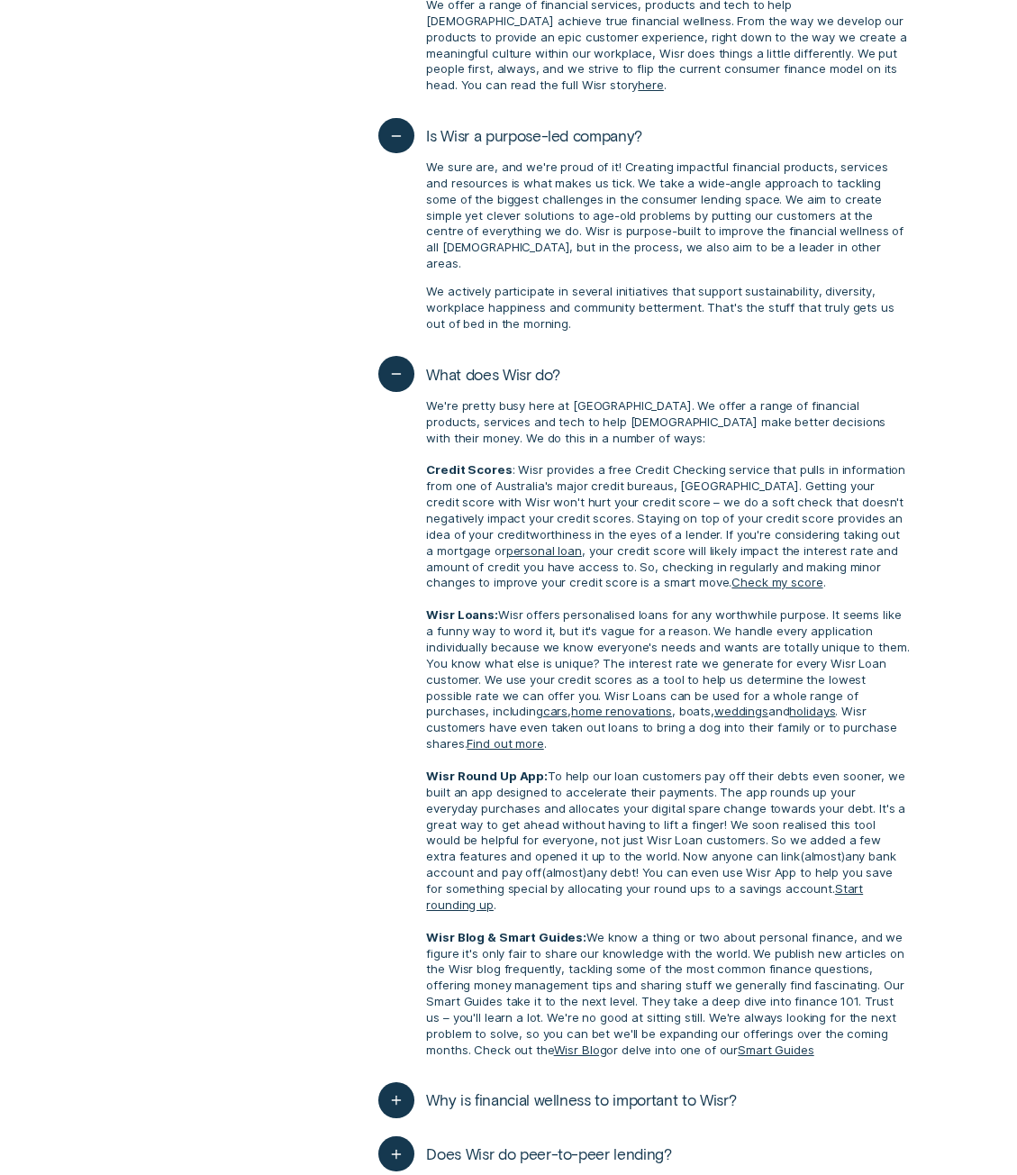
click at [704, 492] on p "We're pretty busy here at Wisr. We offer a range of financial products, service…" at bounding box center [668, 728] width 484 height 660
click at [600, 513] on p "We're pretty busy here at Wisr. We offer a range of financial products, service…" at bounding box center [668, 728] width 484 height 660
click at [598, 513] on p "We're pretty busy here at Wisr. We offer a range of financial products, service…" at bounding box center [668, 728] width 484 height 660
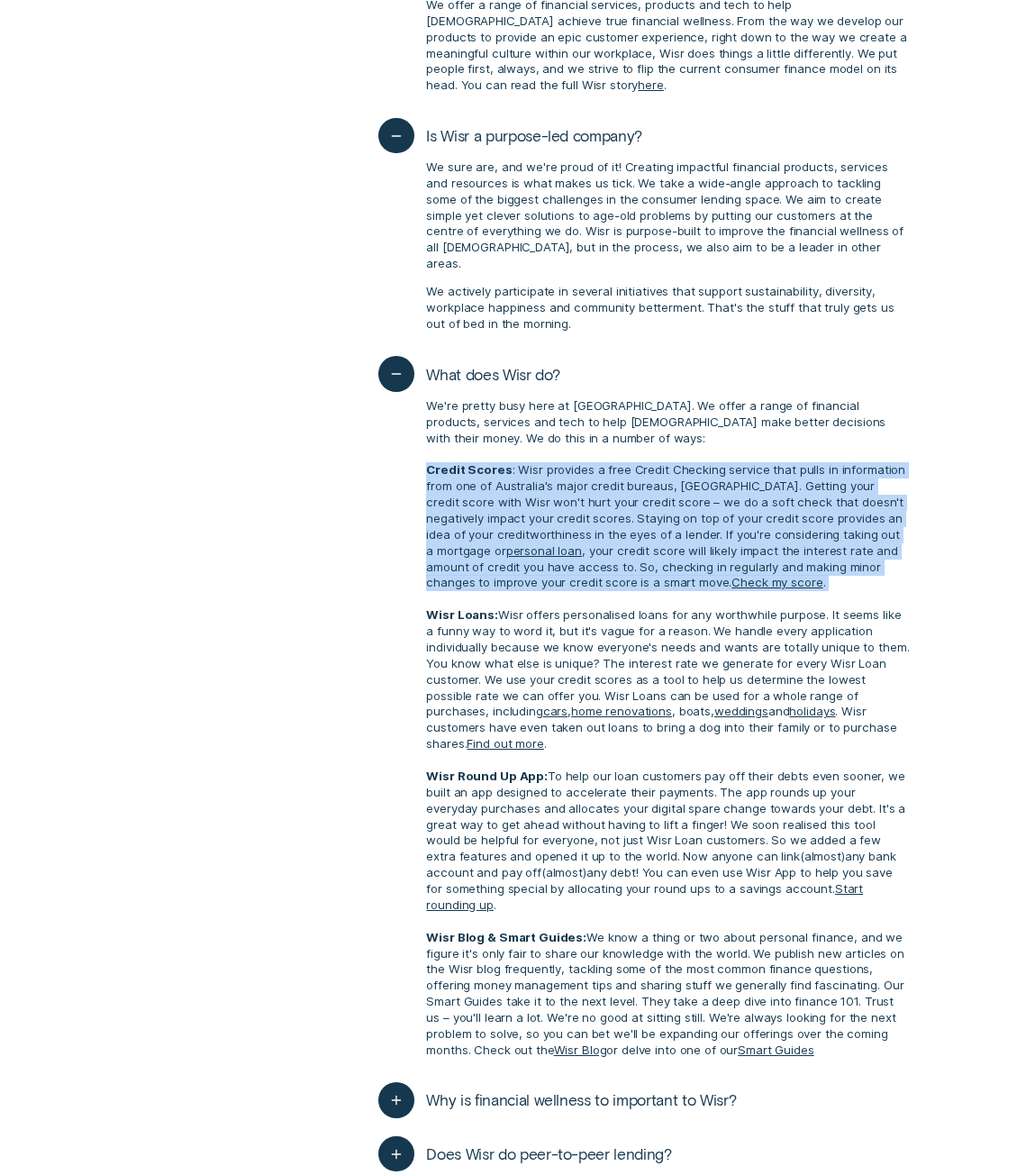
click at [597, 513] on p "We're pretty busy here at Wisr. We offer a range of financial products, service…" at bounding box center [668, 728] width 484 height 660
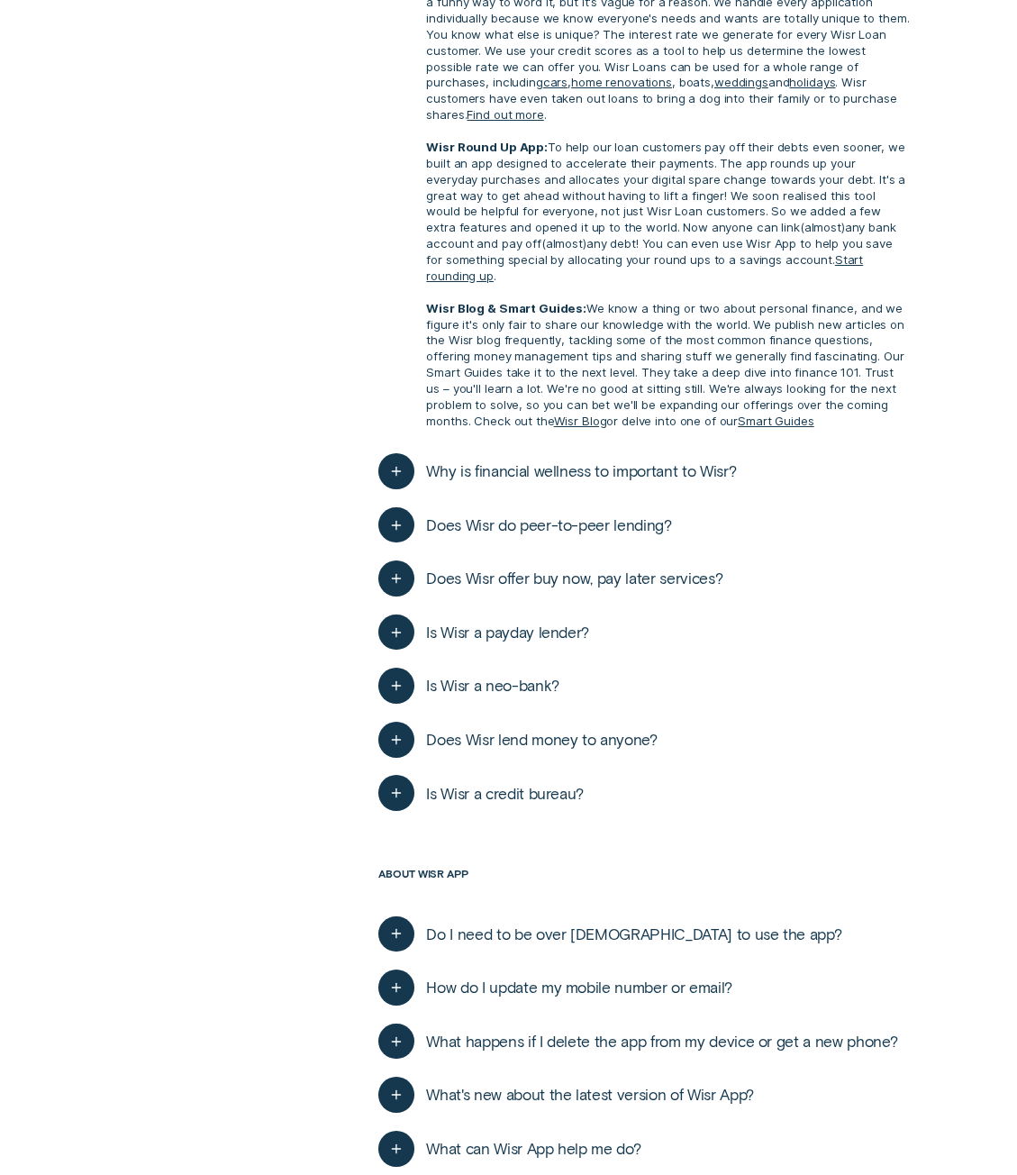
scroll to position [1171, 0]
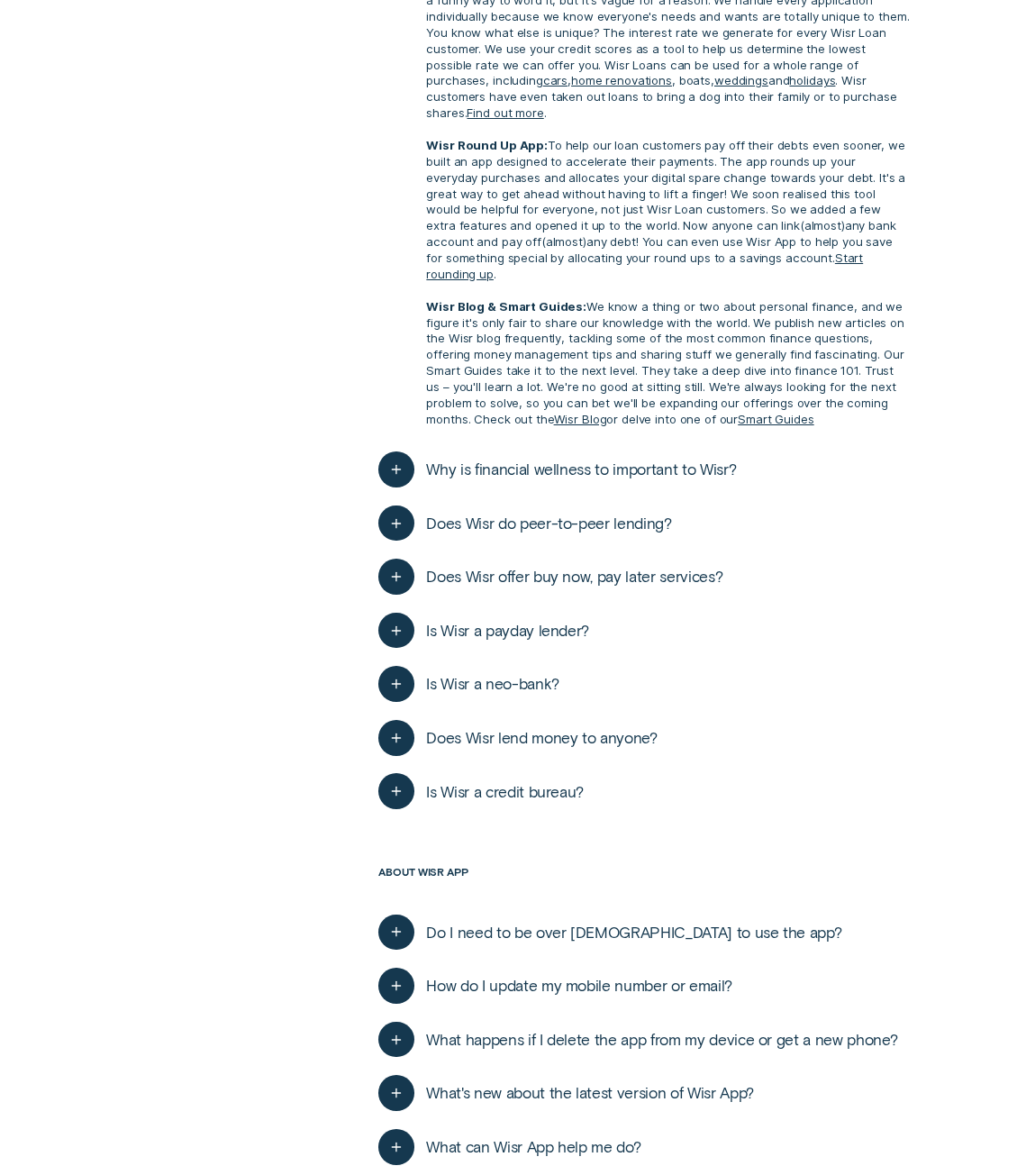
click at [565, 459] on span "Why is financial wellness to important to Wisr?" at bounding box center [581, 469] width 310 height 20
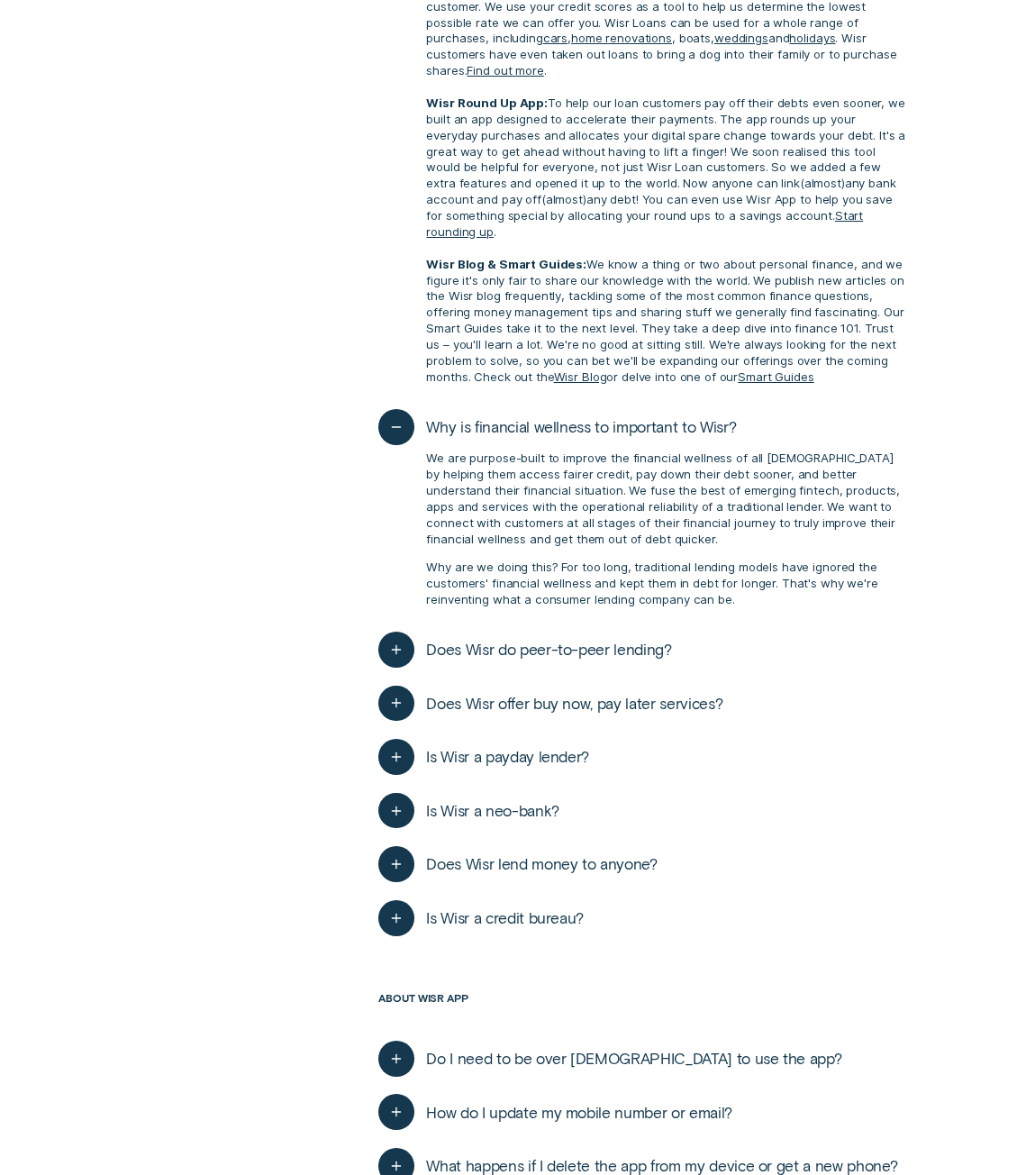
scroll to position [1351, 0]
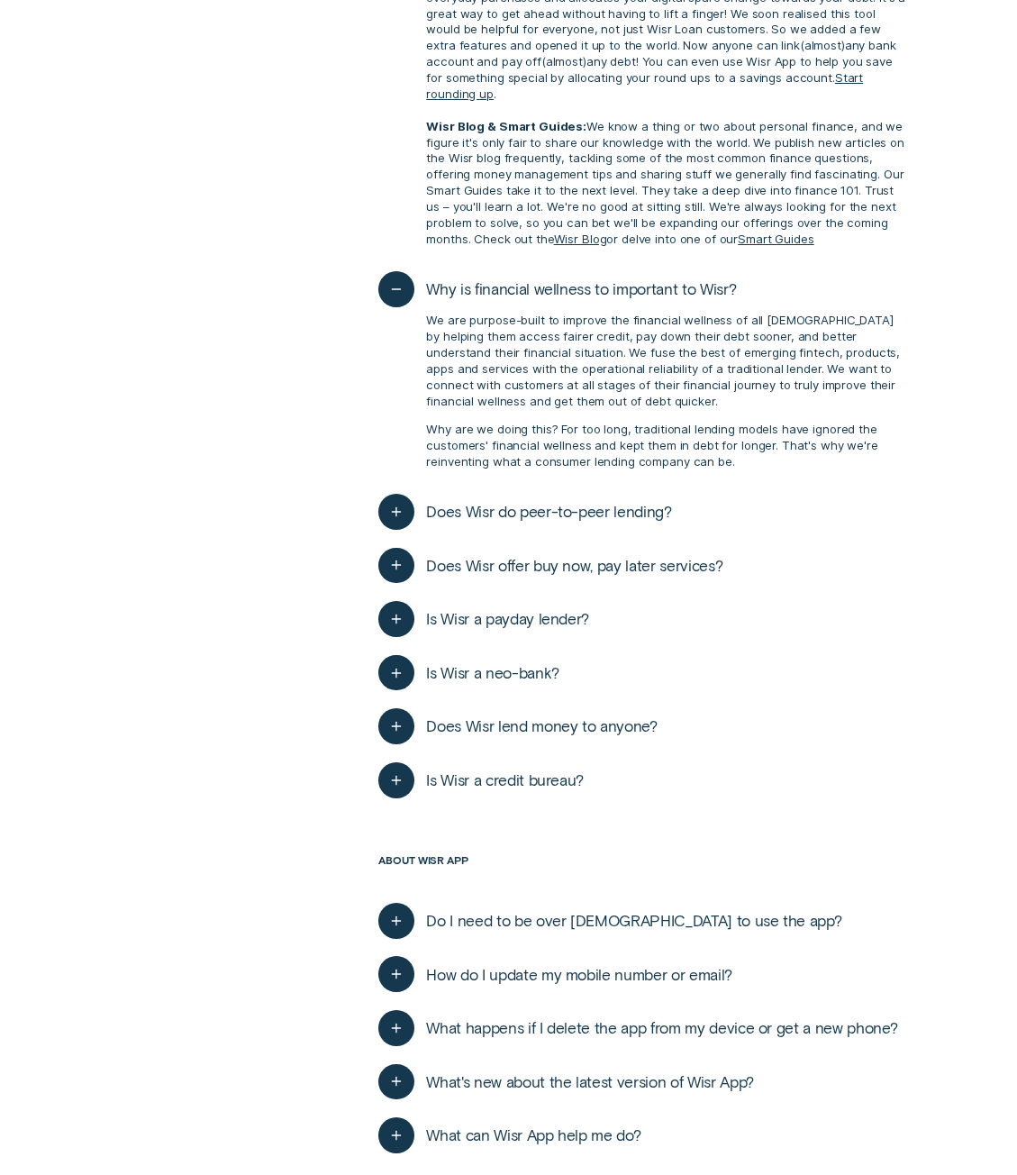
click at [544, 502] on span "Does Wisr do peer-to-peer lending?" at bounding box center [548, 512] width 245 height 20
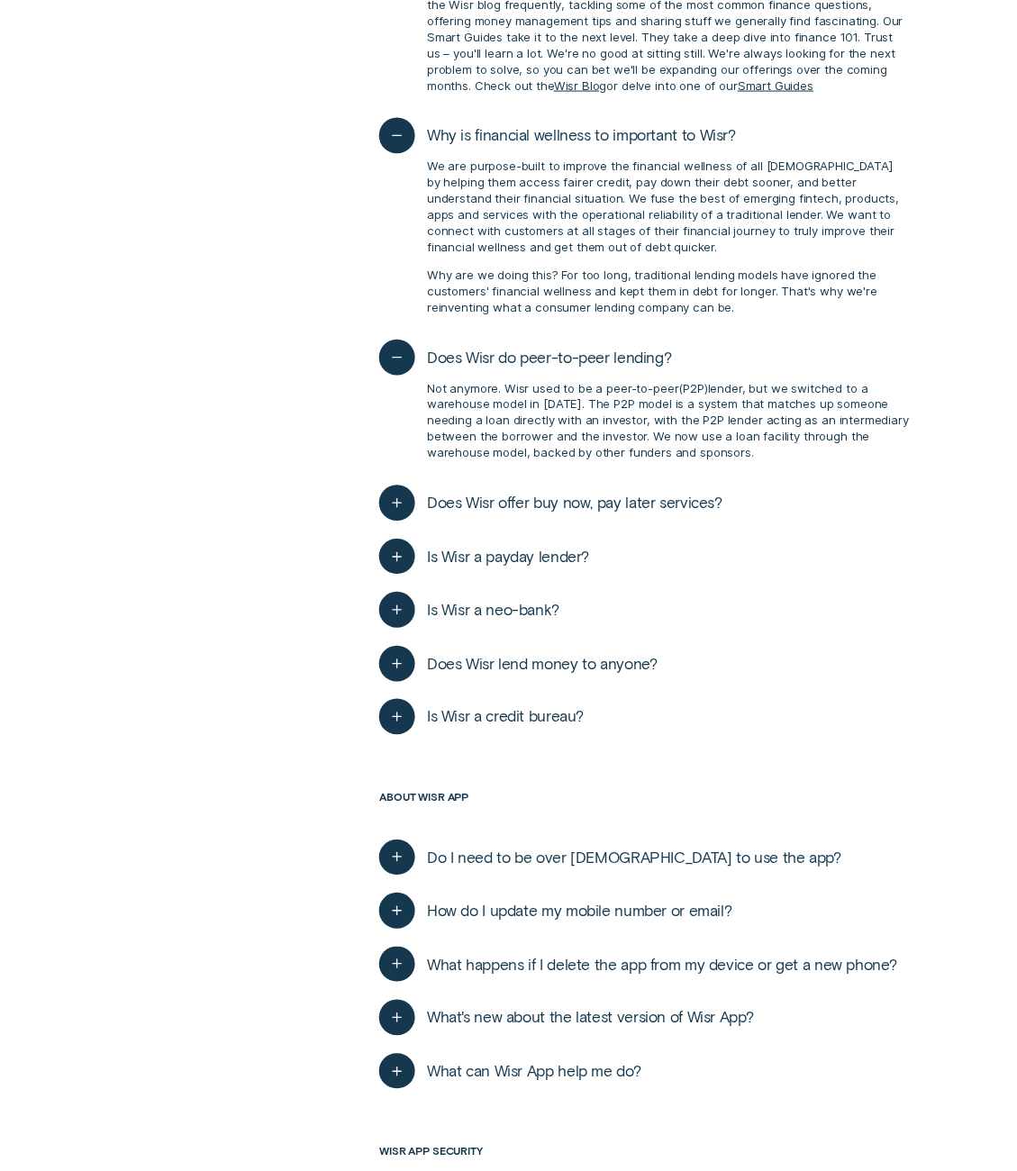
scroll to position [1531, 0]
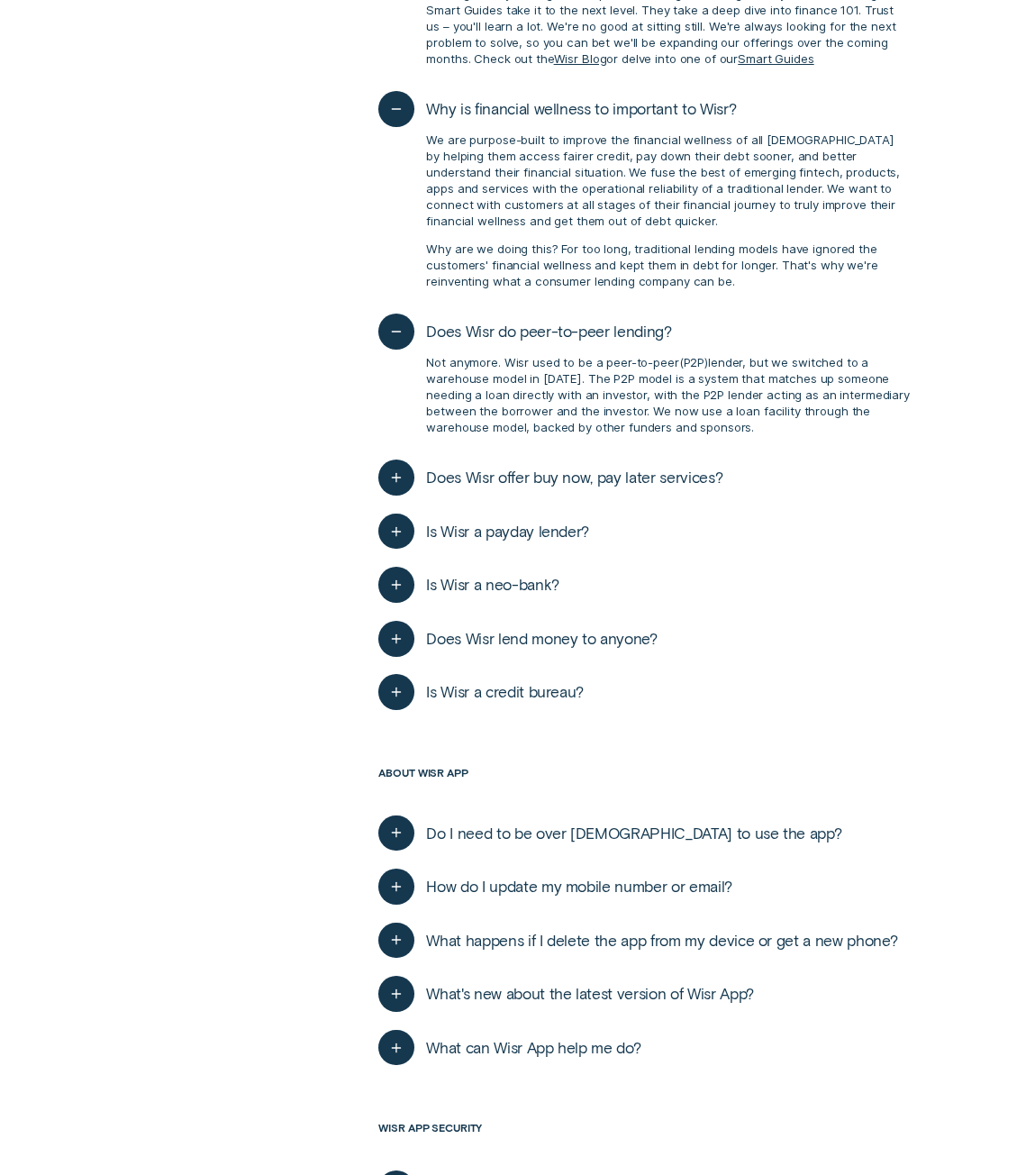
click at [490, 467] on span "Does Wisr offer buy now, pay later services?" at bounding box center [574, 477] width 296 height 20
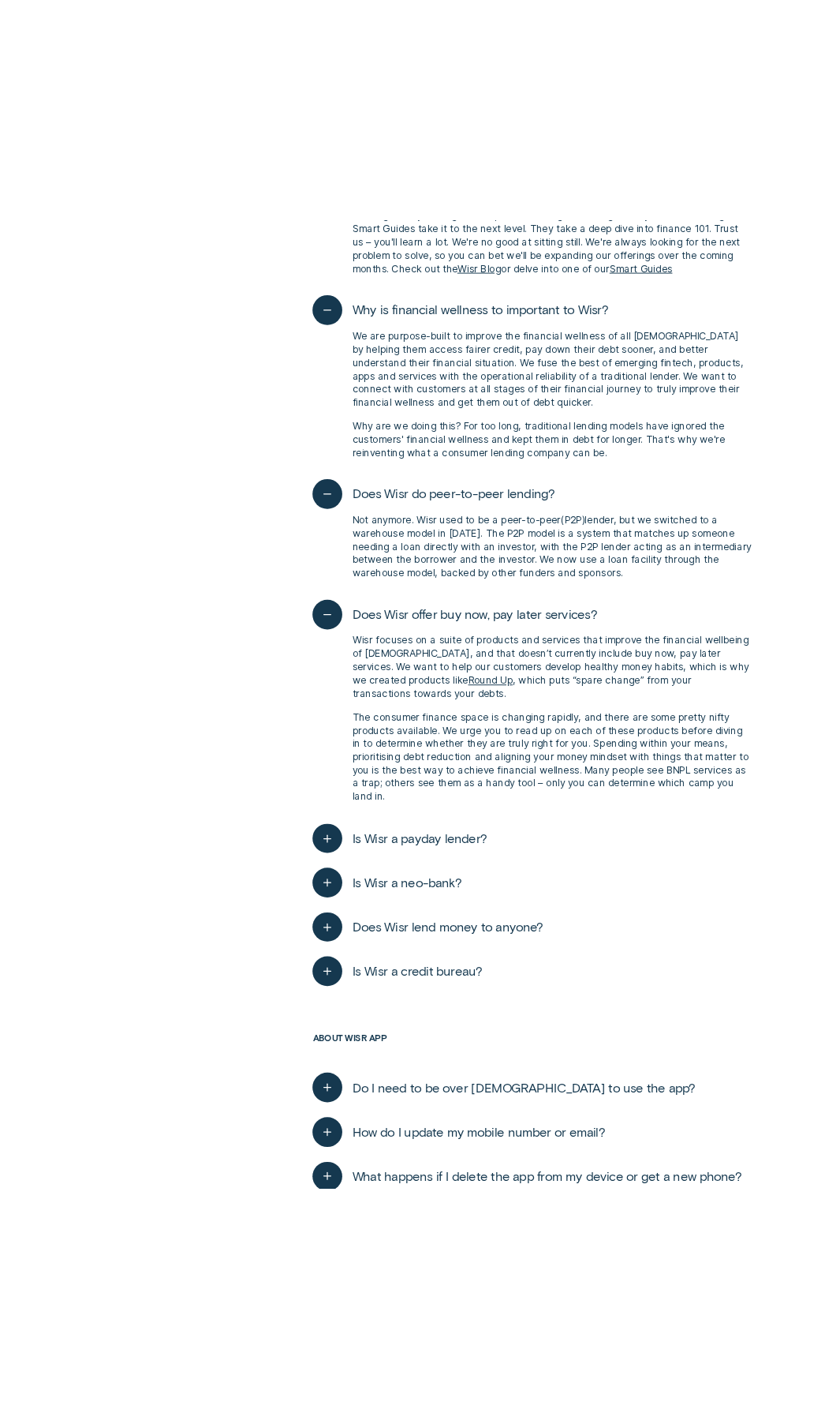
scroll to position [1384, 0]
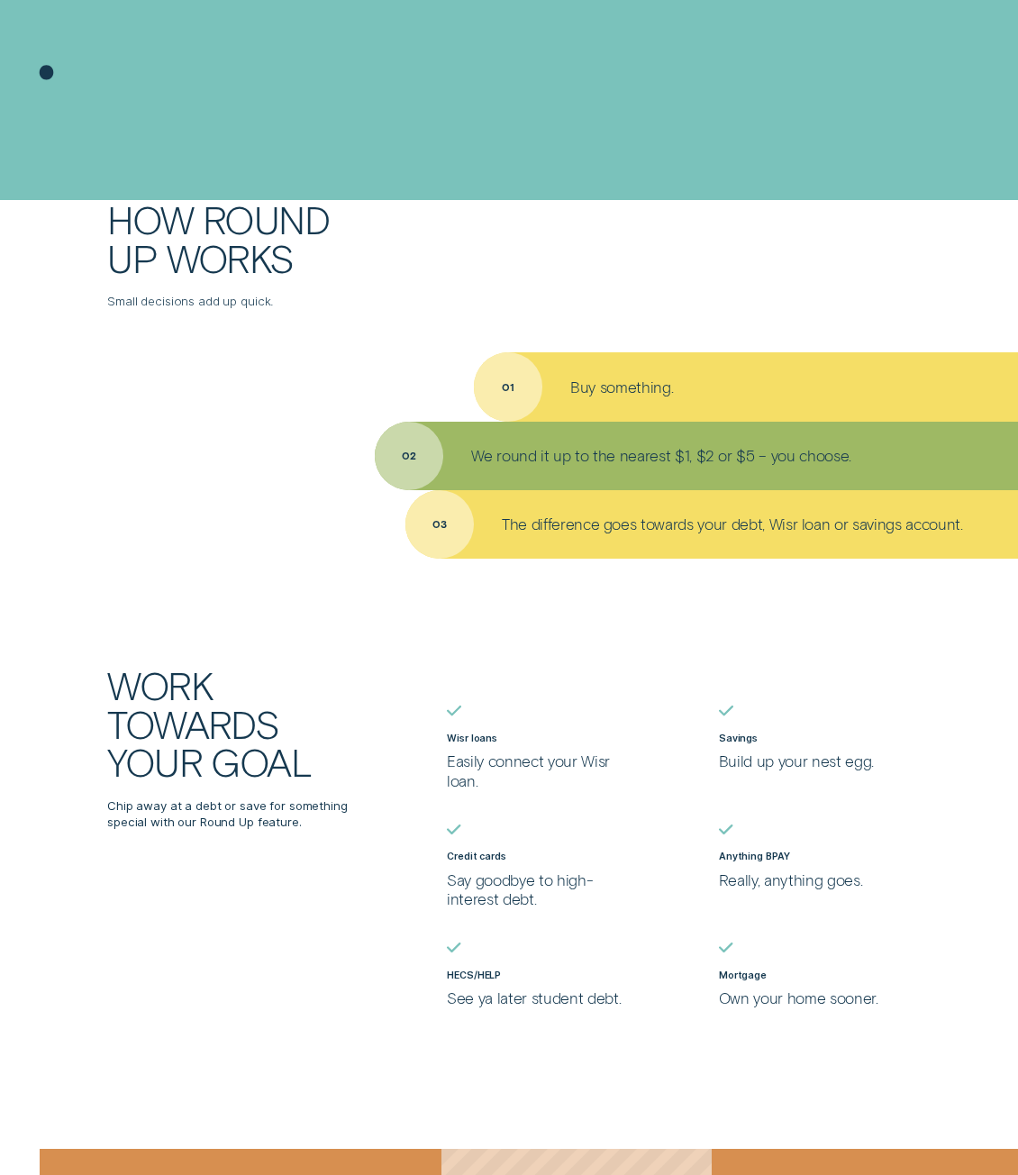
scroll to position [631, 0]
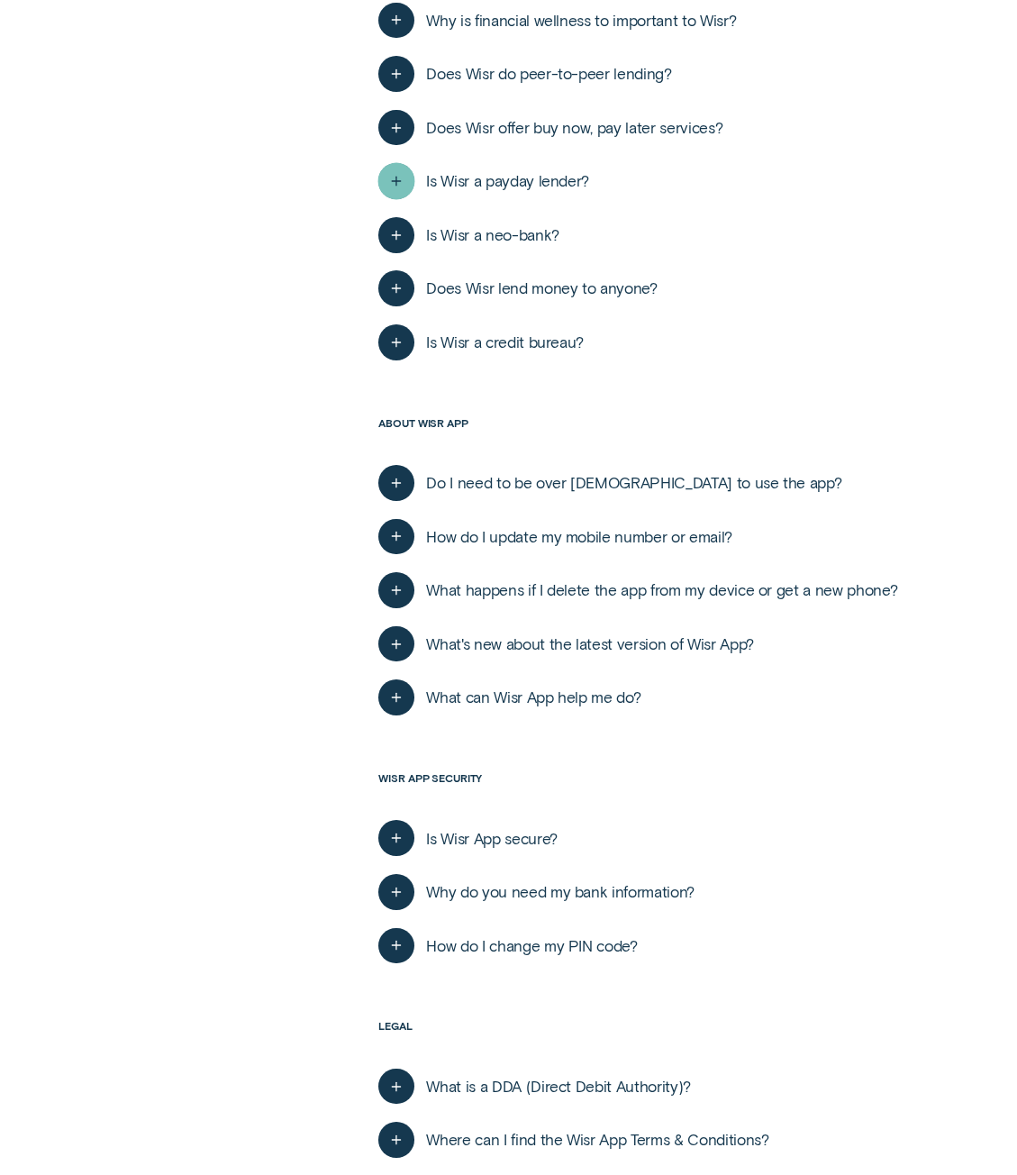
scroll to position [631, 0]
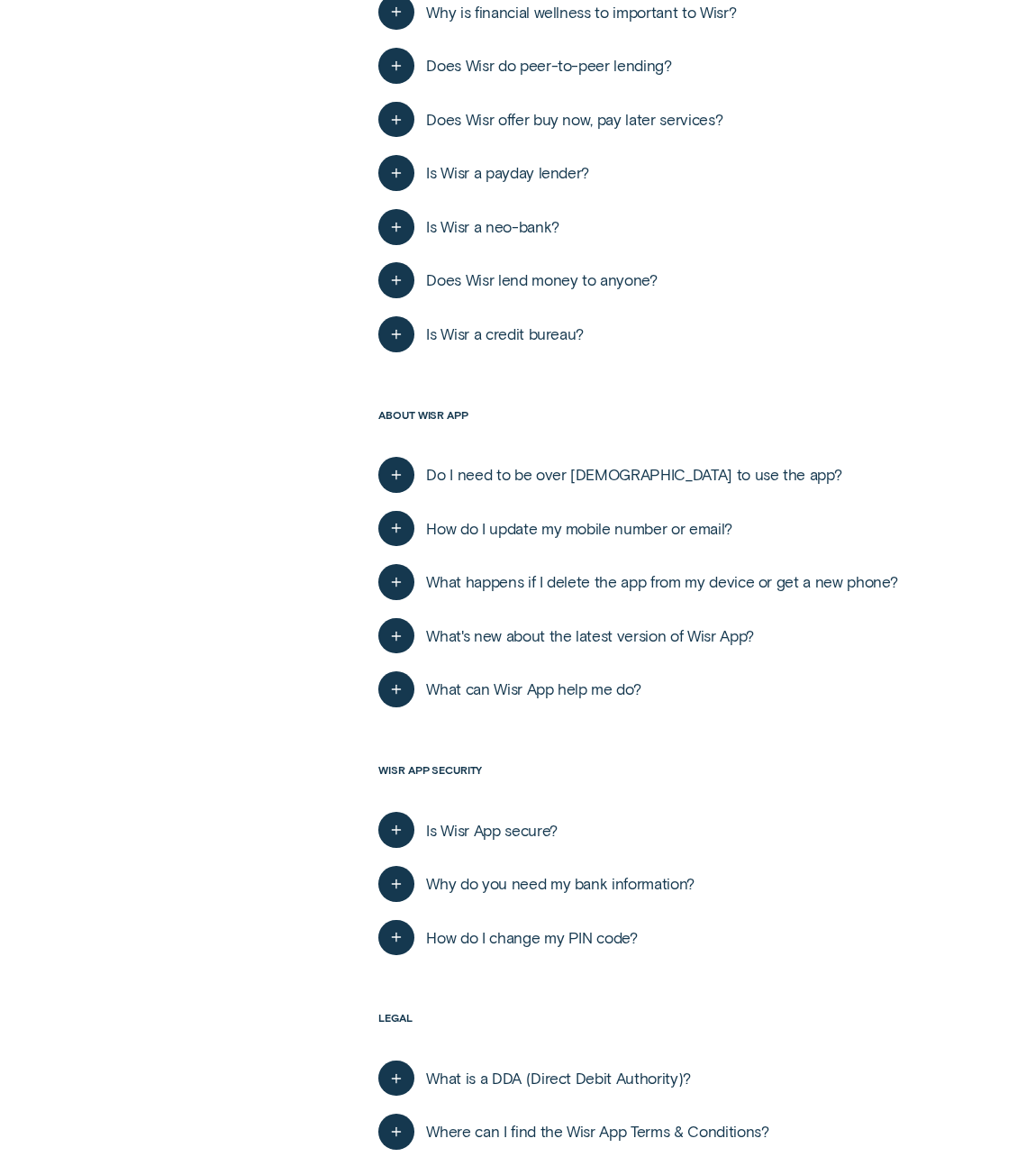
click at [616, 529] on span "How do I update my mobile number or email?" at bounding box center [579, 529] width 306 height 20
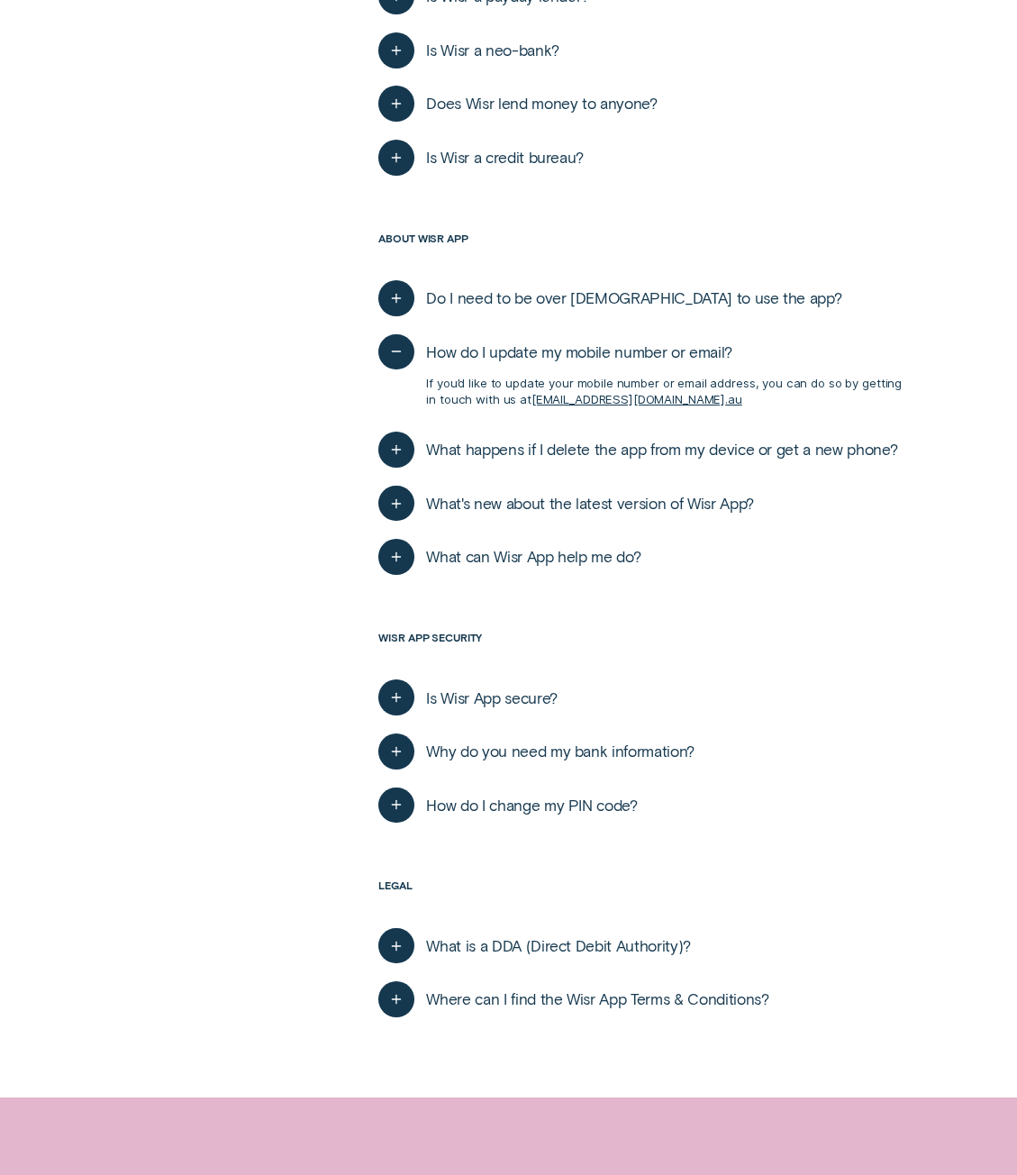
scroll to position [811, 0]
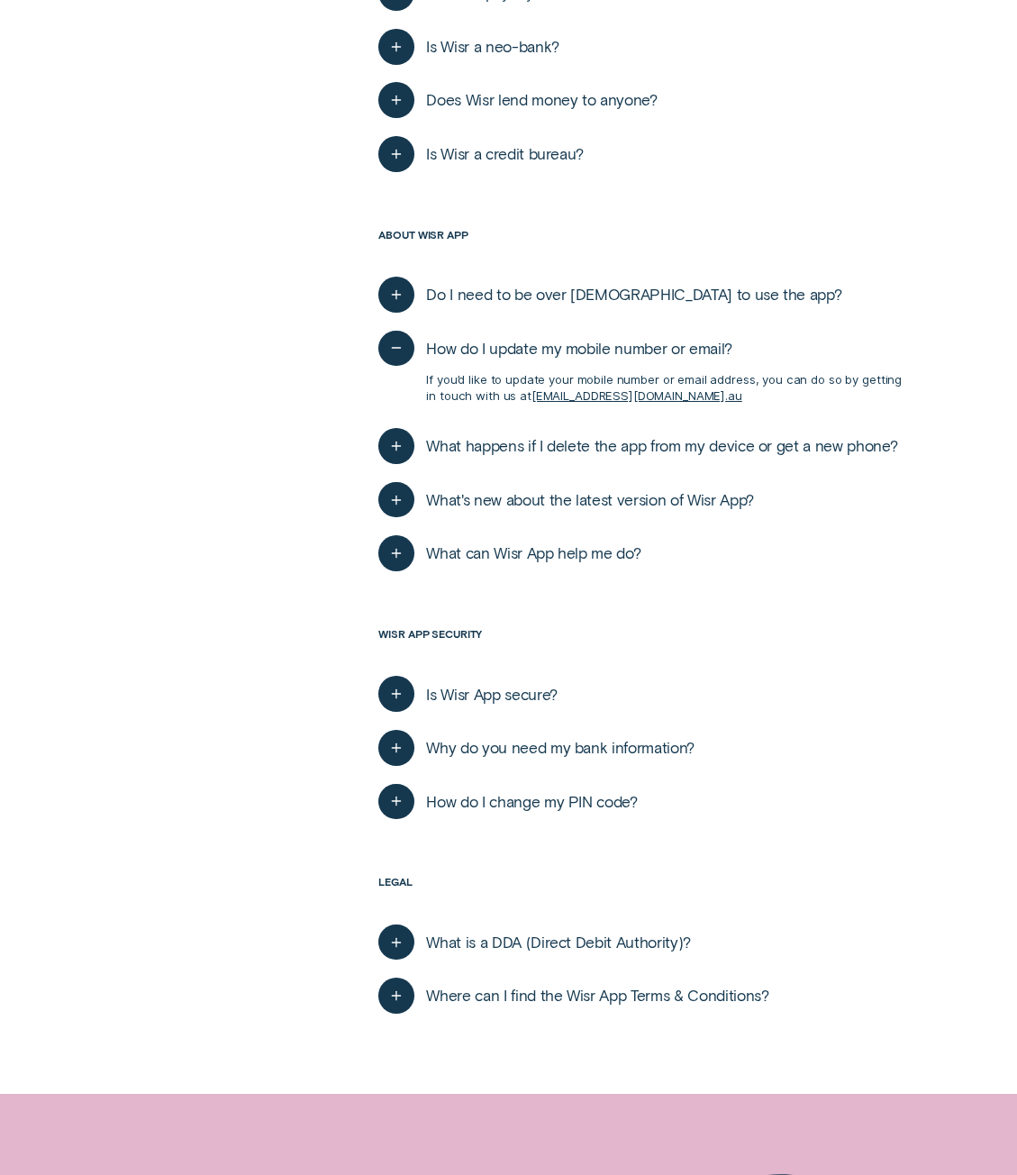
click at [600, 431] on button "What happens if I delete the app from my device or get a new phone?" at bounding box center [637, 446] width 519 height 36
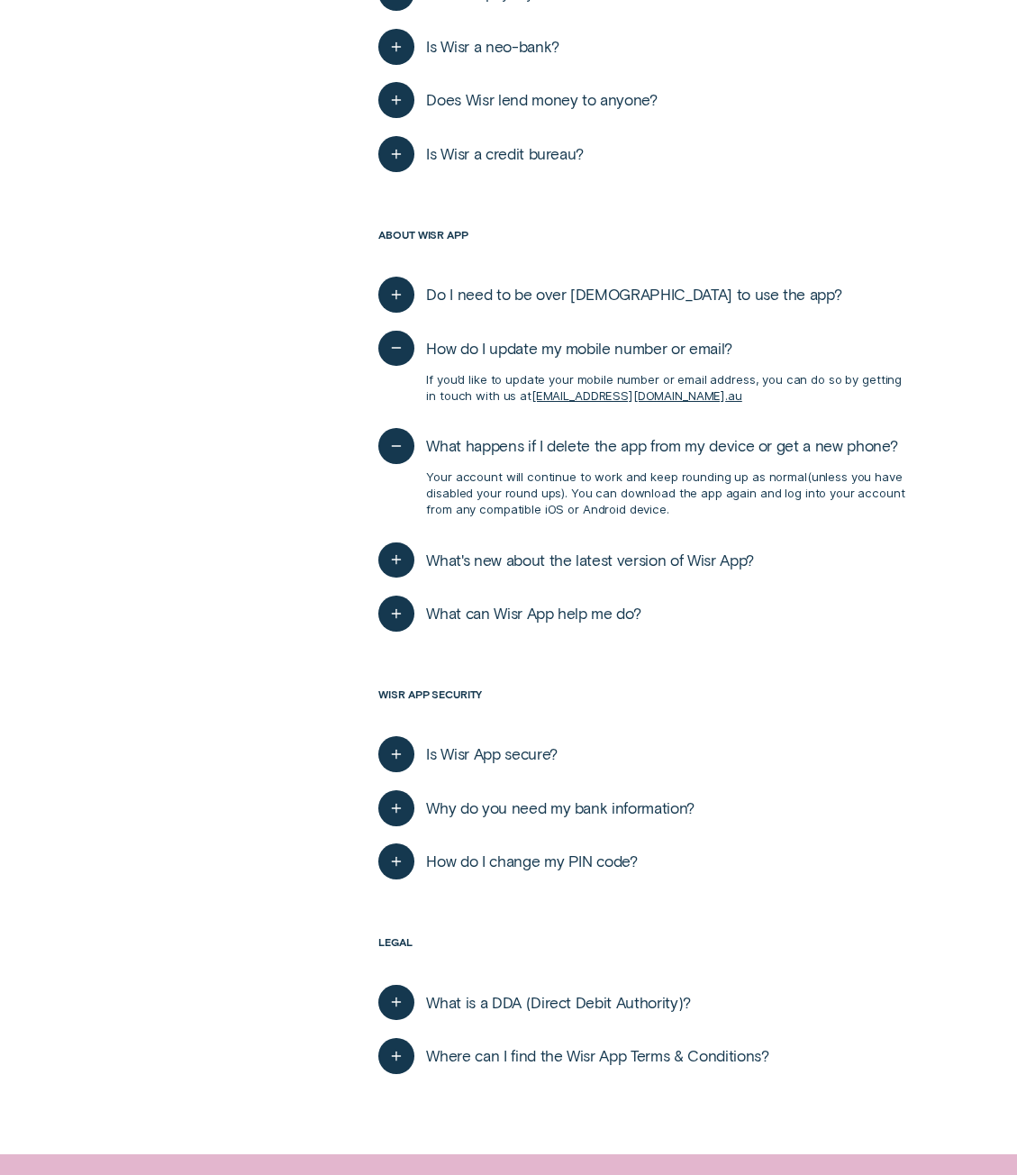
click at [505, 554] on span "What's new about the latest version of Wisr App?" at bounding box center [589, 560] width 327 height 20
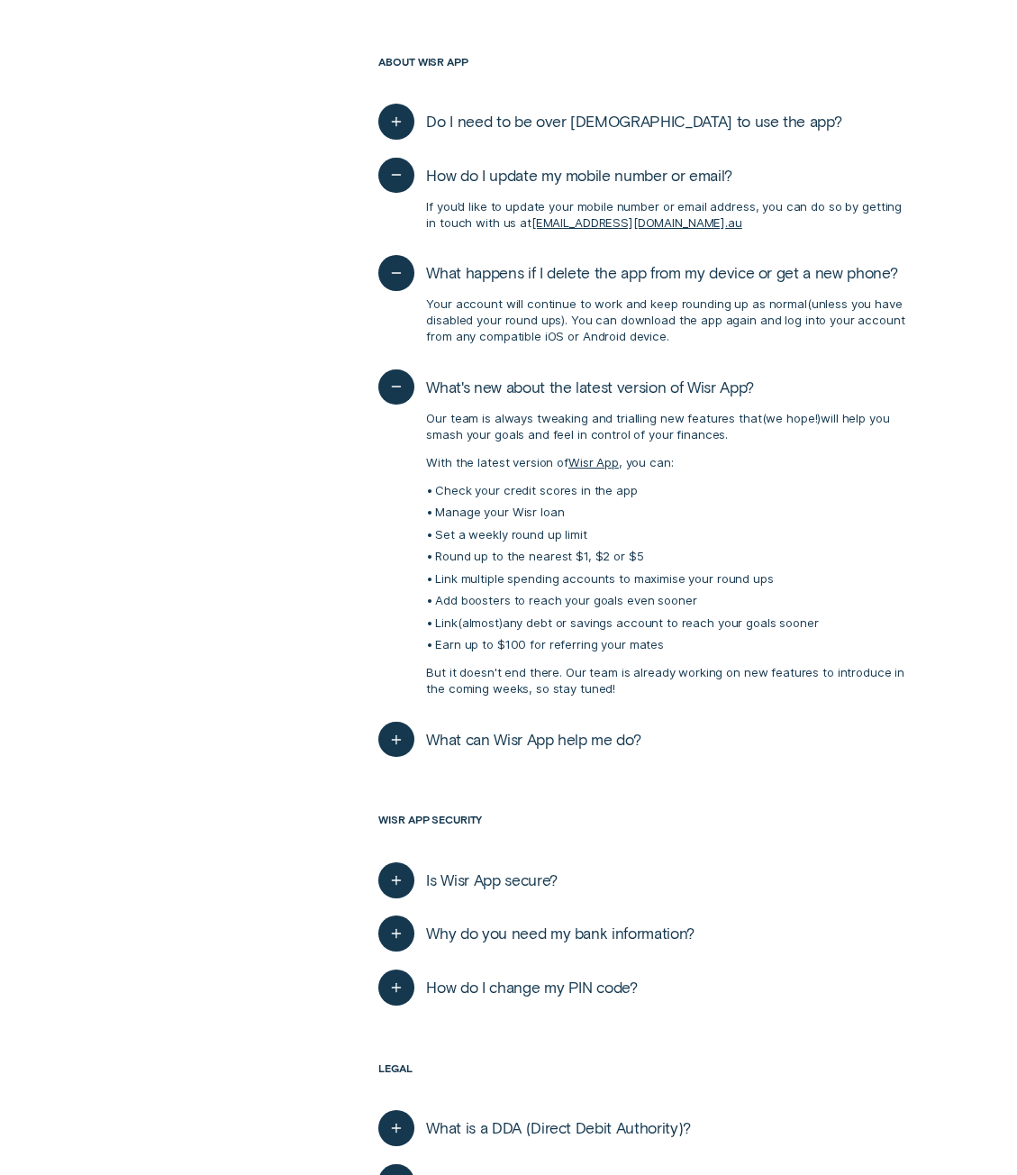
scroll to position [991, 0]
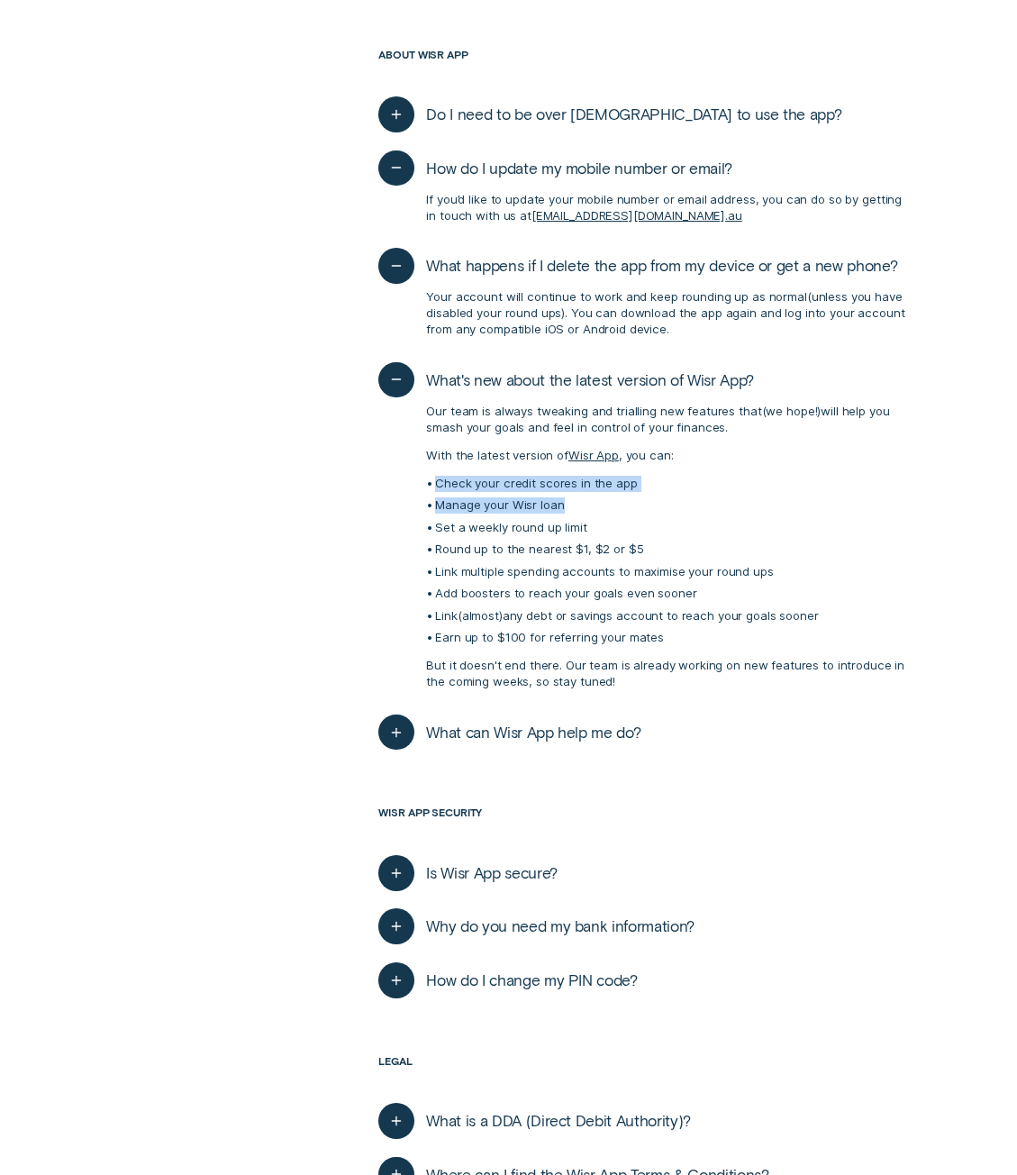
drag, startPoint x: 429, startPoint y: 471, endPoint x: 613, endPoint y: 496, distance: 186.4
click at [613, 496] on div "Our team is always tweaking and trialling new features that ( we hope! ) will h…" at bounding box center [643, 546] width 531 height 299
click at [564, 500] on p "Manage your Wisr loan" at bounding box center [672, 505] width 475 height 16
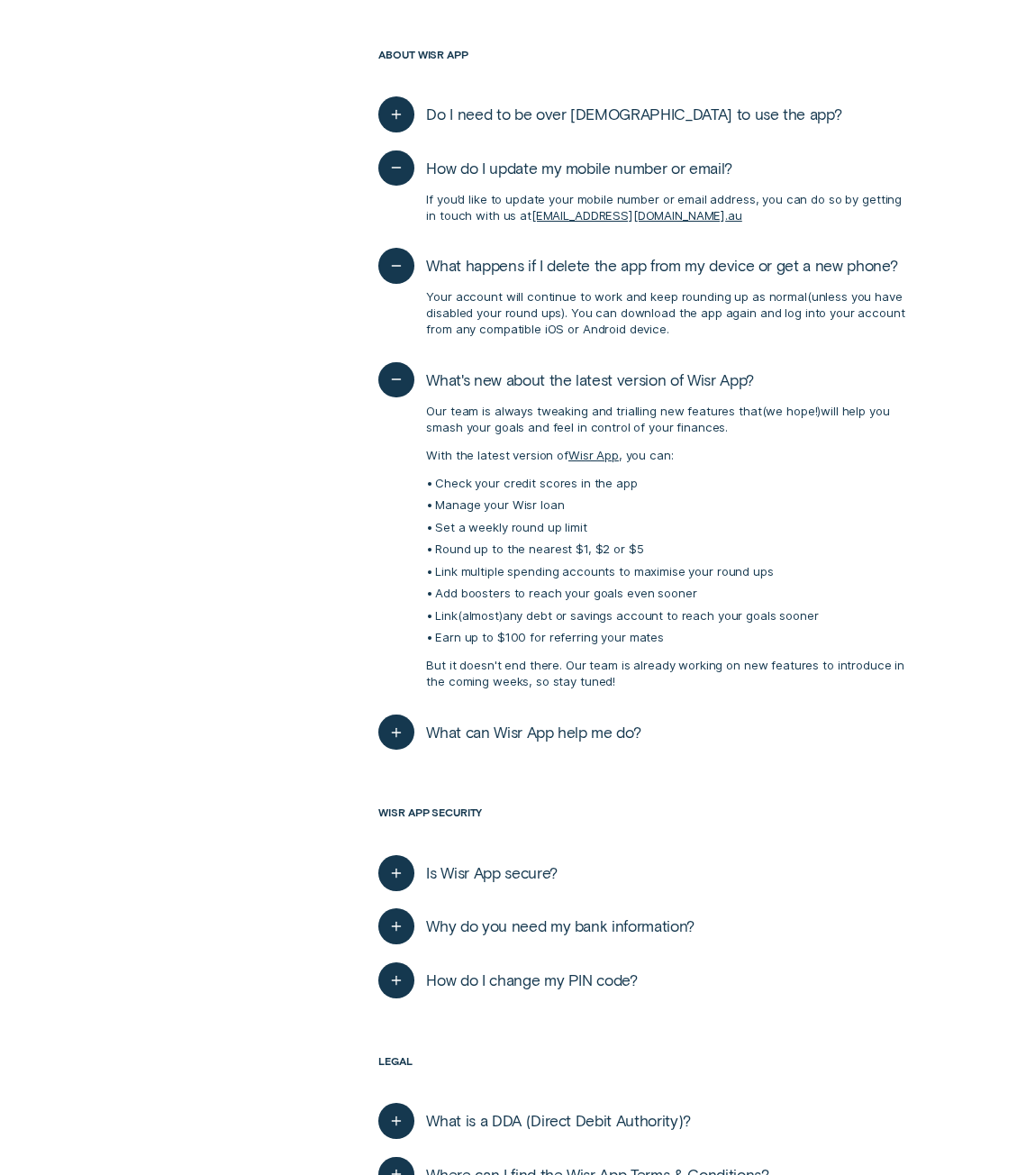
click at [594, 526] on p "Set a weekly round up limit" at bounding box center [672, 528] width 475 height 16
click at [594, 527] on p "Set a weekly round up limit" at bounding box center [672, 528] width 475 height 16
click at [602, 541] on p "Round up to the nearest $1, $2 or $5" at bounding box center [672, 549] width 475 height 16
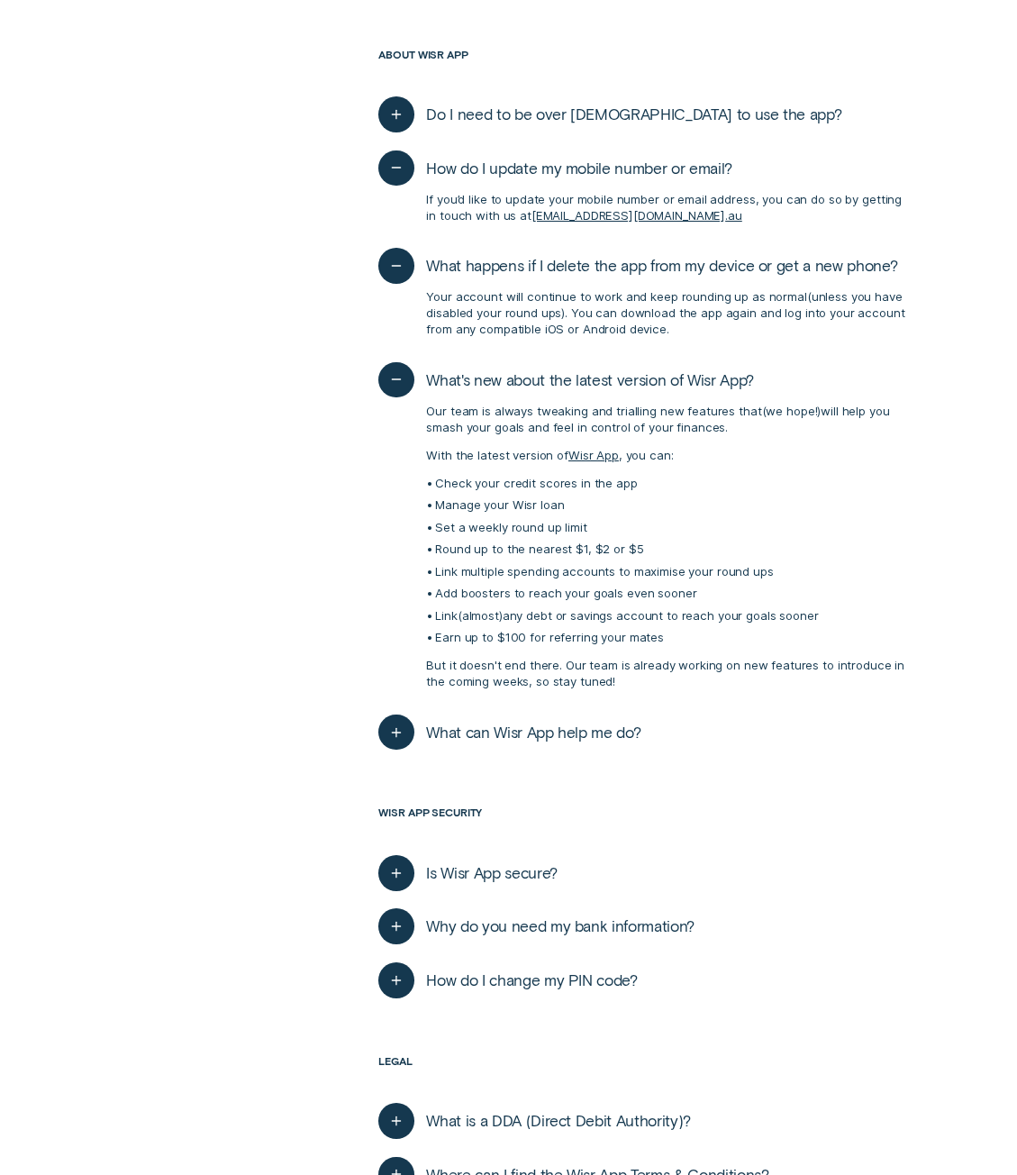
click at [584, 541] on p "Round up to the nearest $1, $2 or $5" at bounding box center [672, 549] width 475 height 16
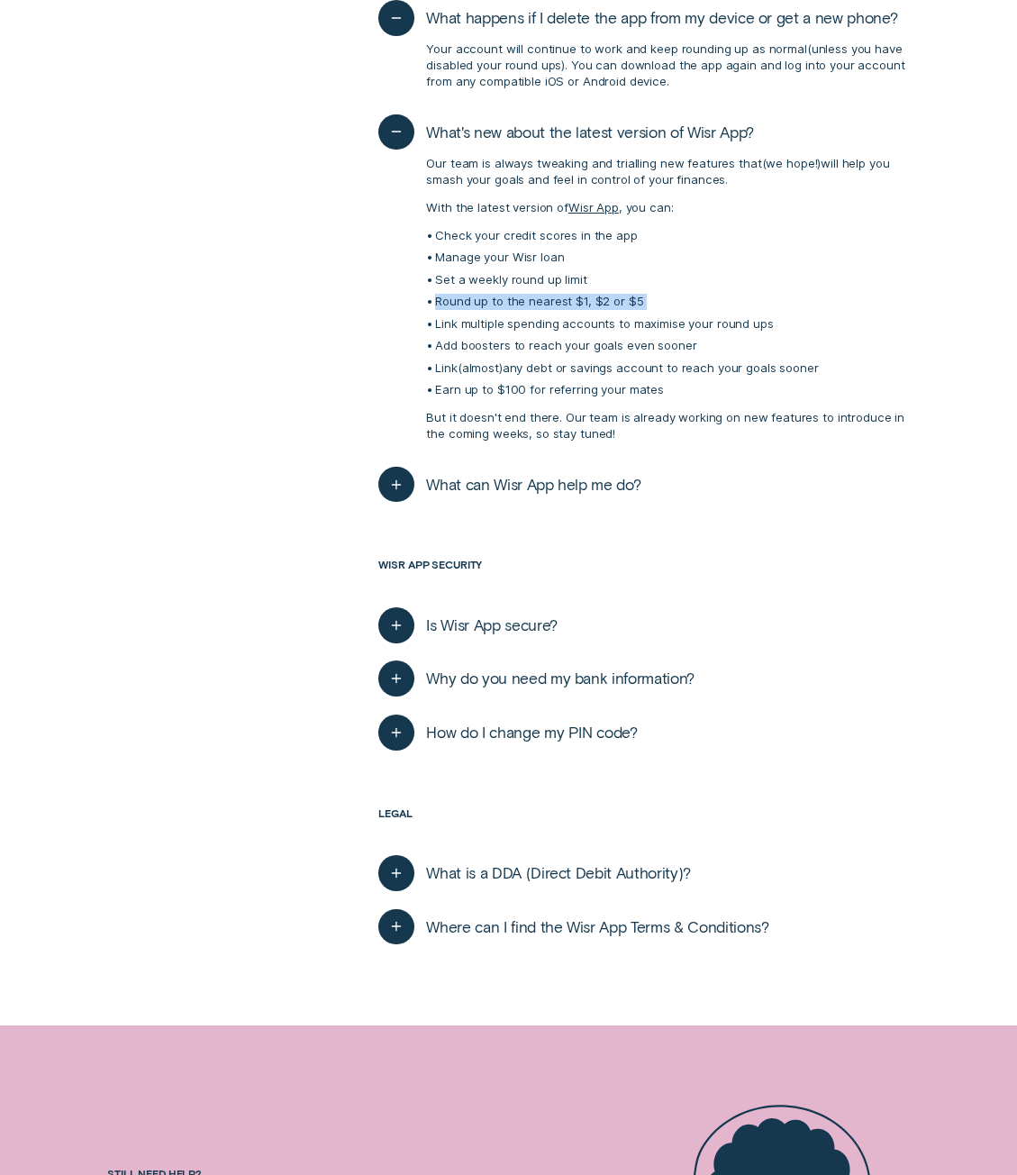
scroll to position [1261, 0]
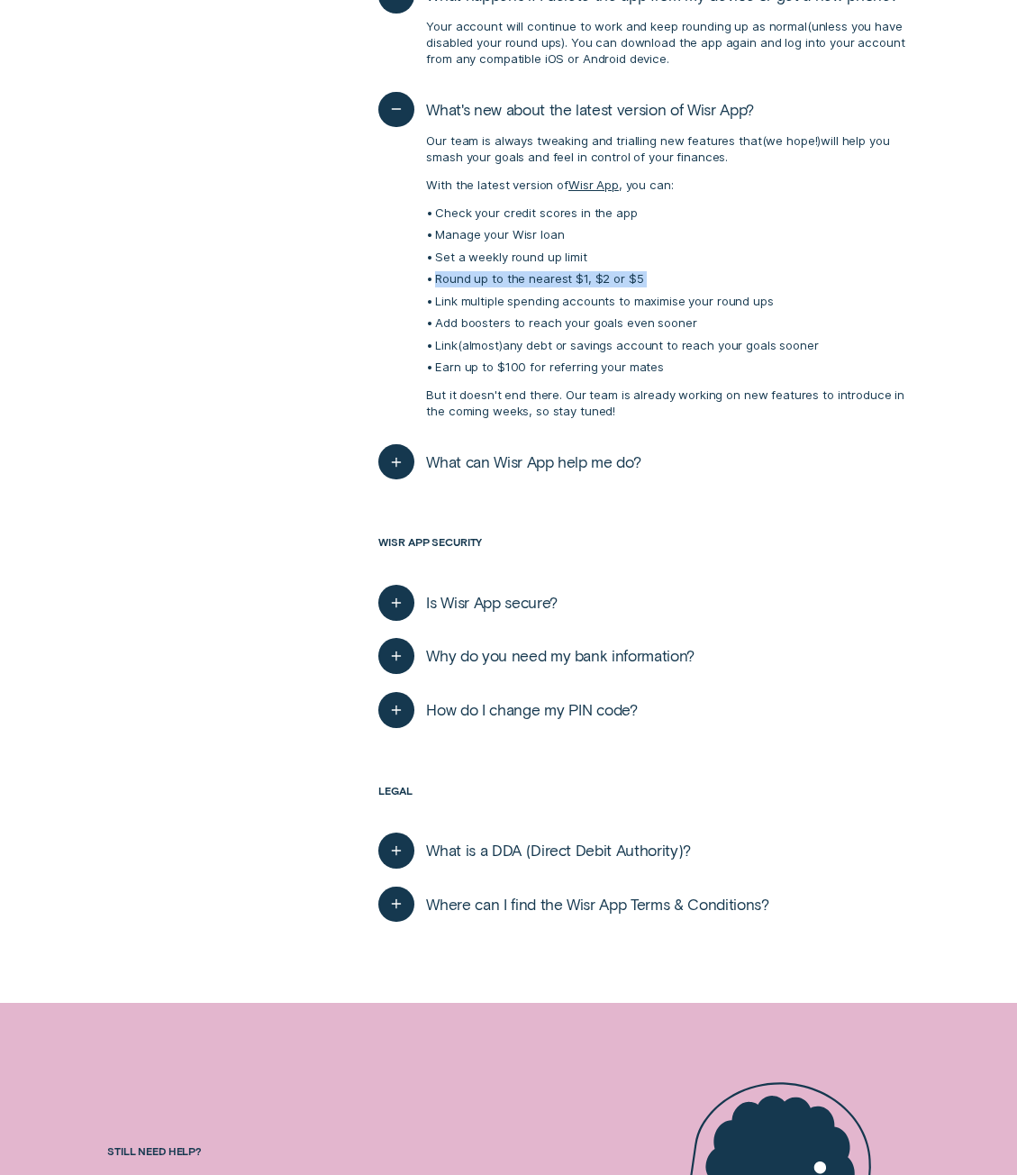
click at [573, 448] on button "What can Wisr App help me do?" at bounding box center [509, 462] width 262 height 36
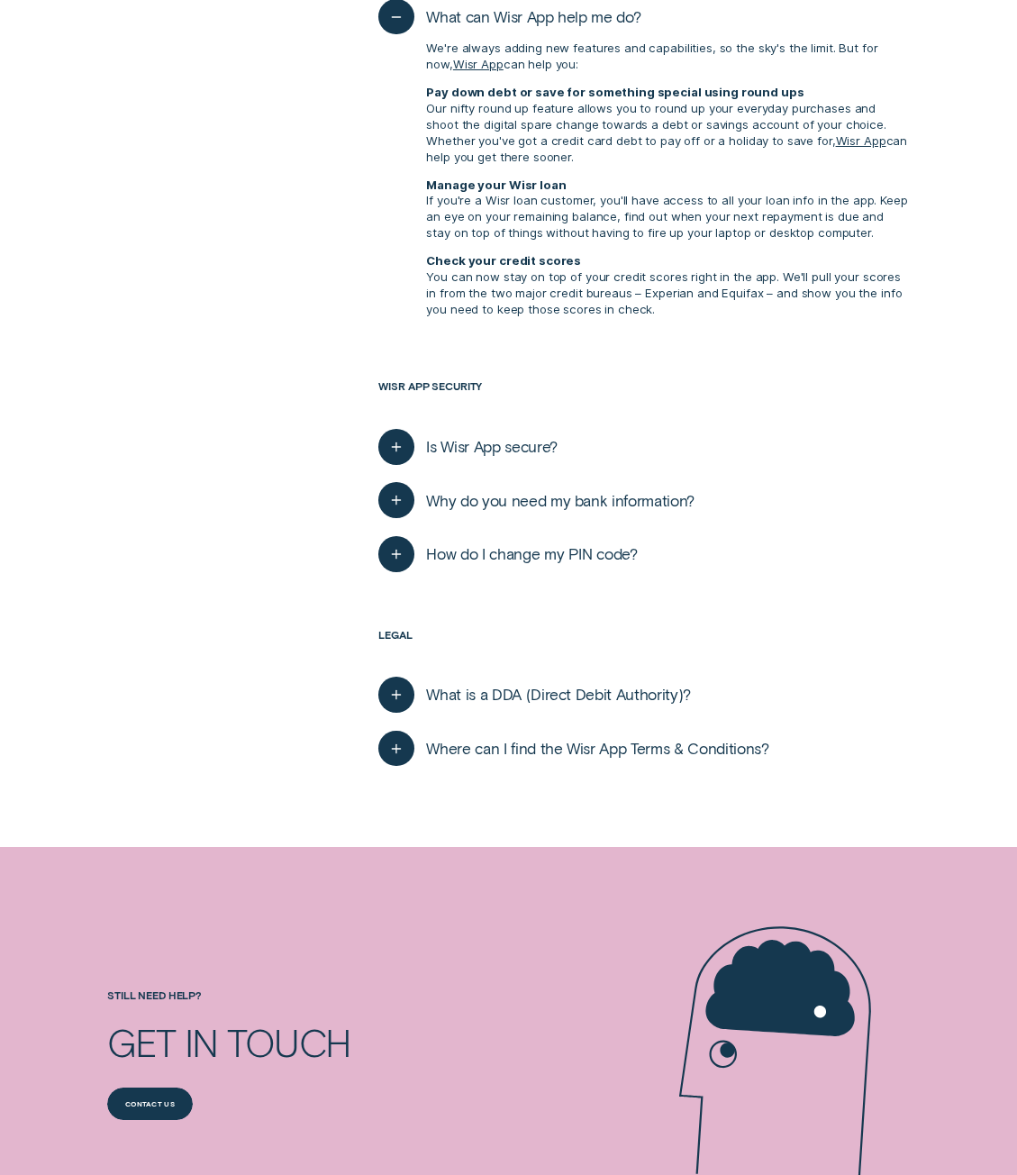
scroll to position [1711, 0]
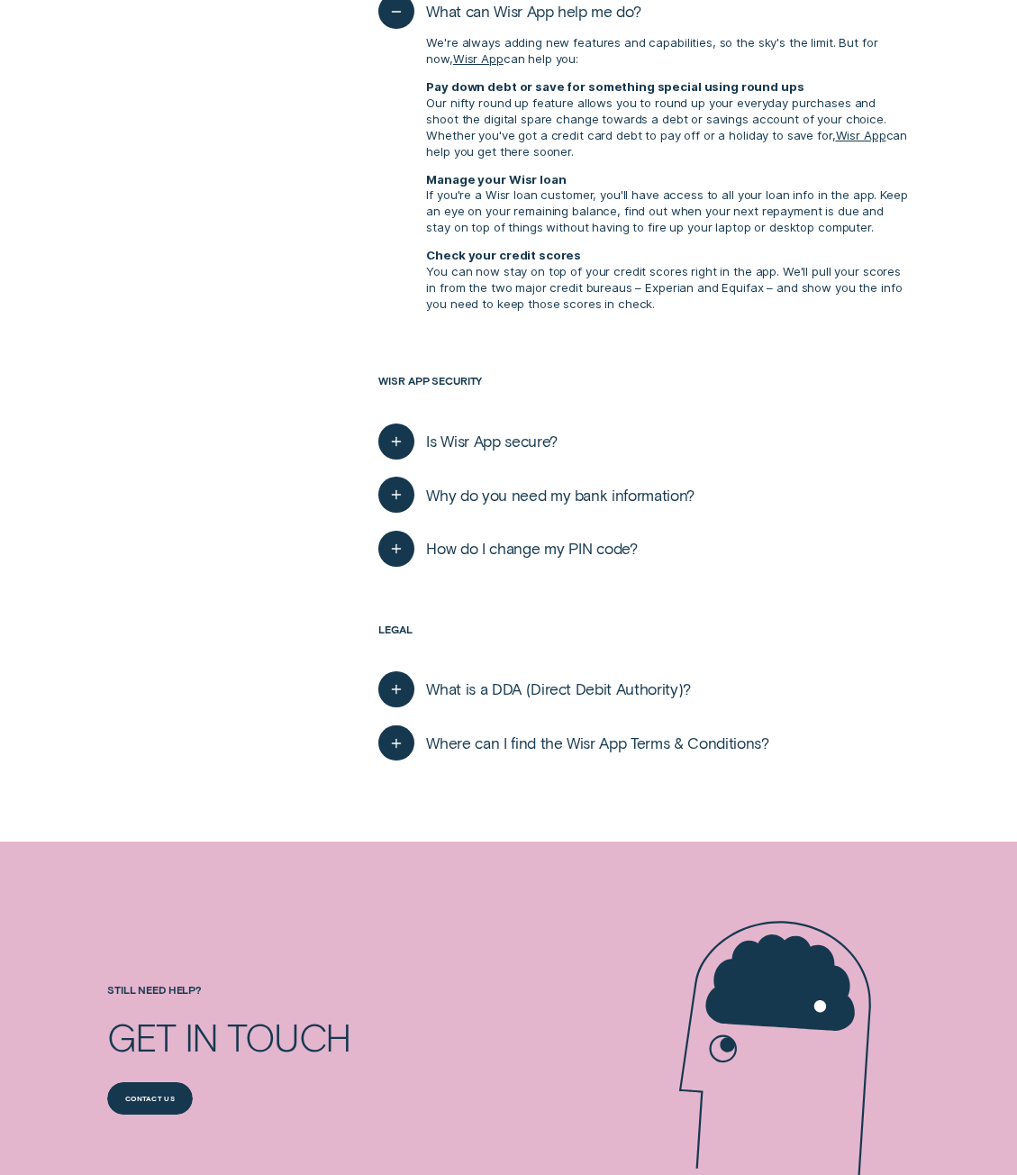
click at [615, 680] on button "What is a DDA (Direct Debit Authority)?" at bounding box center [534, 689] width 313 height 36
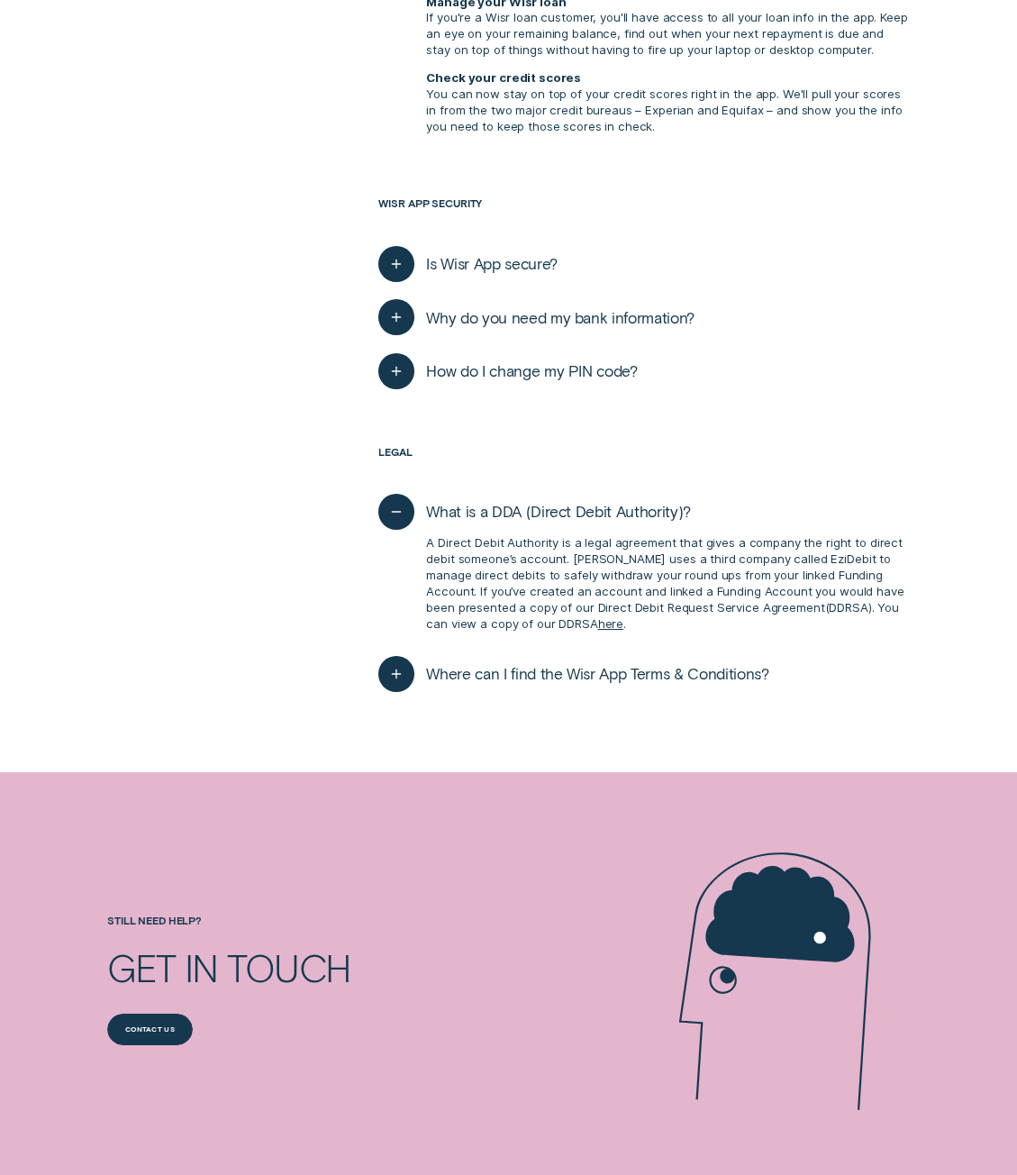
scroll to position [1892, 0]
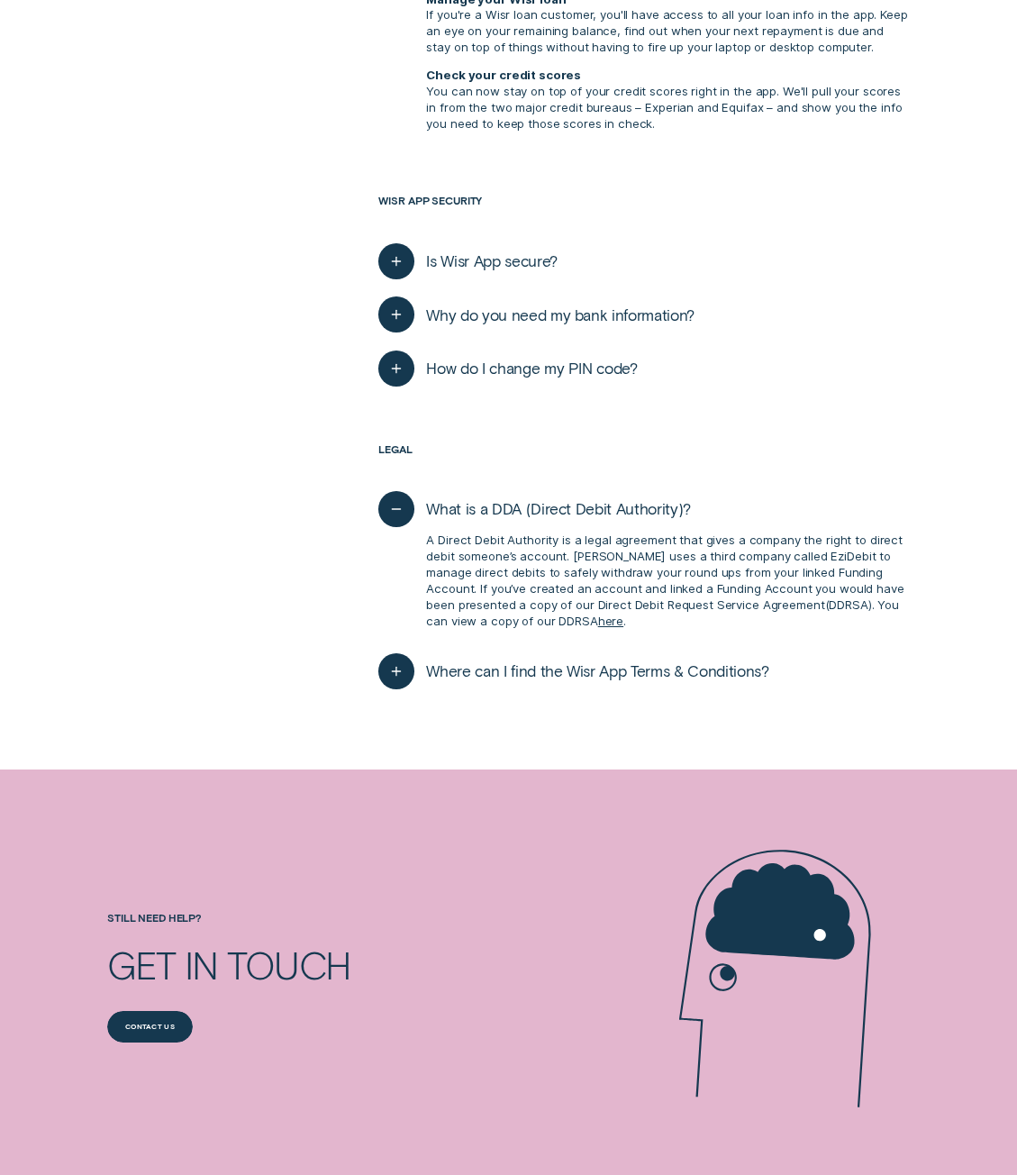
click at [563, 658] on button "Where can I find the Wisr App Terms & Conditions?" at bounding box center [573, 671] width 390 height 36
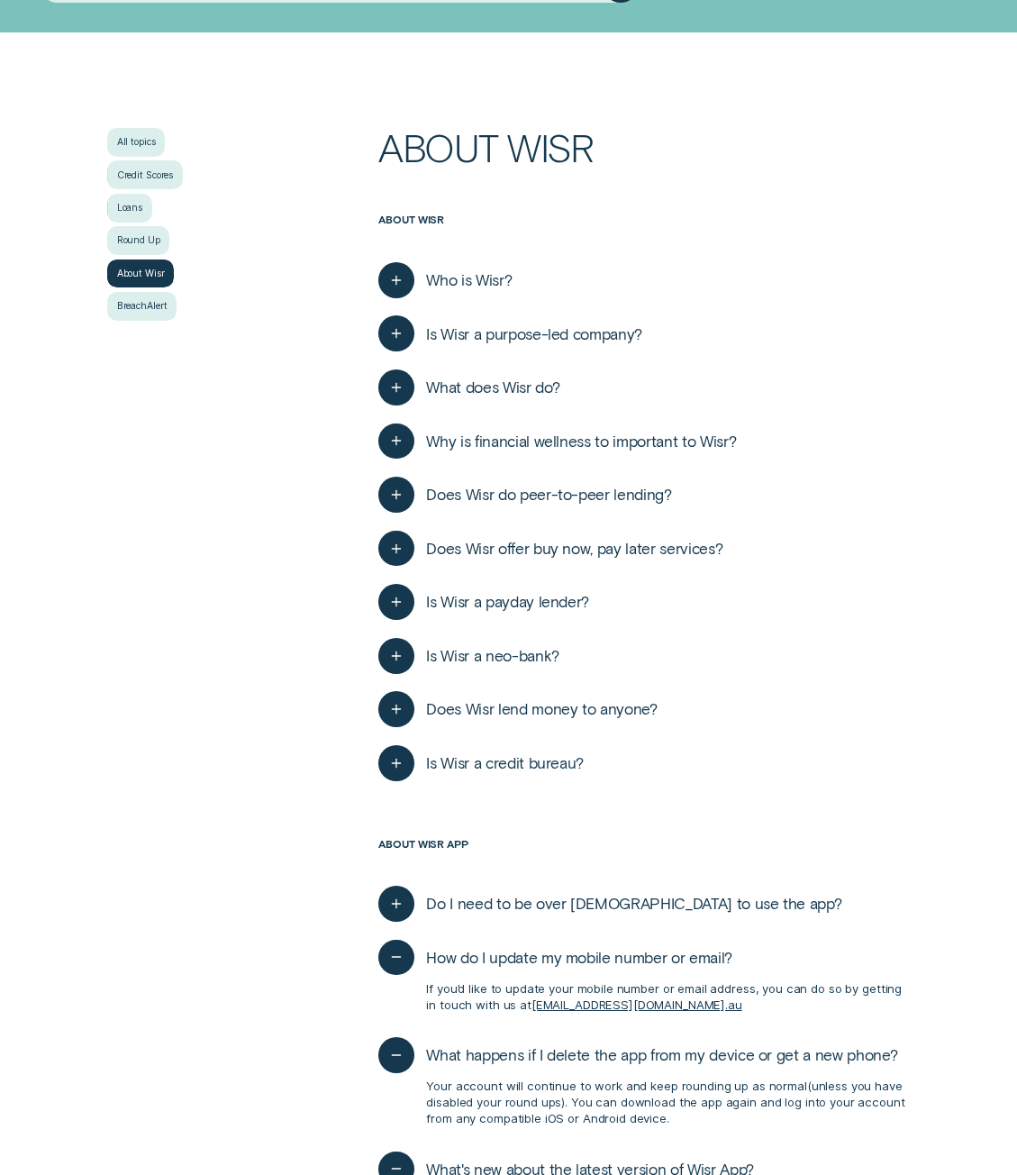
scroll to position [270, 0]
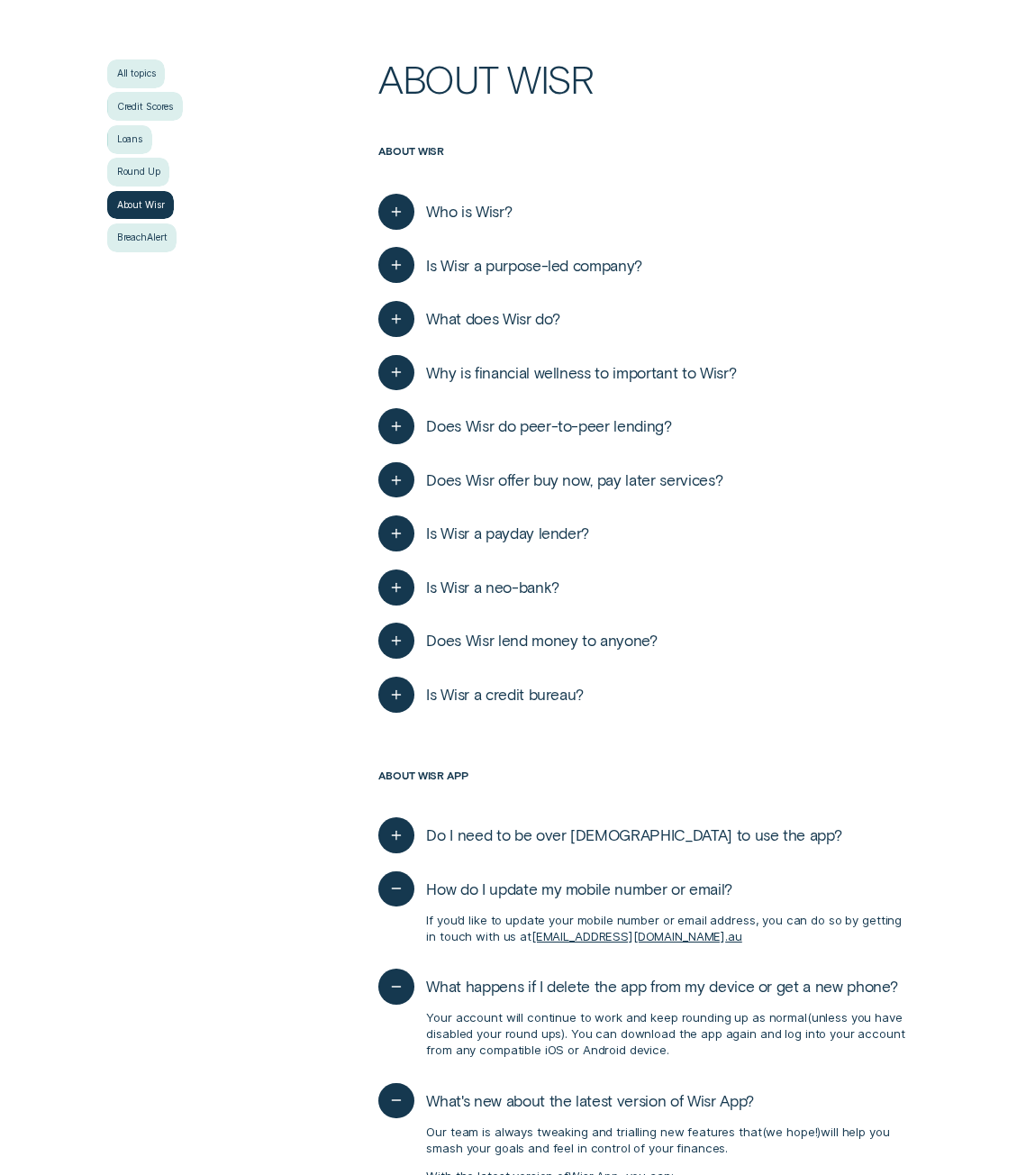
click at [456, 677] on button "Is Wisr a credit bureau?" at bounding box center [480, 694] width 205 height 36
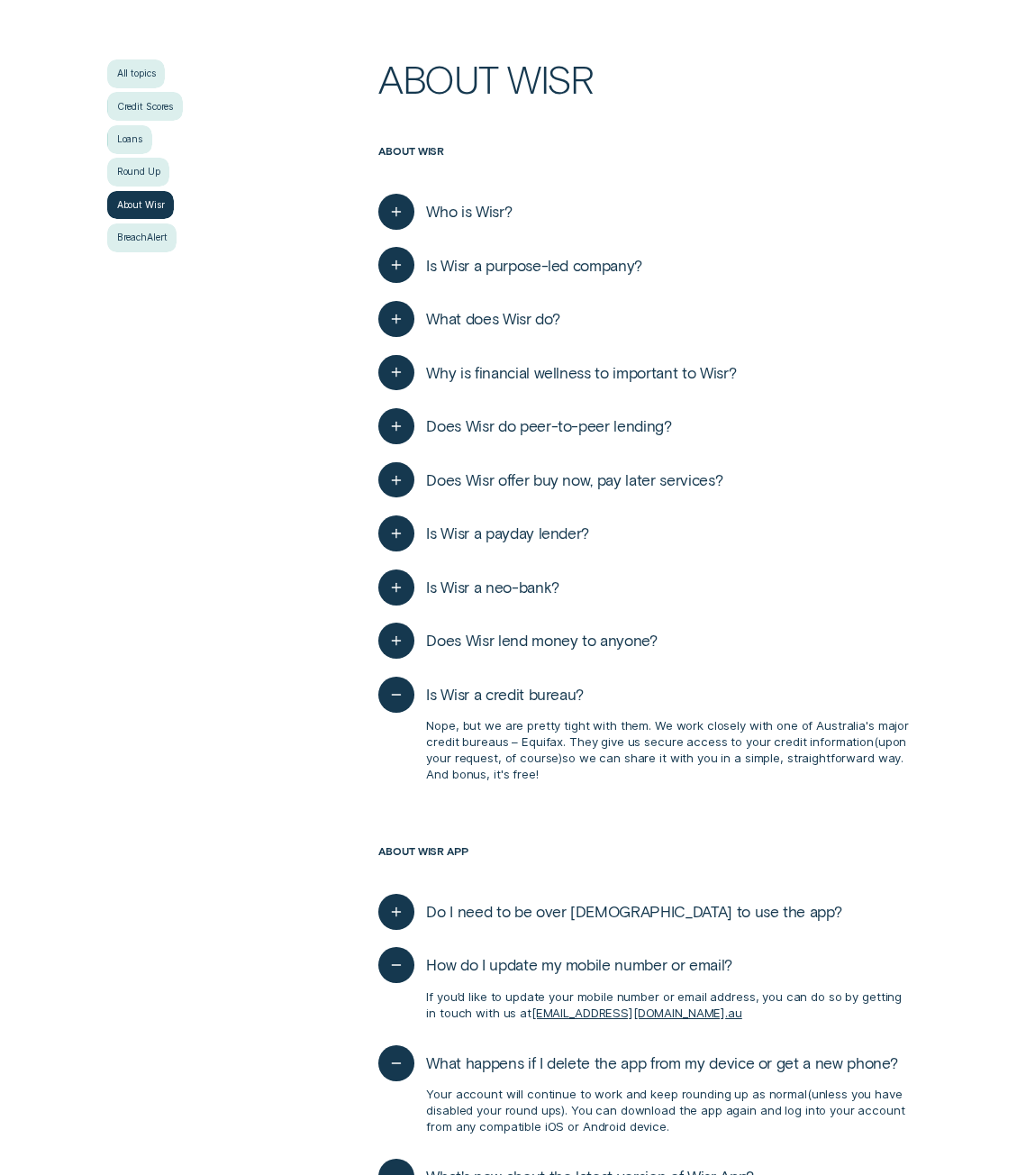
click at [517, 628] on button "Does Wisr lend money to anyone?" at bounding box center [517, 640] width 278 height 36
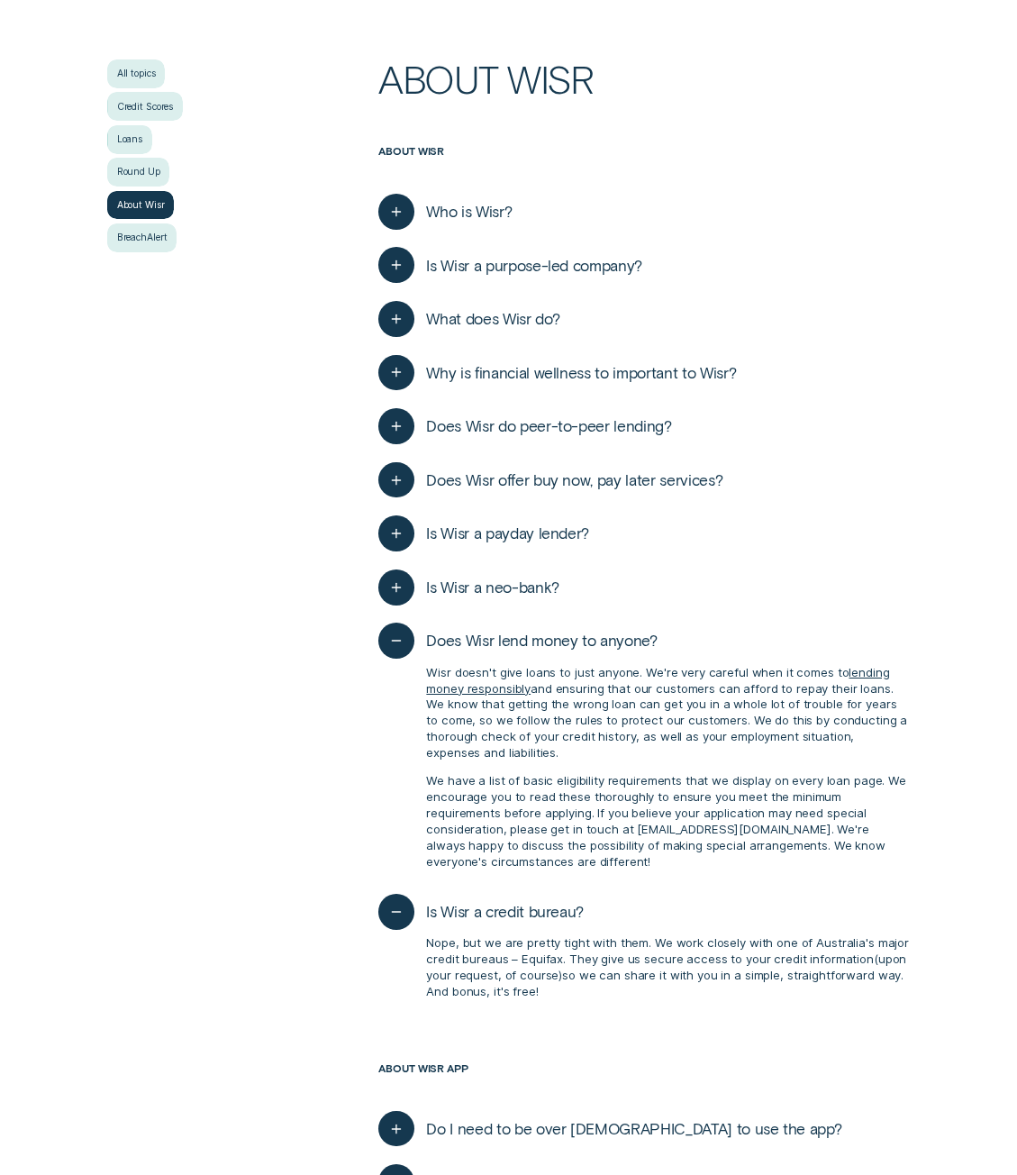
click at [549, 587] on span "Is Wisr a neo-bank?" at bounding box center [492, 587] width 132 height 20
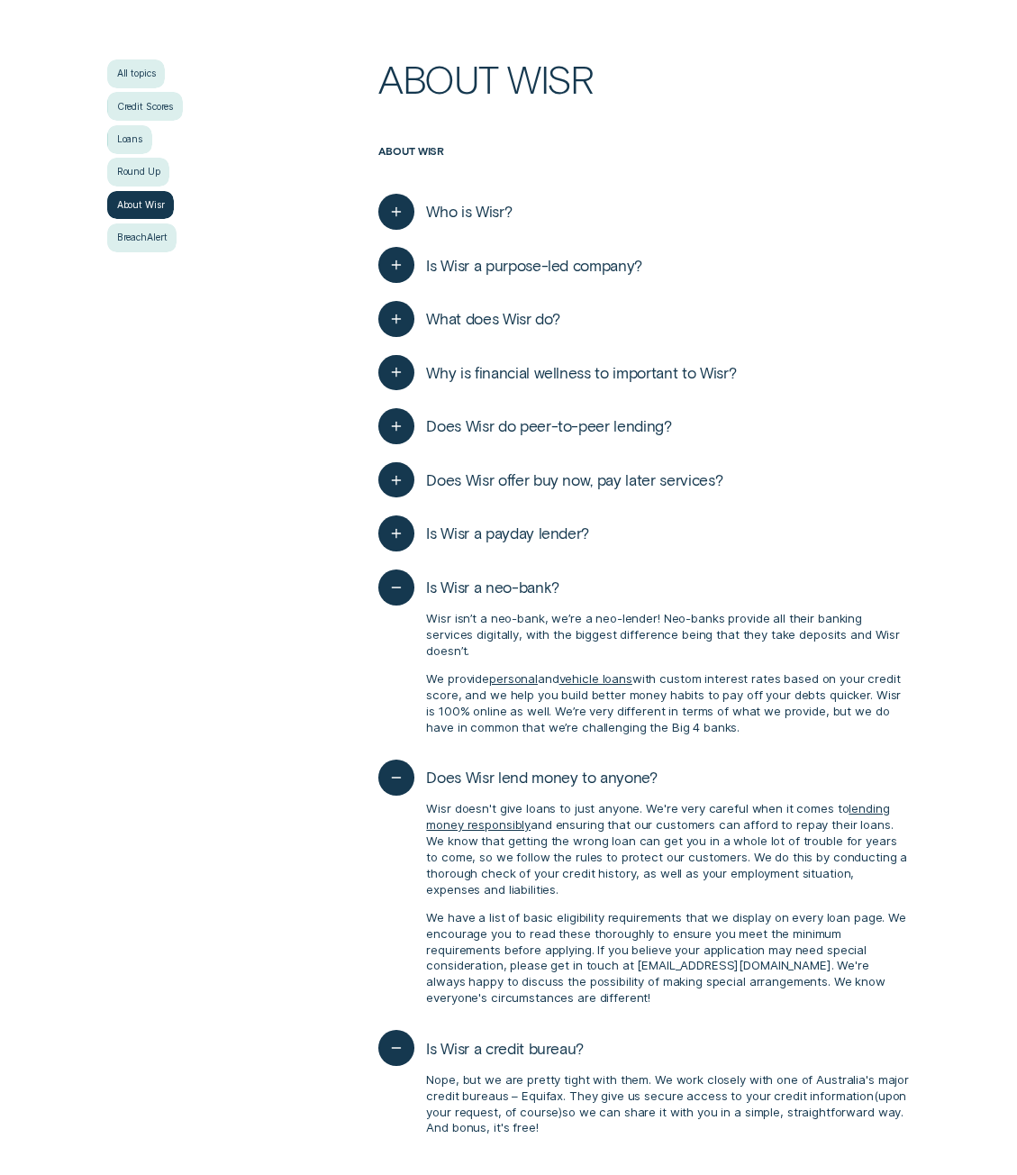
click at [685, 530] on div "Is Wisr a payday lender? No, Wisr is a purpose-led neo-lender. We’re committed …" at bounding box center [643, 533] width 531 height 54
click at [566, 529] on span "Is Wisr a payday lender?" at bounding box center [507, 533] width 163 height 20
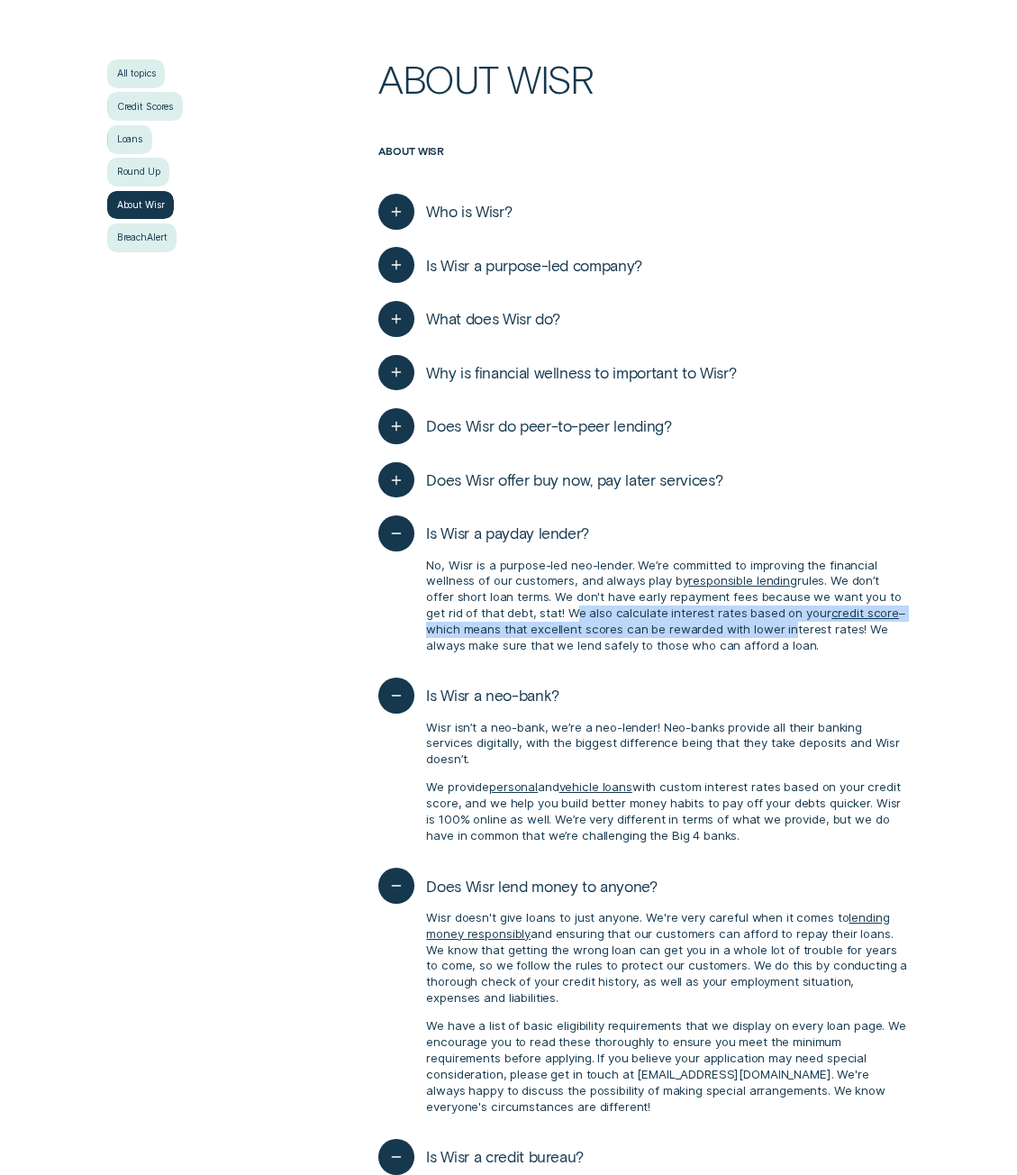
drag, startPoint x: 531, startPoint y: 618, endPoint x: 742, endPoint y: 631, distance: 212.1
click at [742, 631] on p "No, Wisr is a purpose-led neo-lender. We’re committed to improving the financia…" at bounding box center [668, 606] width 484 height 96
click at [732, 634] on p "No, Wisr is a purpose-led neo-lender. We’re committed to improving the financia…" at bounding box center [668, 606] width 484 height 96
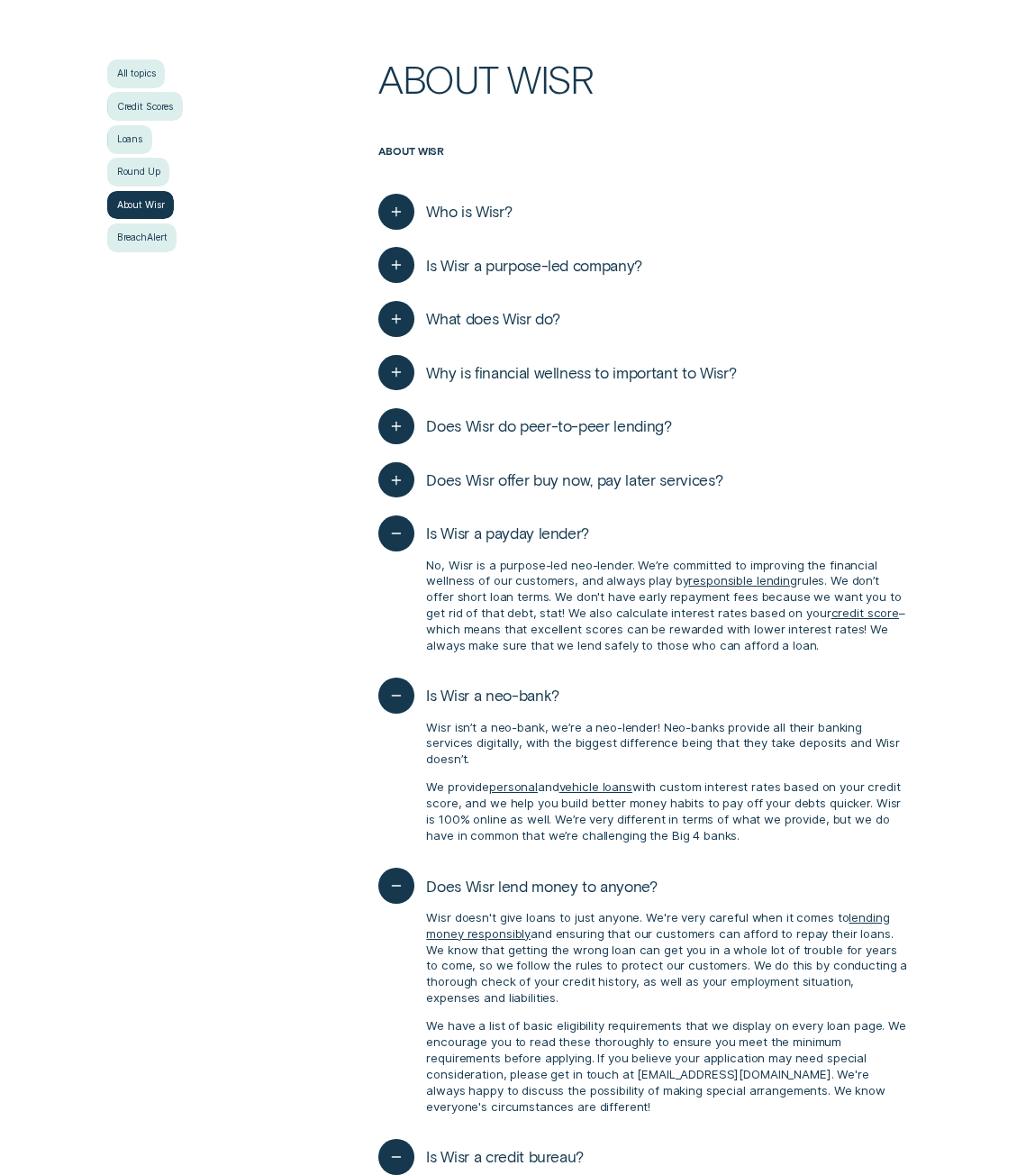
click at [583, 488] on span "Does Wisr offer buy now, pay later services?" at bounding box center [574, 480] width 296 height 20
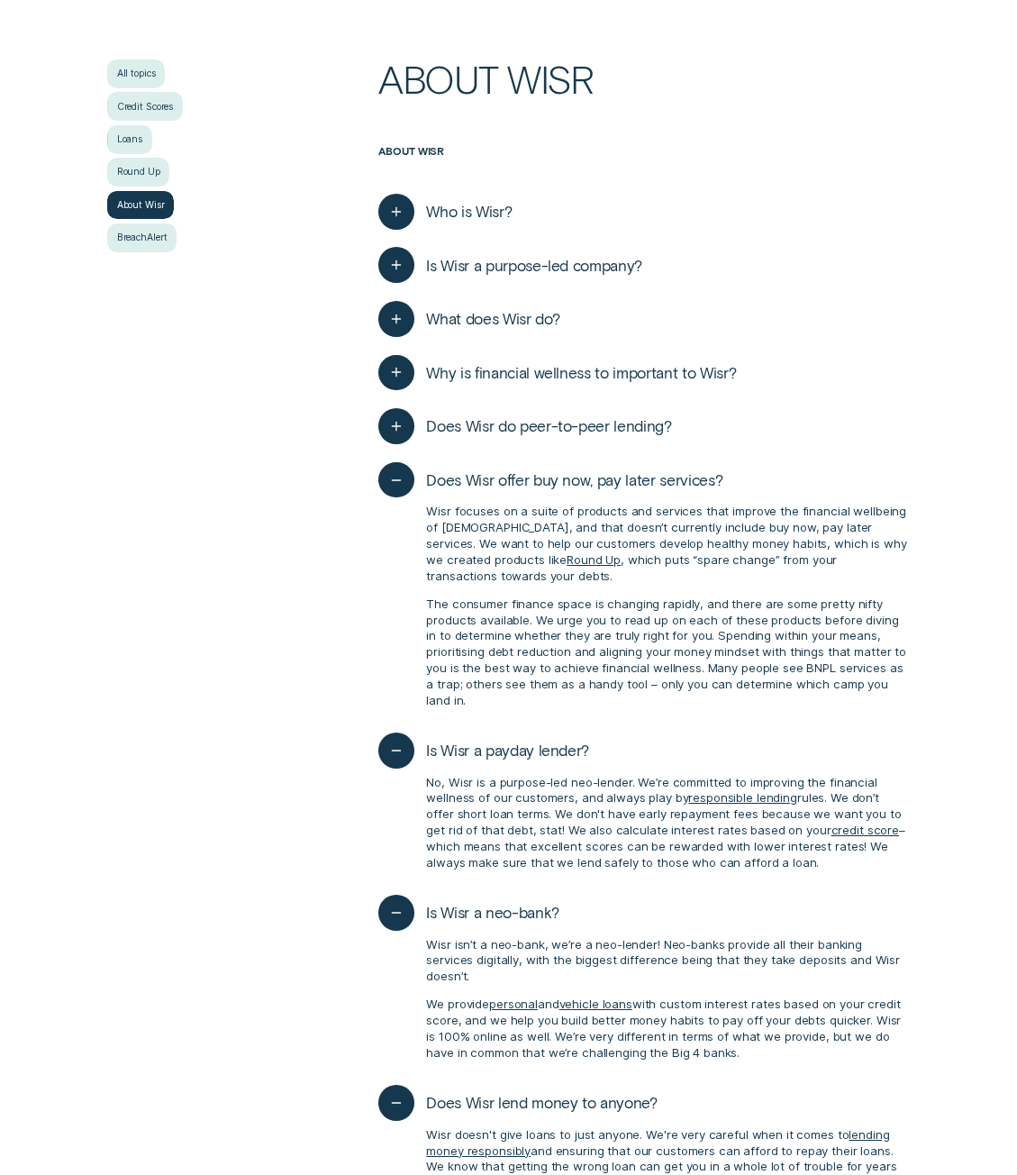
click at [656, 431] on span "Does Wisr do peer-to-peer lending?" at bounding box center [548, 426] width 245 height 20
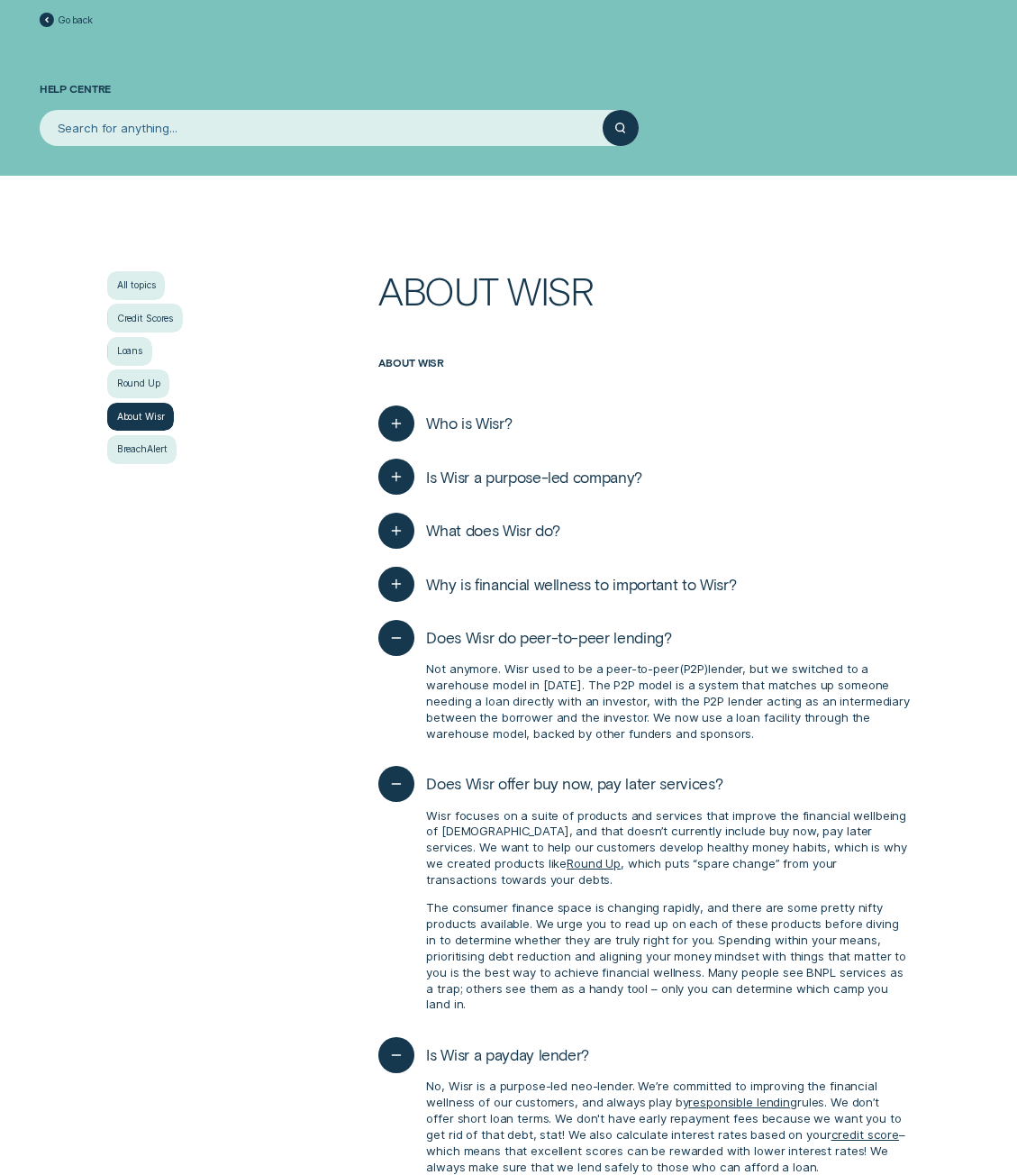
scroll to position [0, 0]
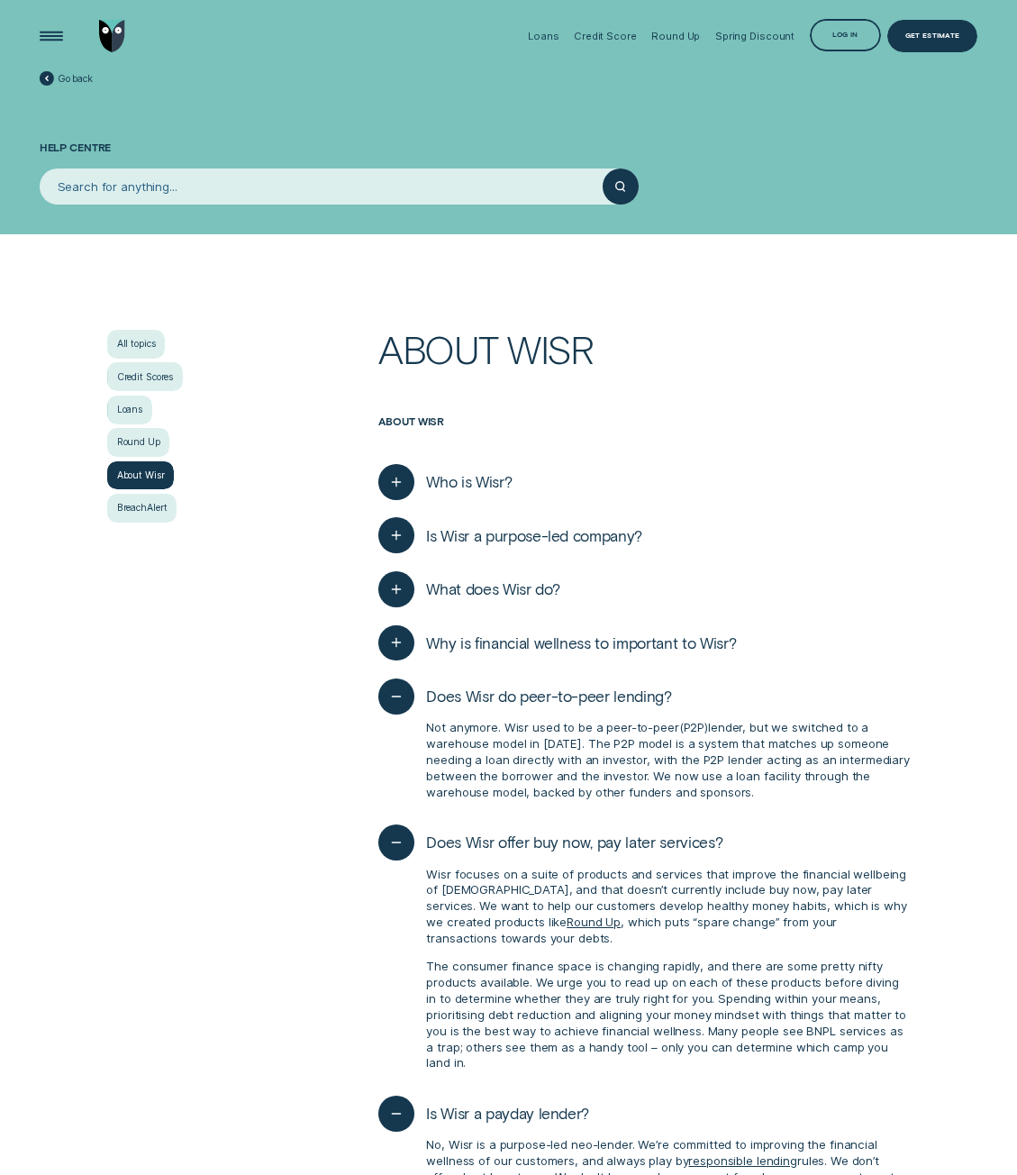
click at [568, 602] on div "What does Wisr do? We're pretty busy here at [GEOGRAPHIC_DATA]. We offer a rang…" at bounding box center [643, 589] width 531 height 54
click at [51, 46] on div "Open Menu" at bounding box center [52, 36] width 46 height 46
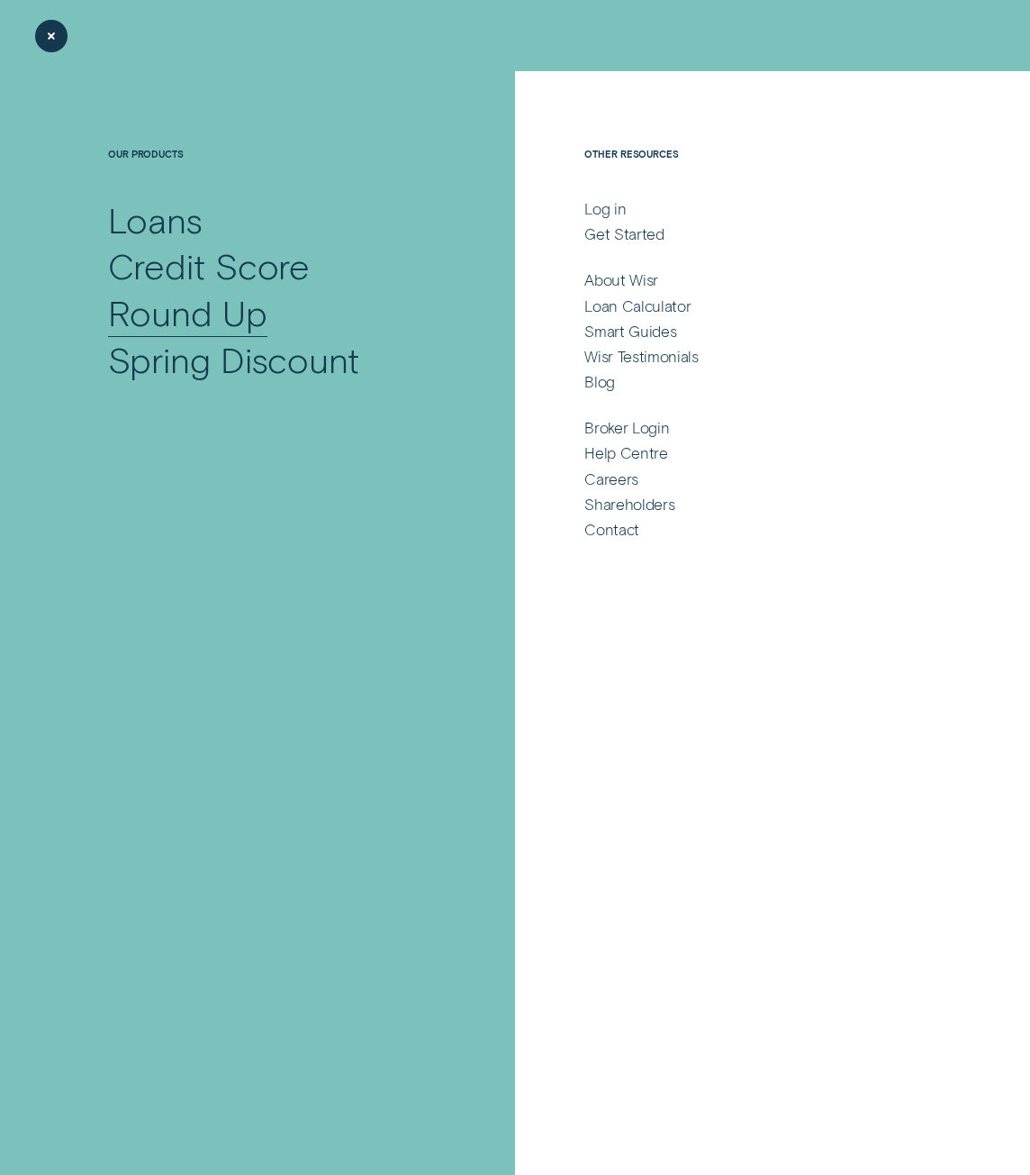
click at [181, 322] on div "Round Up" at bounding box center [187, 312] width 159 height 47
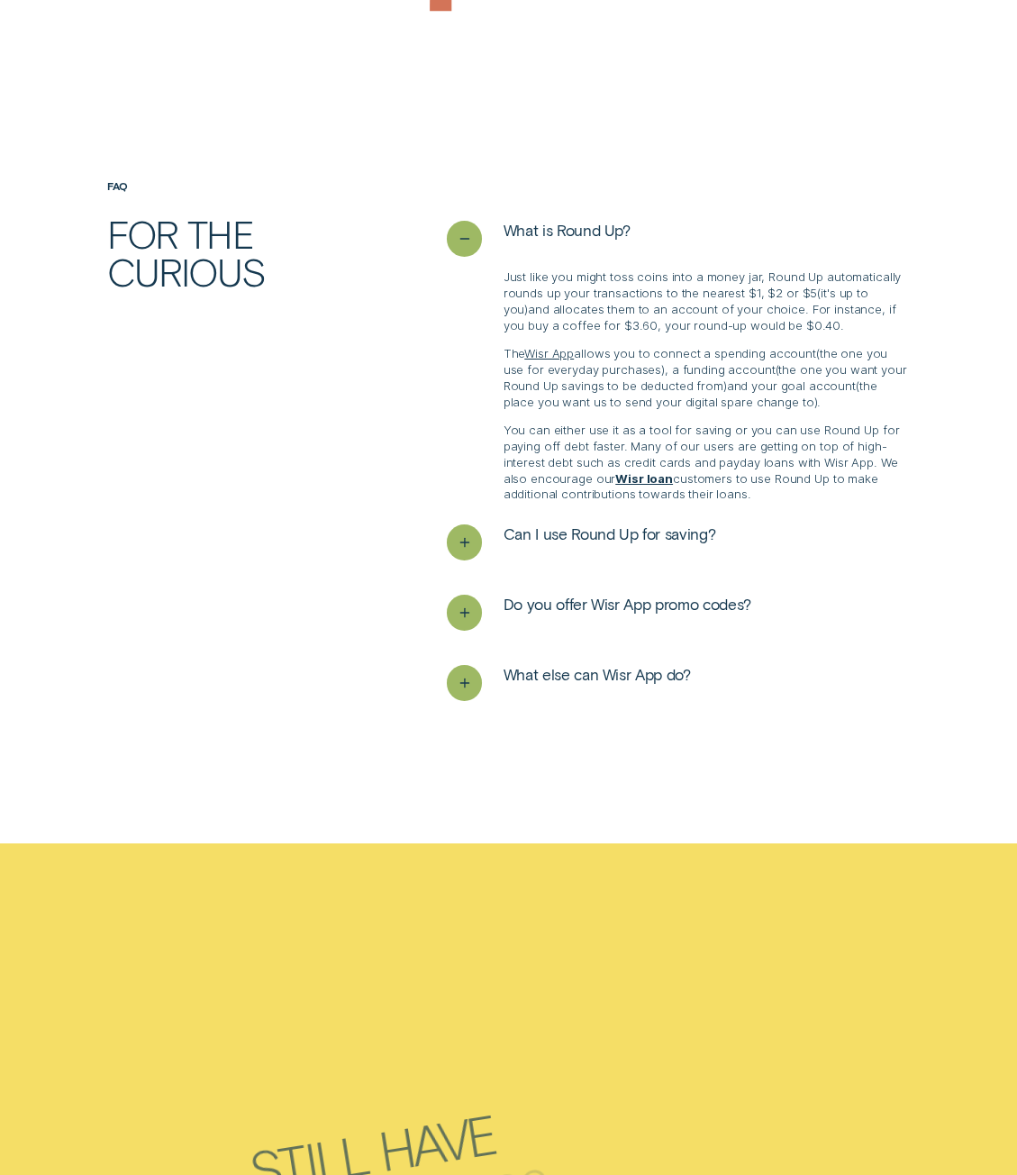
scroll to position [2792, 0]
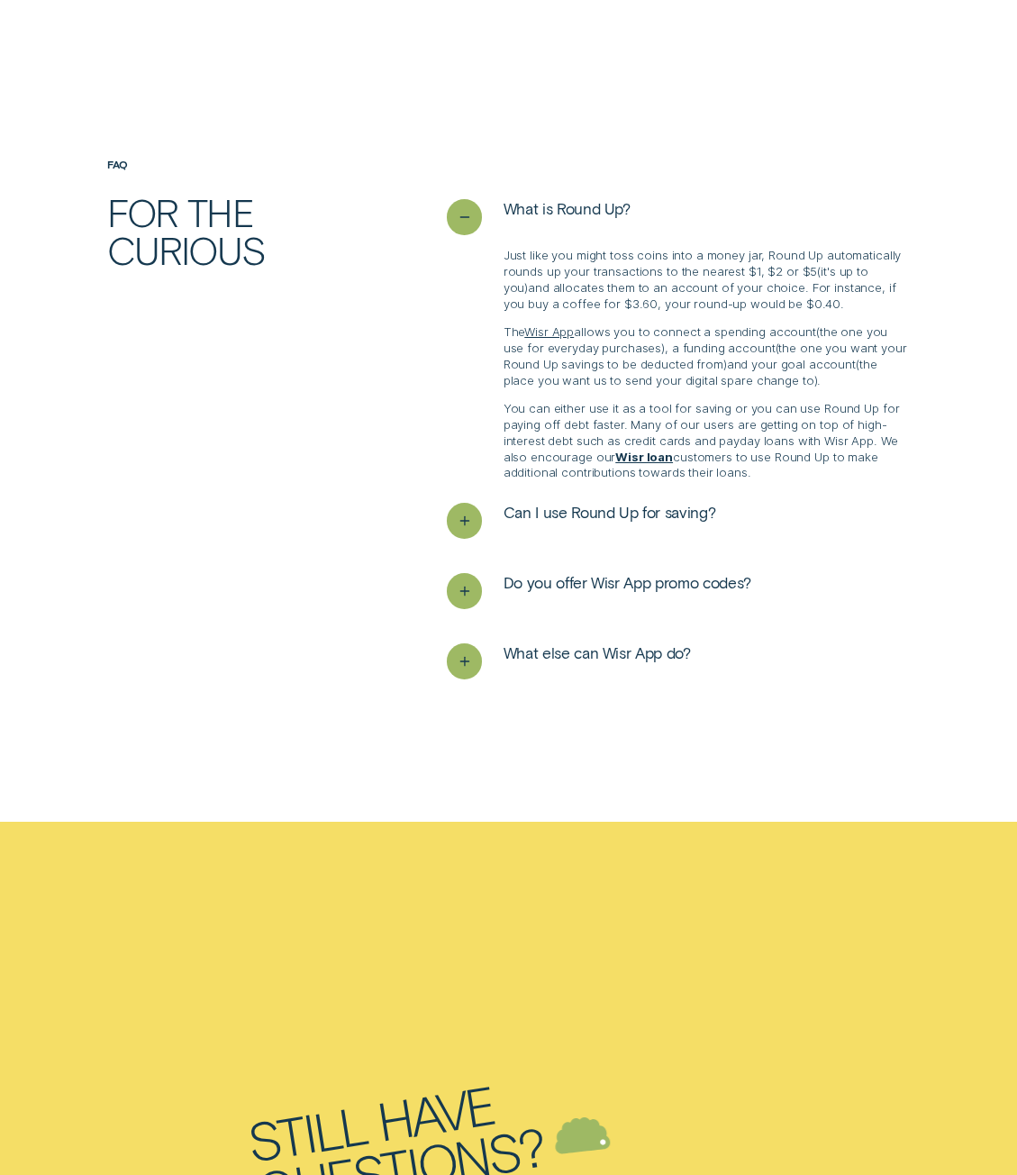
click at [653, 538] on button "Can I use Round Up for saving?" at bounding box center [581, 521] width 269 height 36
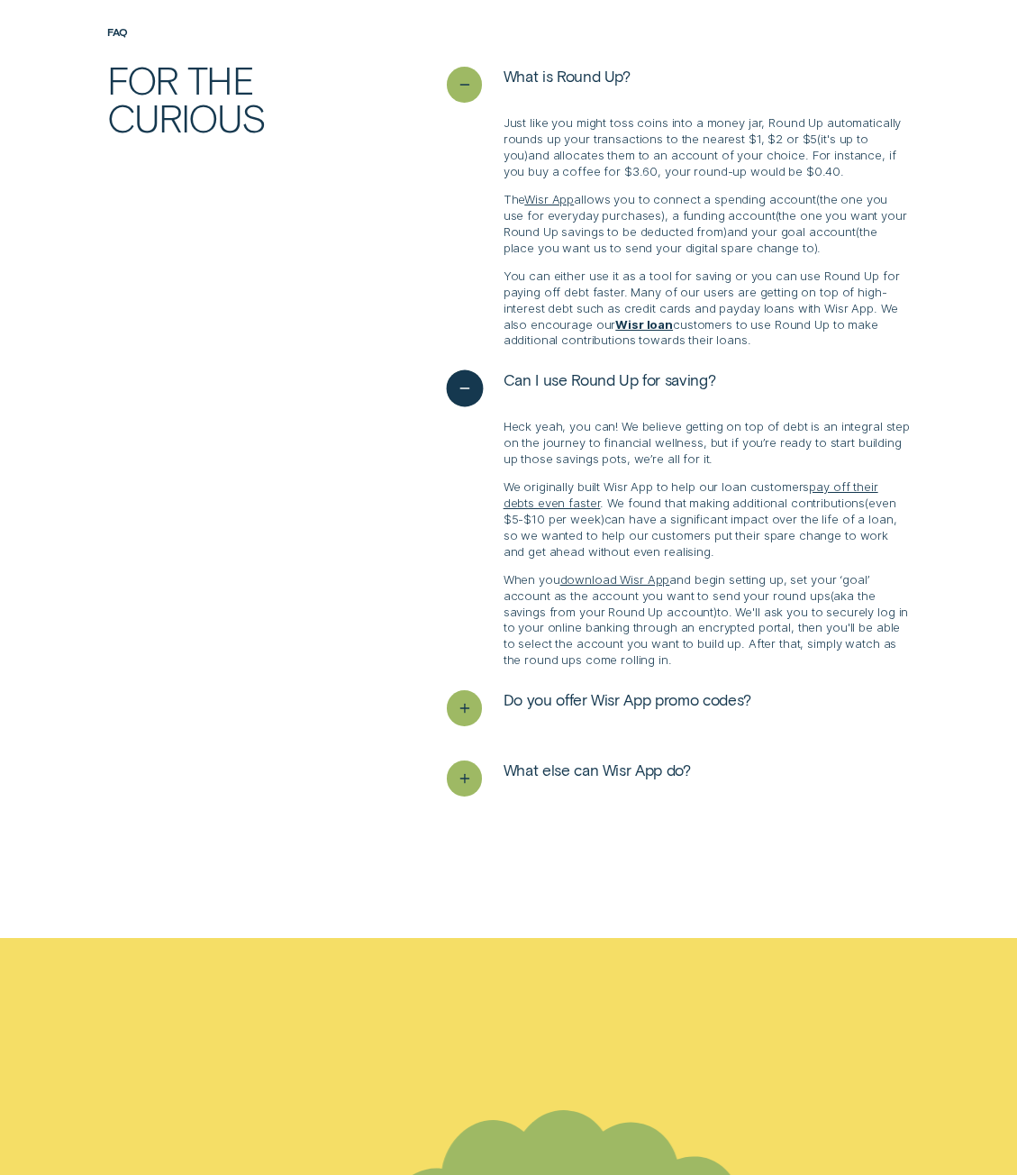
scroll to position [2973, 0]
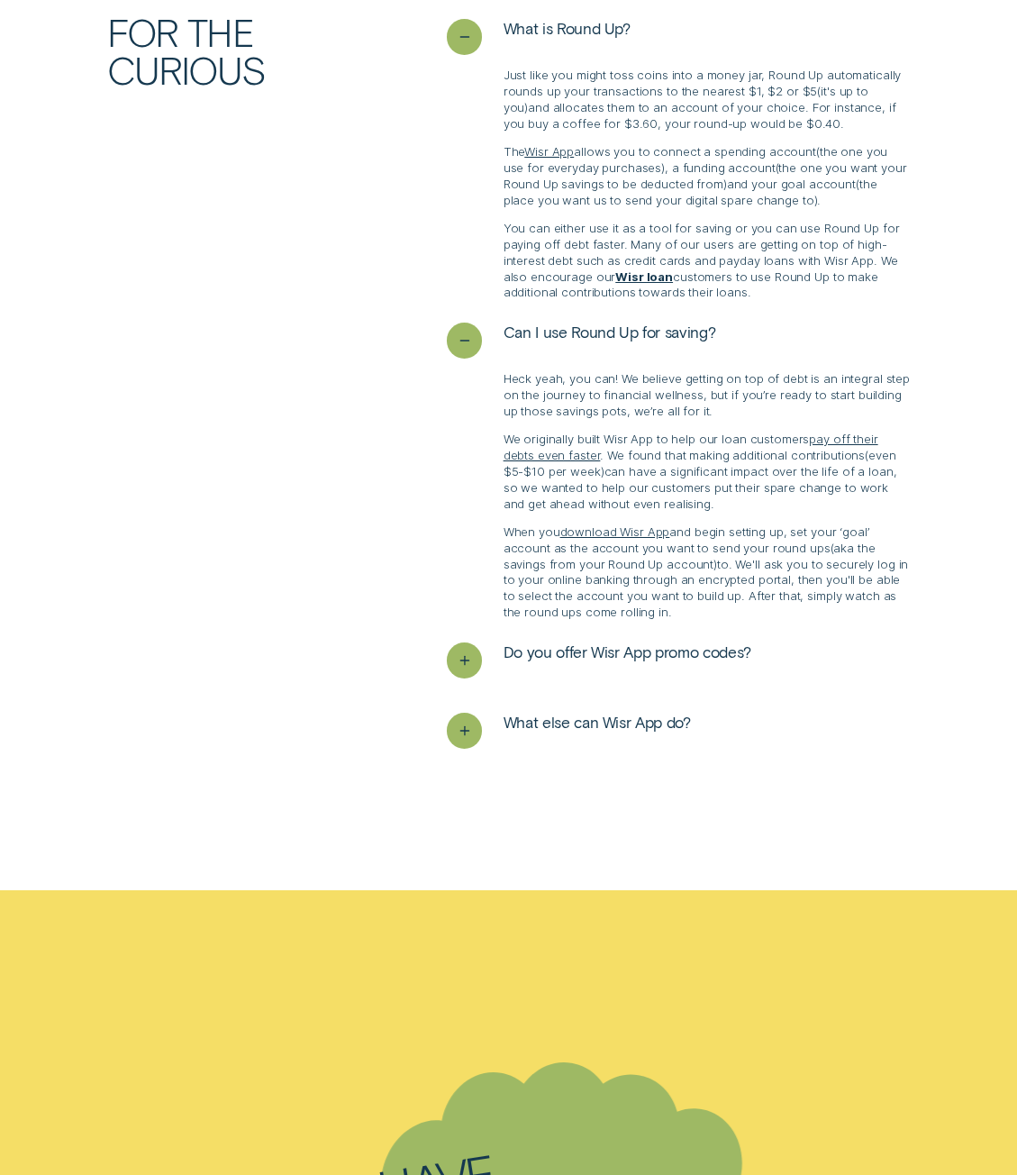
click at [639, 651] on span "Do you offer Wisr App promo codes?" at bounding box center [628, 652] width 248 height 20
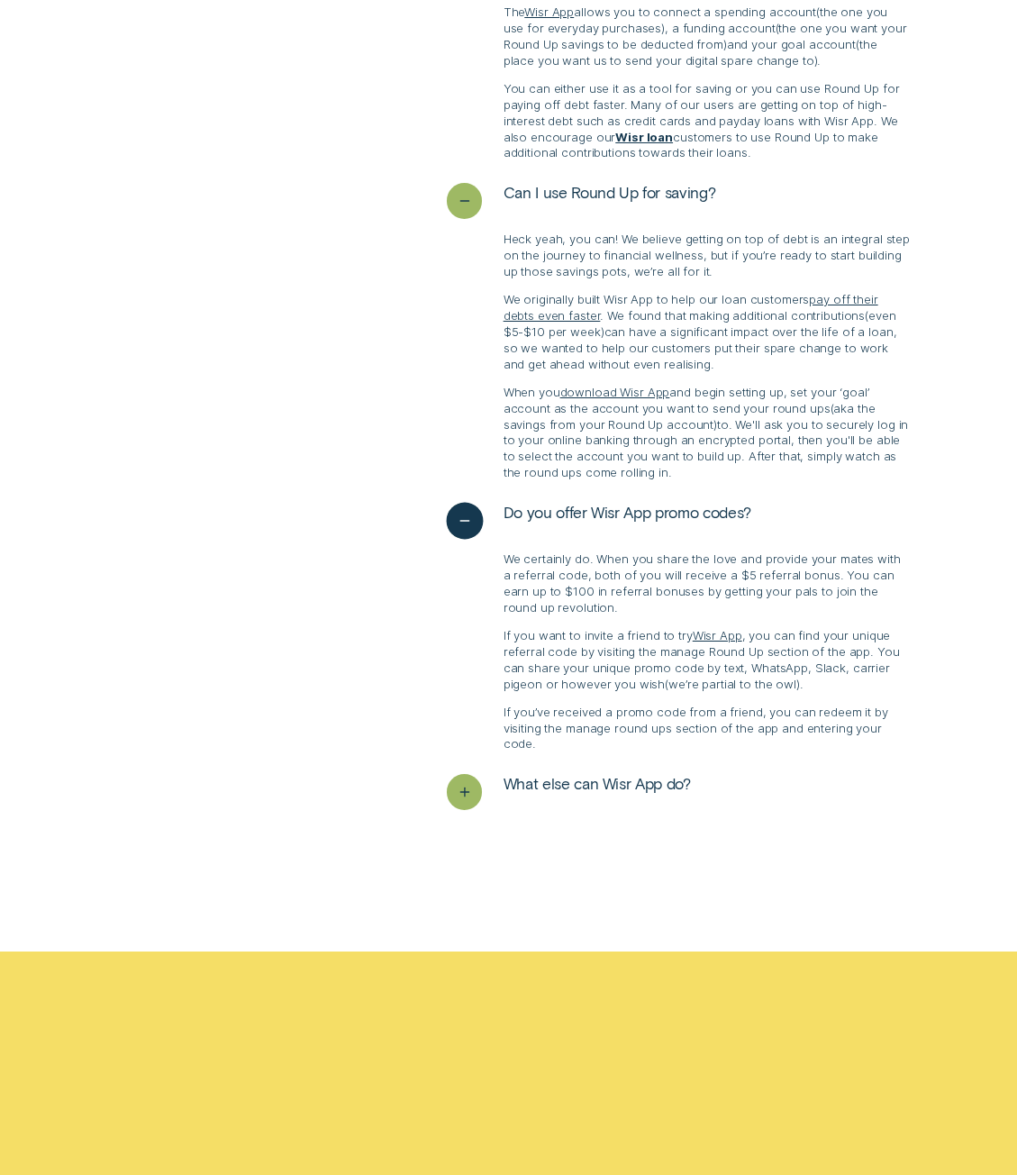
scroll to position [3153, 0]
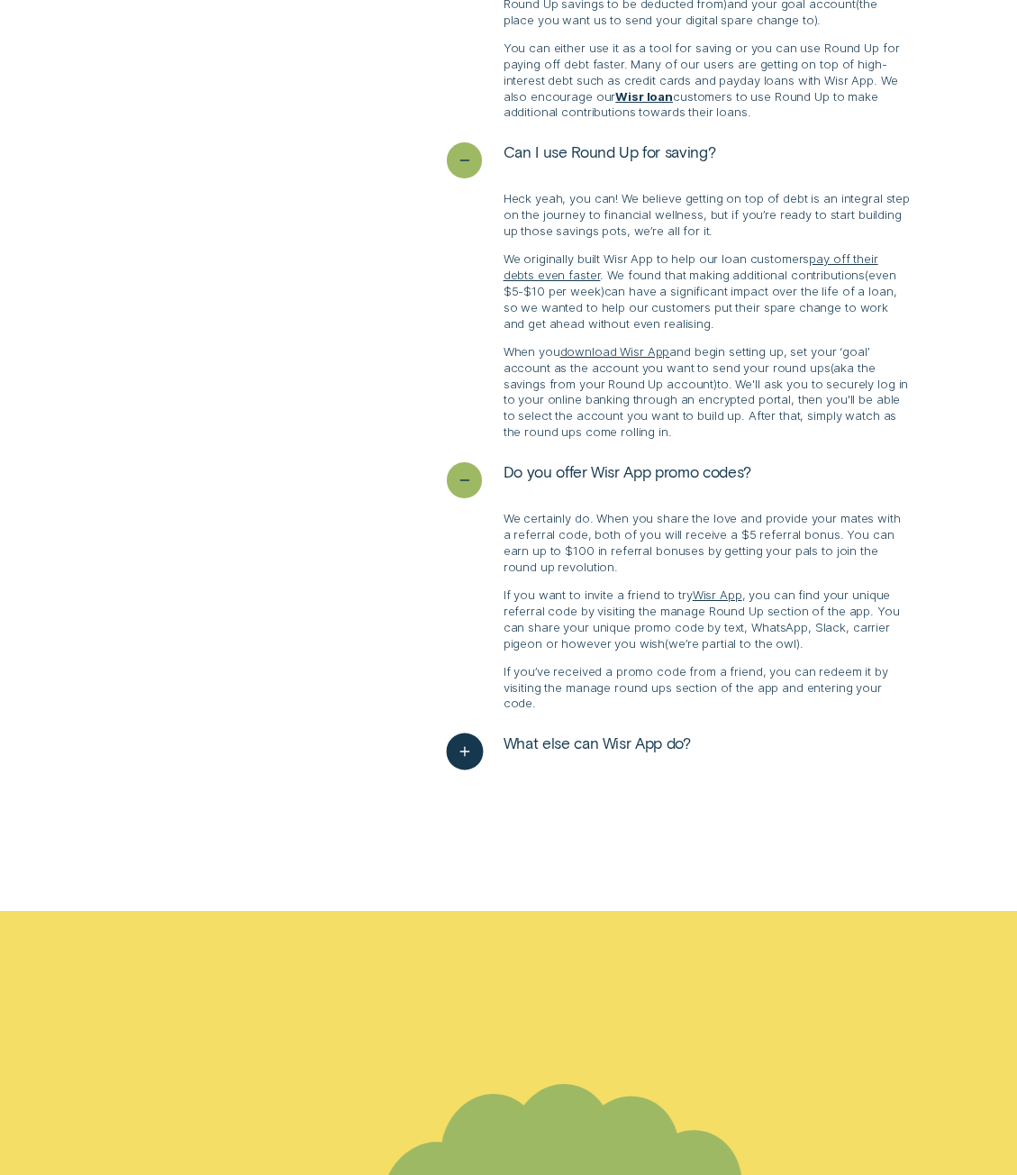
click at [587, 733] on span "What else can Wisr App do?" at bounding box center [597, 743] width 187 height 20
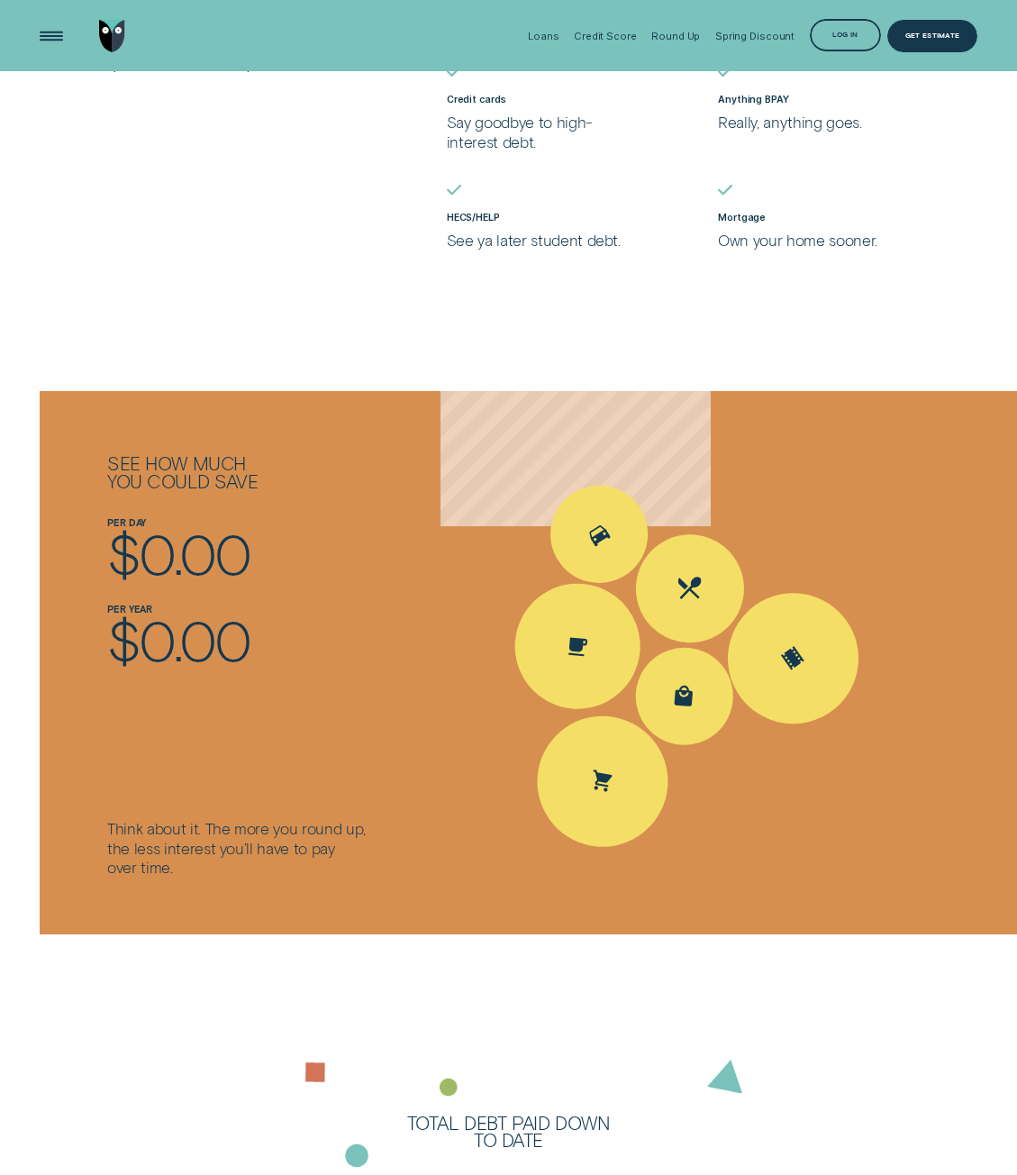
scroll to position [1351, 0]
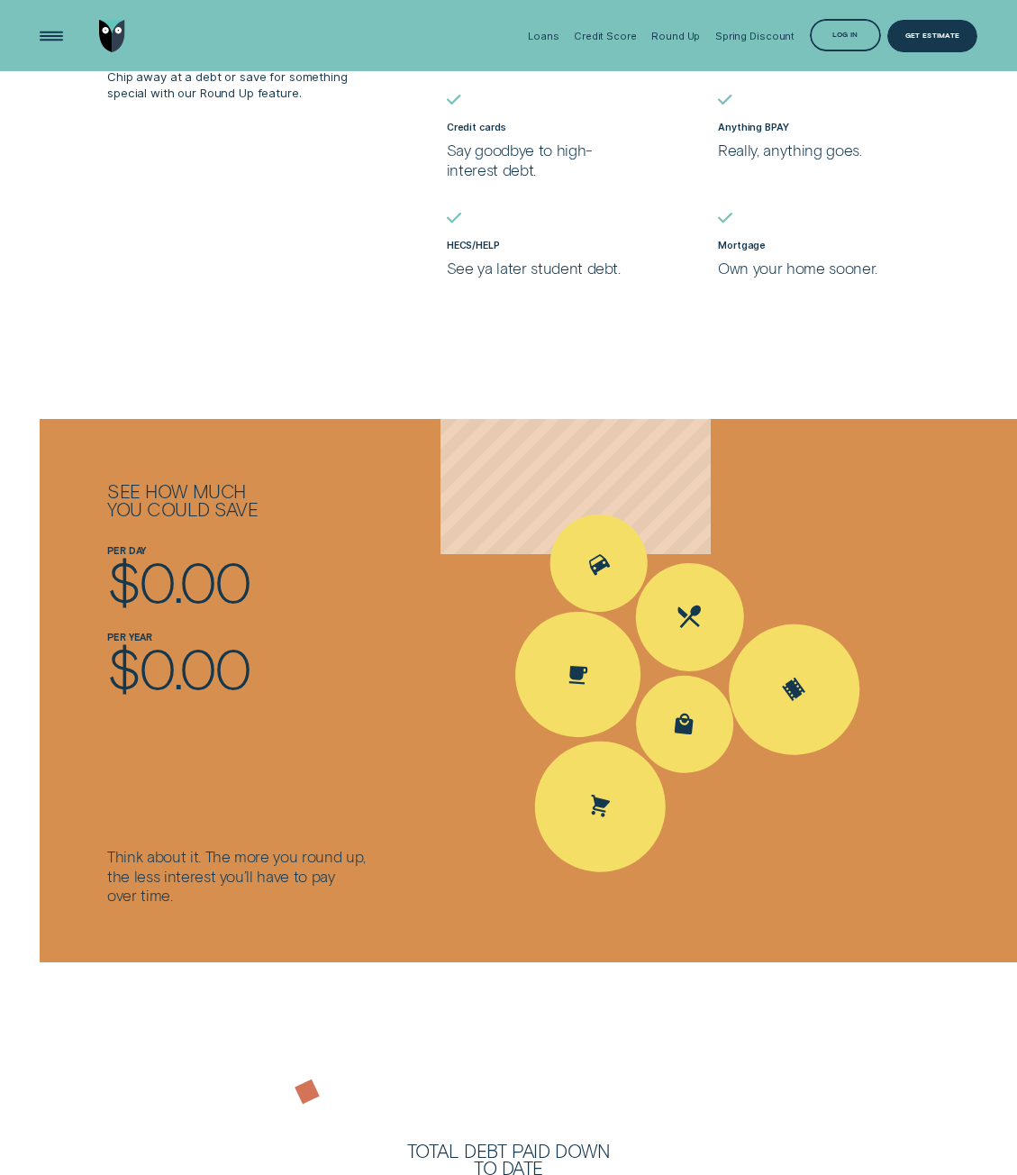
click at [113, 30] on img "Go to home page" at bounding box center [112, 36] width 27 height 32
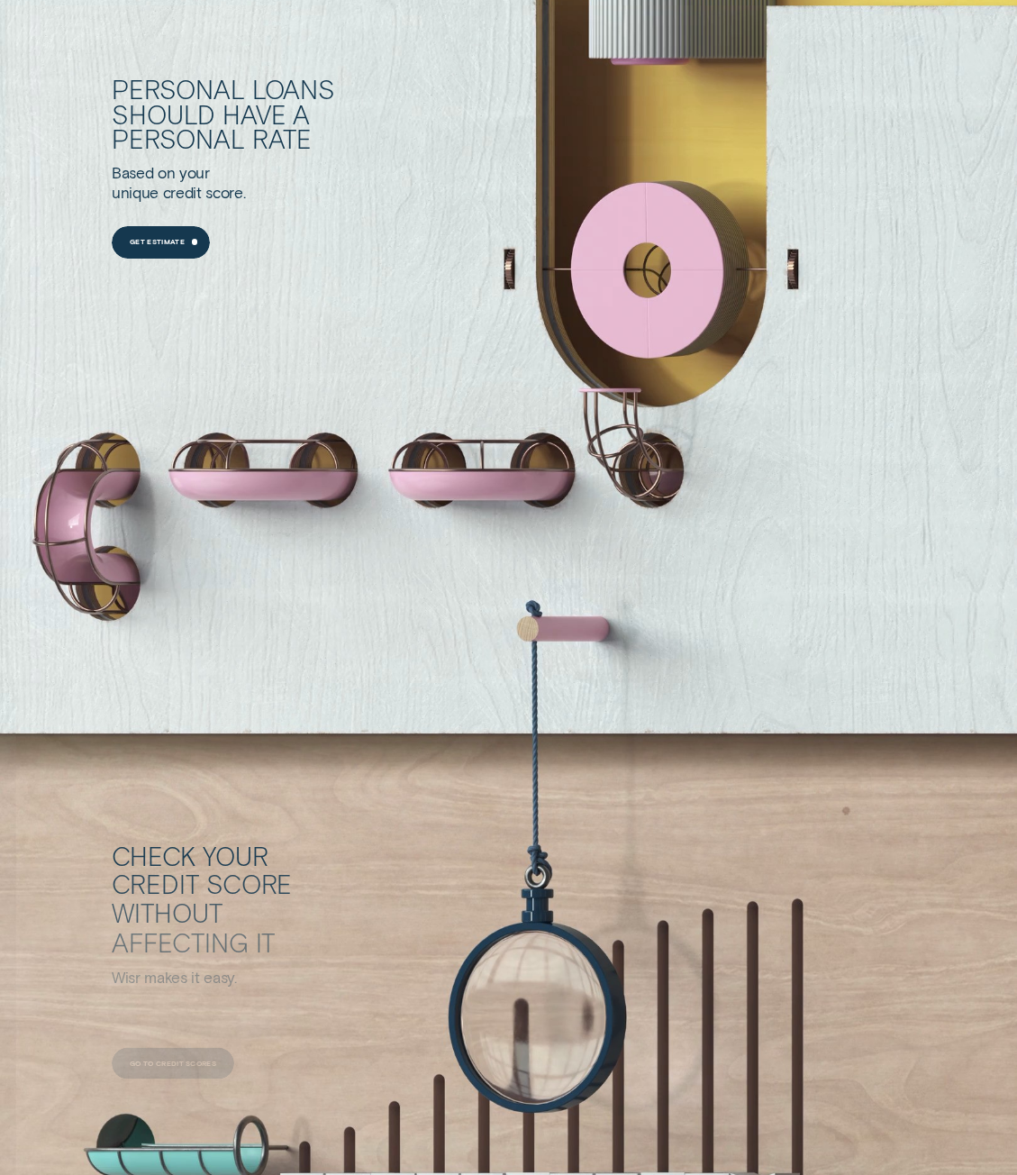
scroll to position [1892, 0]
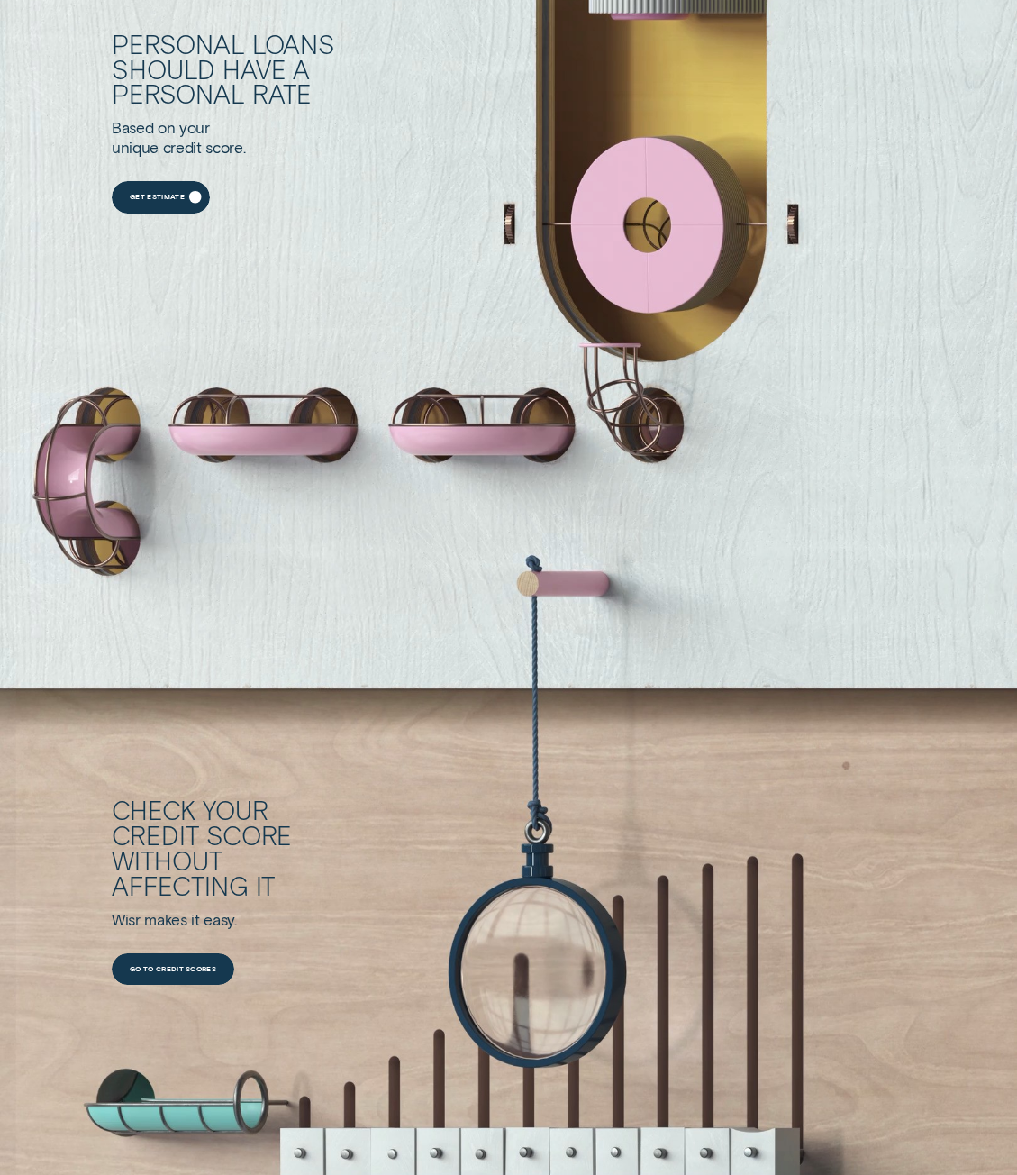
click at [168, 193] on div "Get Estimate" at bounding box center [160, 197] width 97 height 32
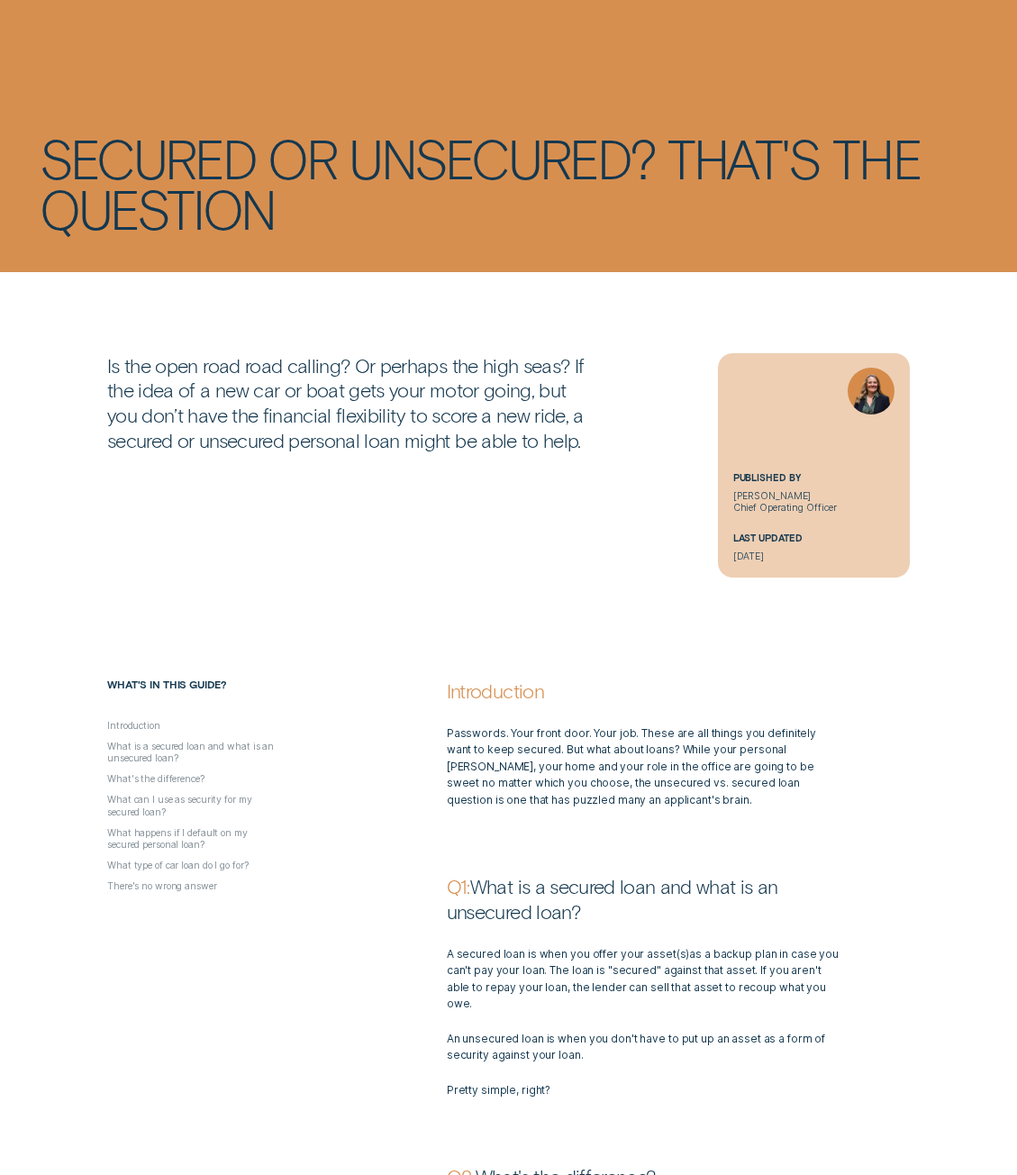
scroll to position [90, 0]
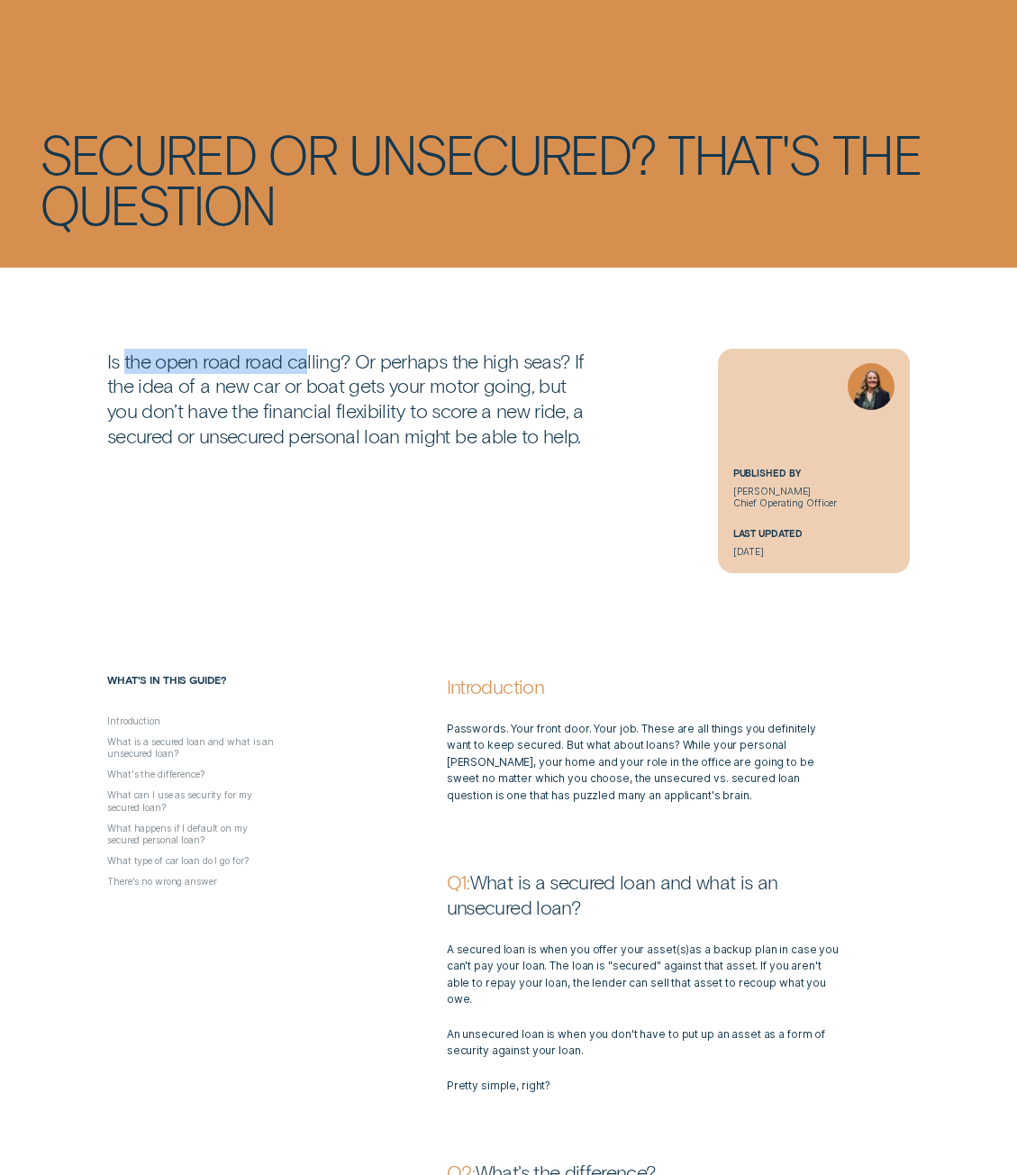
drag, startPoint x: 126, startPoint y: 361, endPoint x: 307, endPoint y: 371, distance: 181.3
click at [307, 371] on p "Is the open road road calling? Or perhaps the high seas? If the idea of a new c…" at bounding box center [353, 399] width 492 height 100
click at [418, 368] on p "Is the open road road calling? Or perhaps the high seas? If the idea of a new c…" at bounding box center [353, 399] width 492 height 100
click at [150, 378] on p "Is the open road road calling? Or perhaps the high seas? If the idea of a new c…" at bounding box center [353, 399] width 492 height 100
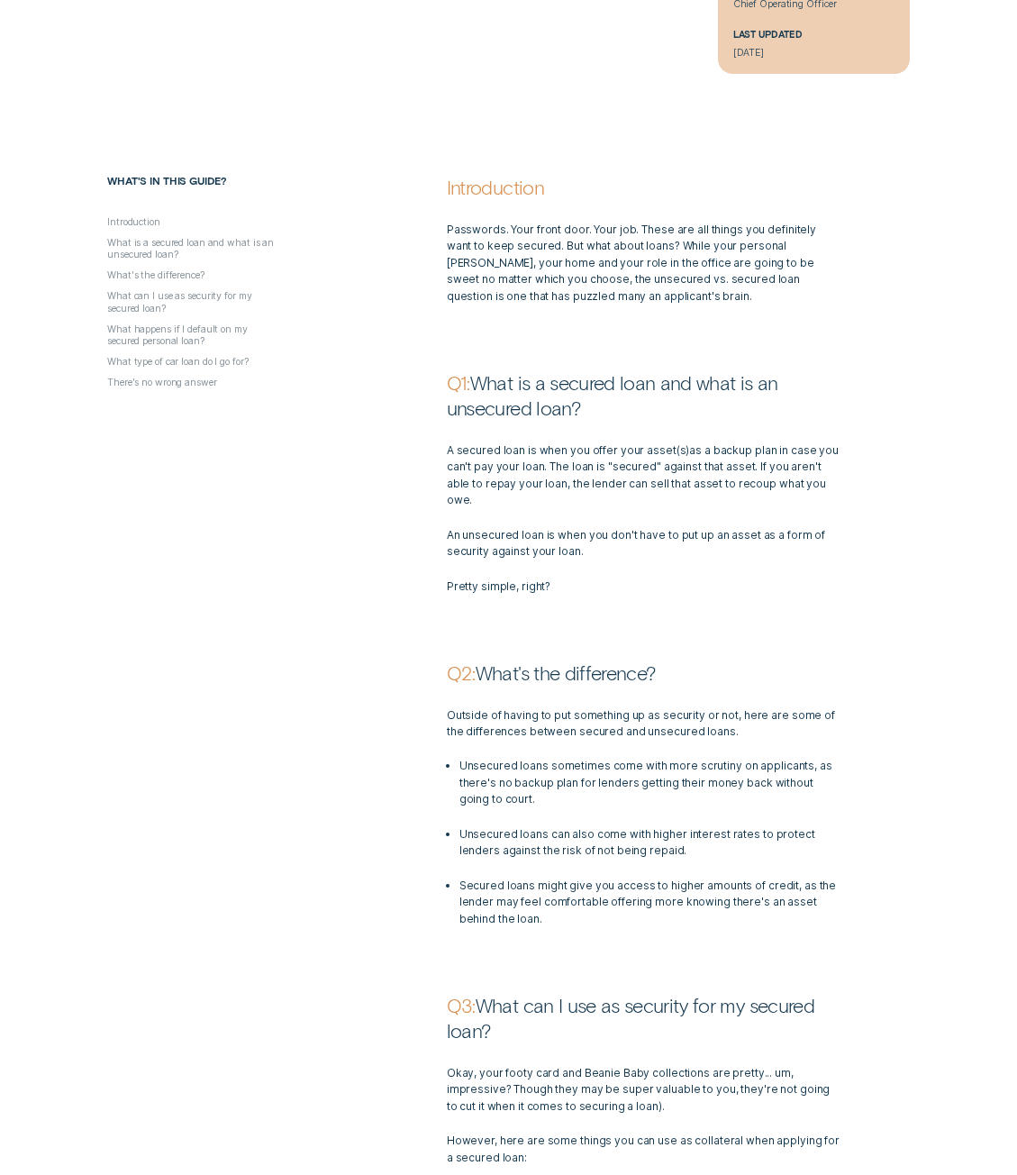
scroll to position [631, 0]
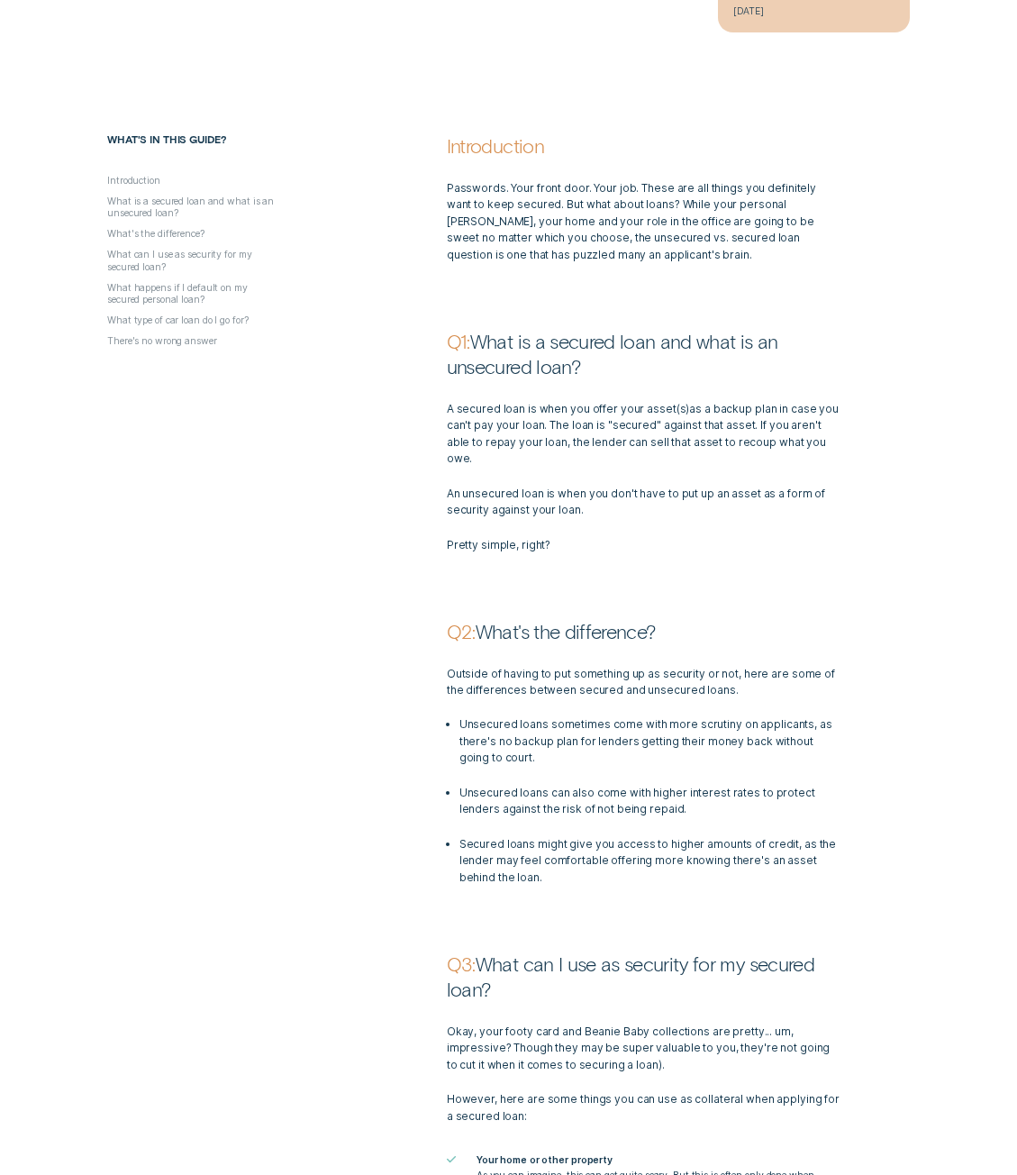
drag, startPoint x: 431, startPoint y: 415, endPoint x: 830, endPoint y: 439, distance: 398.8
click at [830, 439] on div "A secured loan is when you offer your asset ( s ) as a backup plan in case you …" at bounding box center [678, 466] width 611 height 174
click at [812, 431] on p "A secured loan is when you offer your asset ( s ) as a backup plan in case you …" at bounding box center [644, 434] width 395 height 67
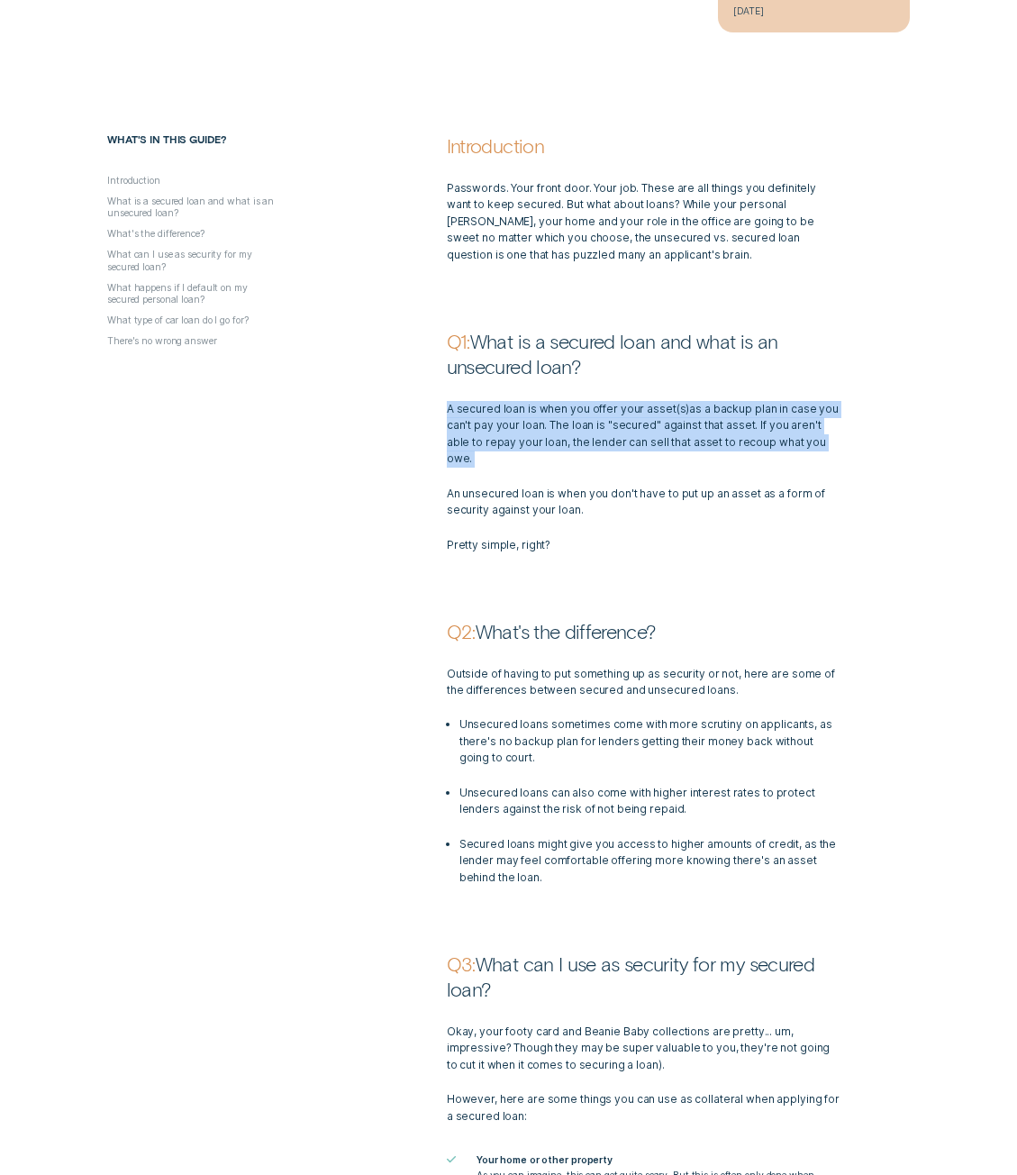
click at [812, 431] on p "A secured loan is when you offer your asset ( s ) as a backup plan in case you …" at bounding box center [644, 434] width 395 height 67
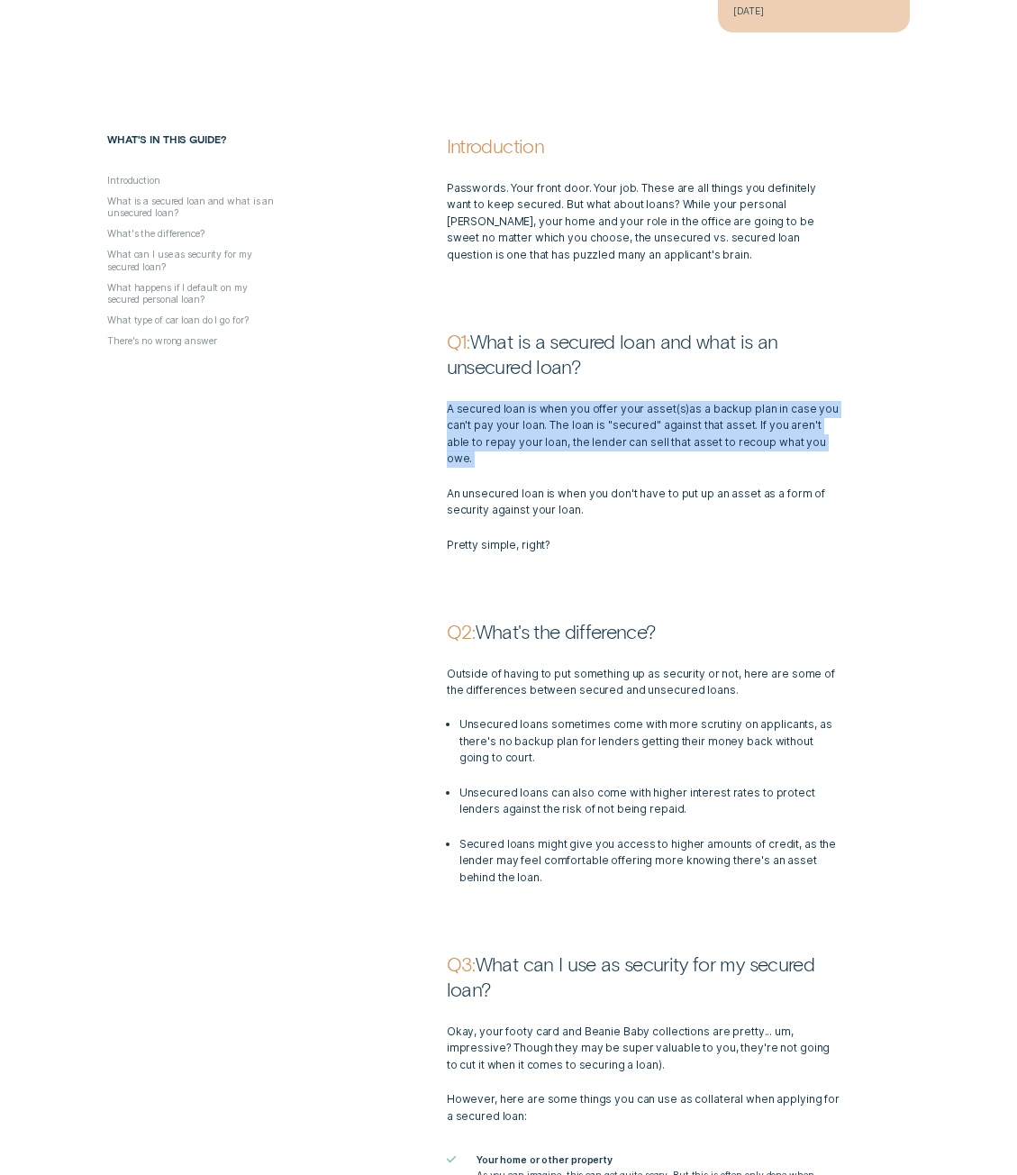
click at [812, 431] on p "A secured loan is when you offer your asset ( s ) as a backup plan in case you …" at bounding box center [644, 434] width 395 height 67
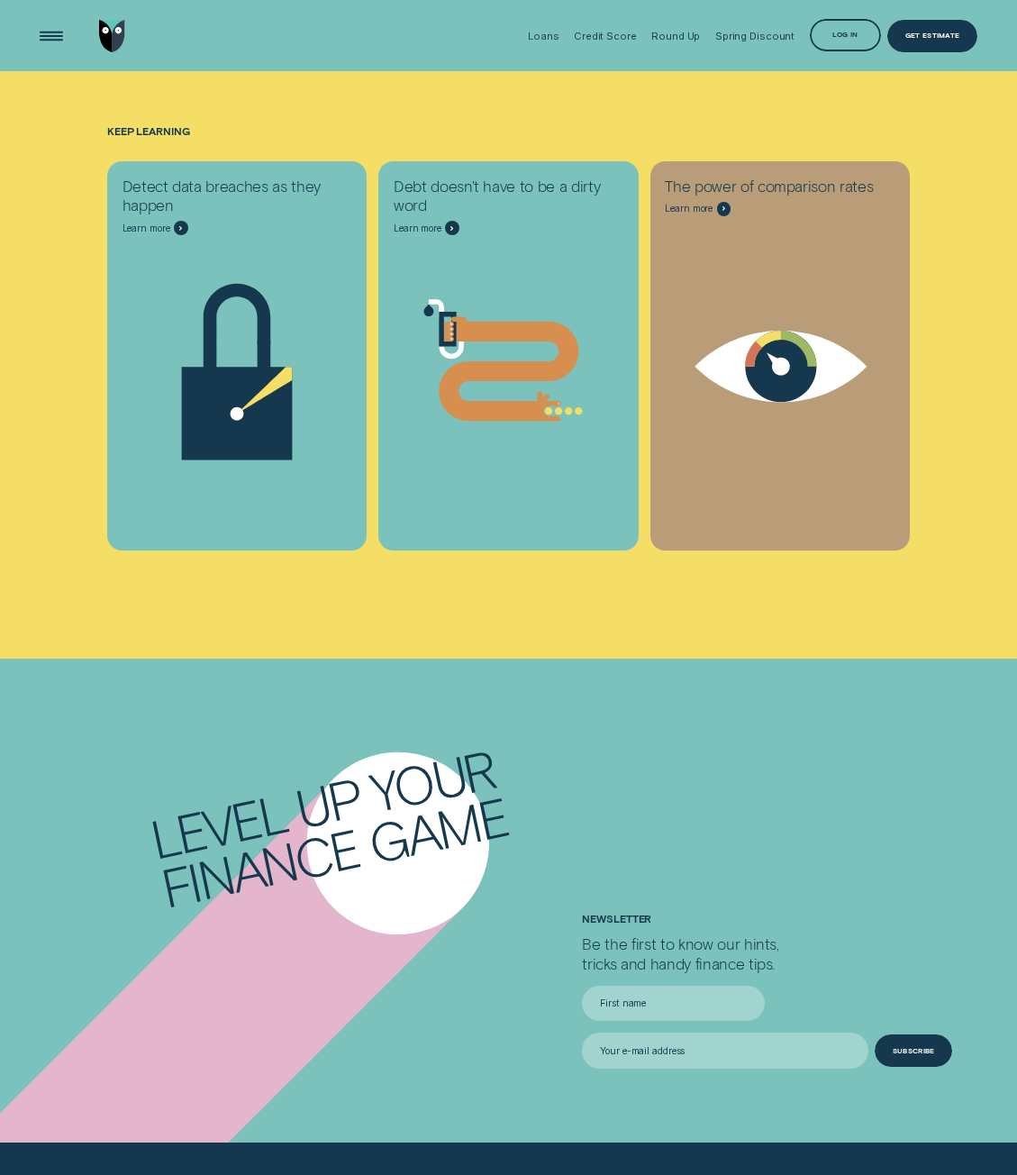
scroll to position [3873, 0]
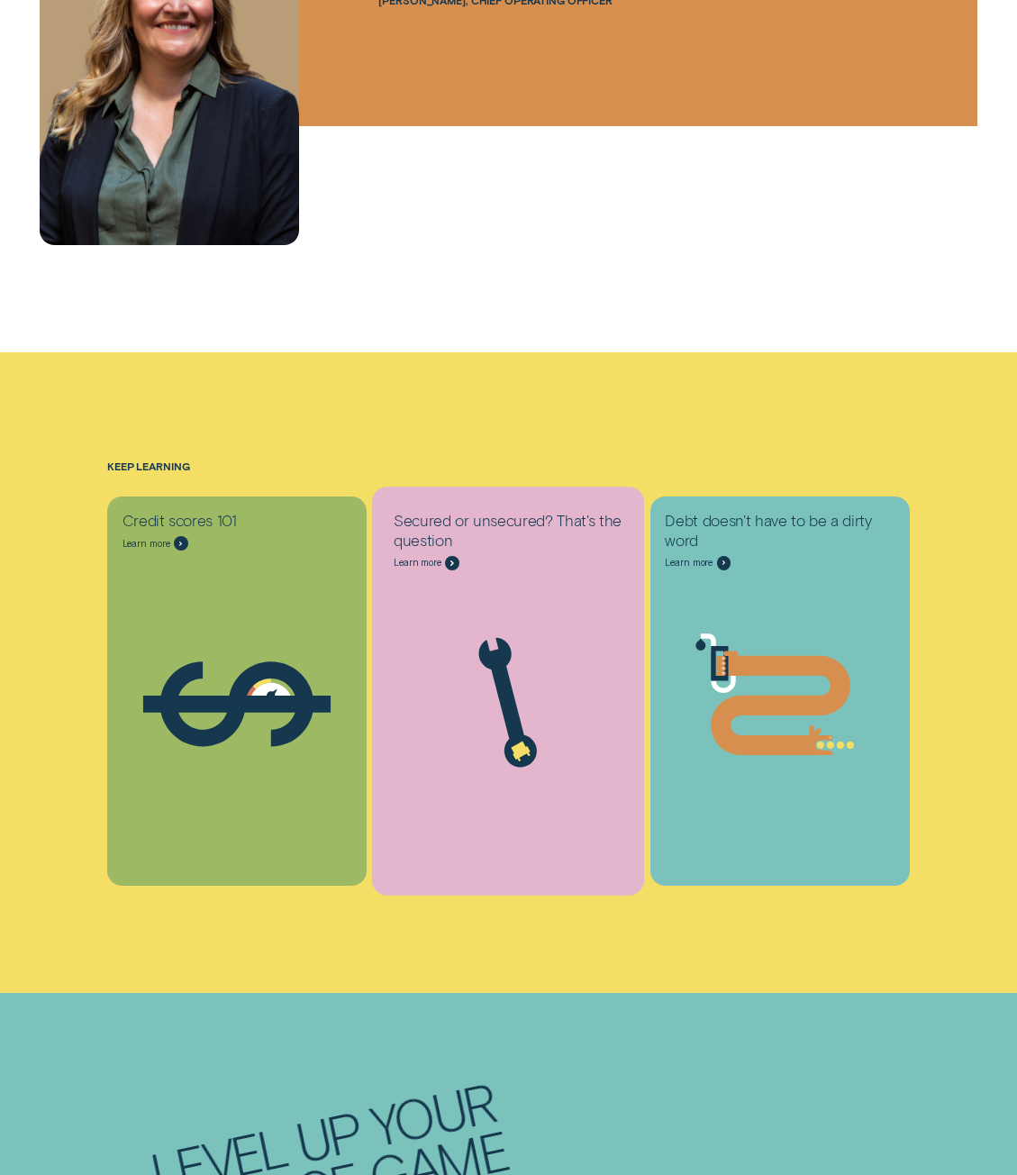
scroll to position [3423, 0]
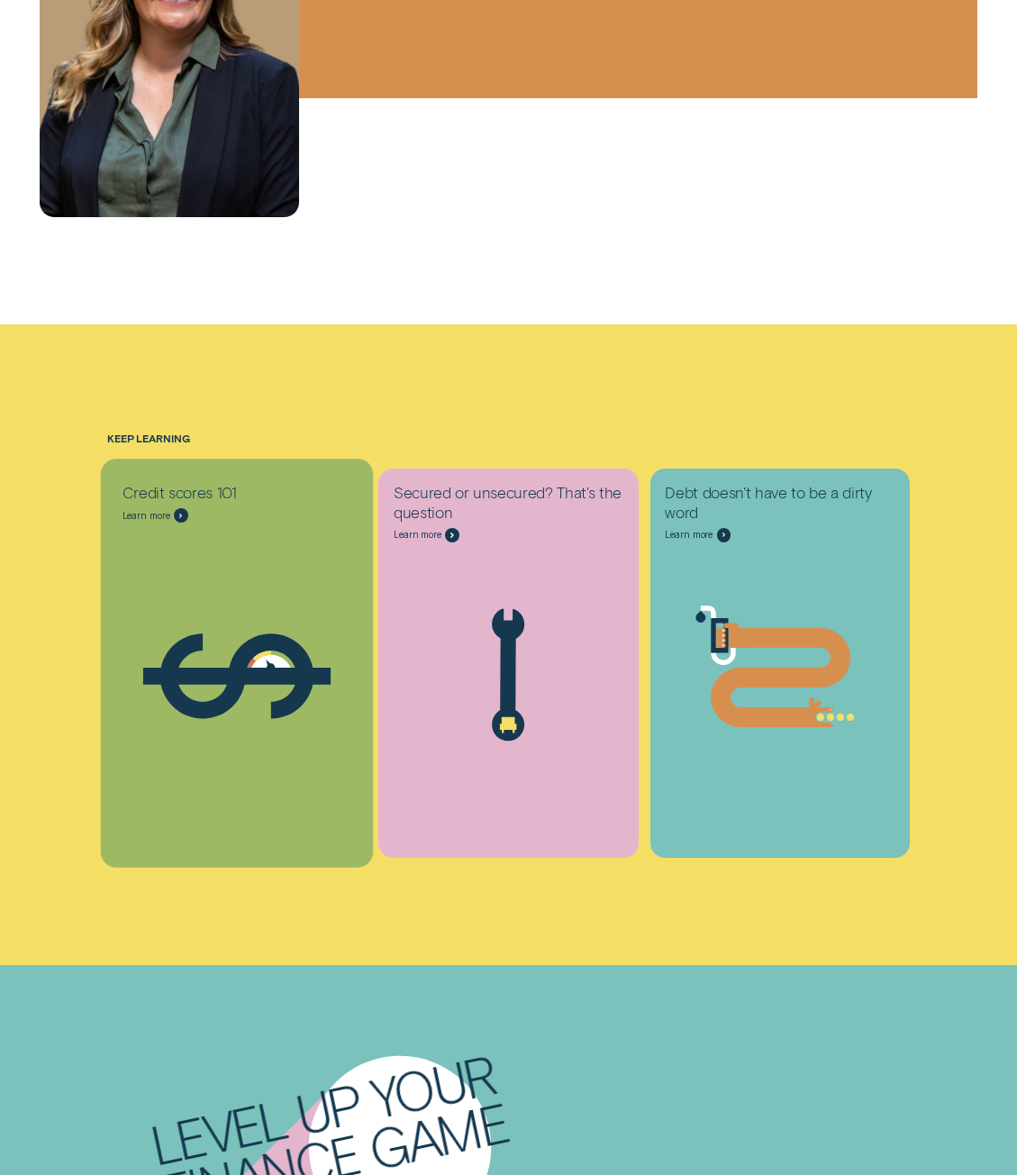
click at [287, 731] on icon at bounding box center [236, 676] width 245 height 186
